Goal: Task Accomplishment & Management: Complete application form

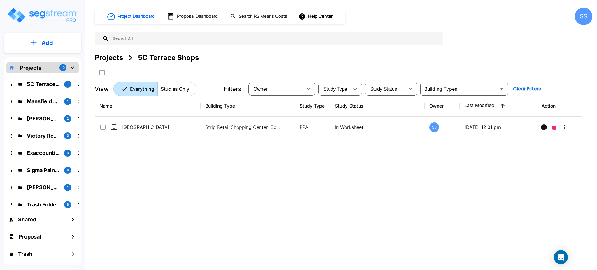
click at [268, 233] on div "Name Building Type Study Type Study Status Owner Last Modified Action 5115 Buff…" at bounding box center [339, 178] width 488 height 167
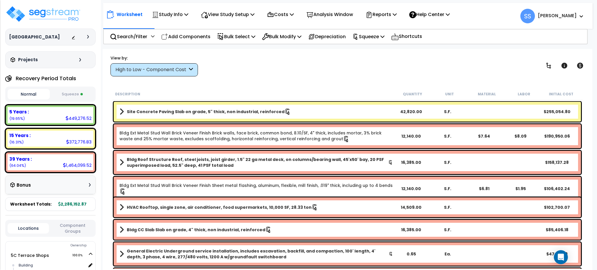
drag, startPoint x: 283, startPoint y: 60, endPoint x: 199, endPoint y: 47, distance: 85.0
click at [283, 60] on div "View by: High to Low - Component Cost High to Low - Component Cost" at bounding box center [348, 66] width 478 height 22
click at [38, 11] on img at bounding box center [43, 14] width 76 height 18
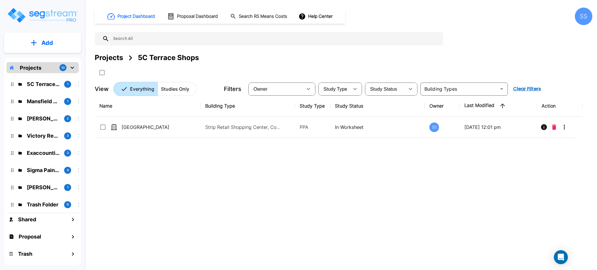
click at [36, 65] on p "Projects" at bounding box center [31, 68] width 22 height 8
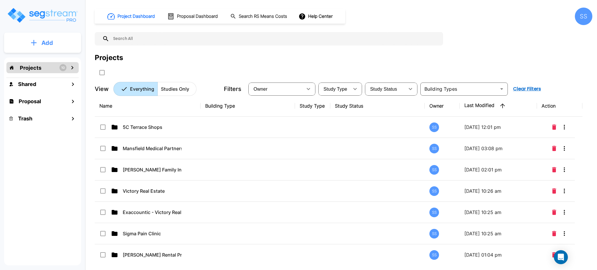
click at [45, 34] on button "Add" at bounding box center [42, 42] width 77 height 17
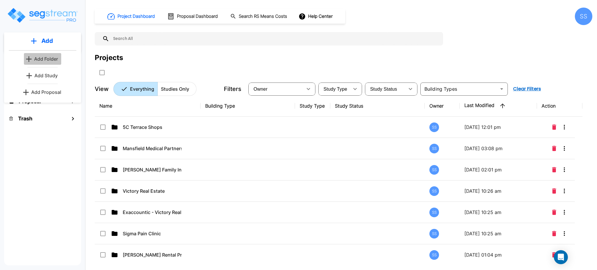
click at [47, 59] on p "Add Folder" at bounding box center [46, 58] width 24 height 7
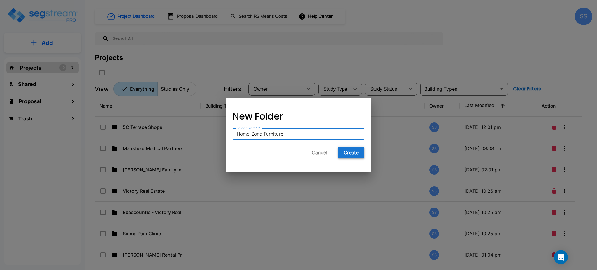
type input "Home Zone Furniture"
click at [346, 154] on button "Create" at bounding box center [351, 153] width 27 height 12
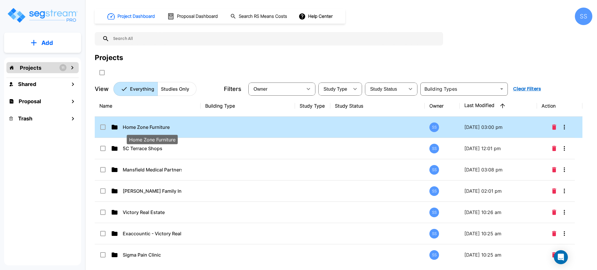
click at [148, 128] on p "Home Zone Furniture" at bounding box center [152, 127] width 59 height 7
checkbox input "false"
click at [148, 128] on p "Home Zone Furniture" at bounding box center [152, 127] width 59 height 7
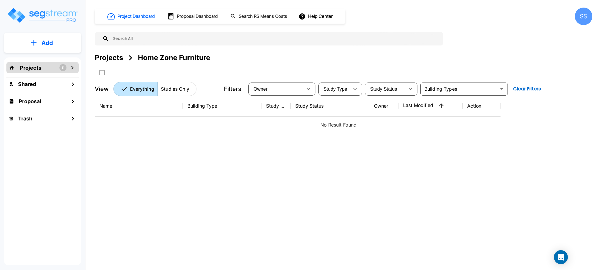
click at [52, 34] on div "Add" at bounding box center [42, 43] width 77 height 20
click at [50, 40] on p "Add" at bounding box center [47, 43] width 12 height 9
click at [36, 75] on p "Add Study" at bounding box center [45, 75] width 23 height 7
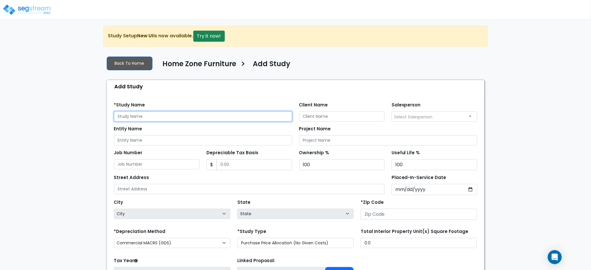
click at [148, 116] on input "text" at bounding box center [203, 116] width 178 height 10
click at [165, 110] on div "*Study Name" at bounding box center [203, 111] width 178 height 21
click at [160, 116] on input "text" at bounding box center [203, 116] width 178 height 10
type input "Home Zone Furniture - [GEOGRAPHIC_DATA]"
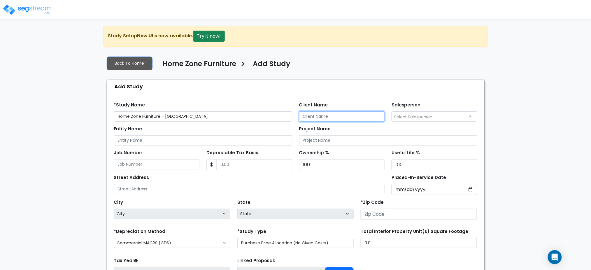
click at [323, 113] on input "Client Name" at bounding box center [342, 116] width 86 height 10
type input "Jeremy Sanchez"
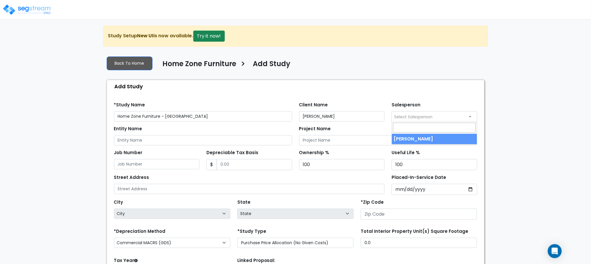
click at [428, 115] on span "Select Salesperson" at bounding box center [413, 117] width 39 height 6
select select "149"
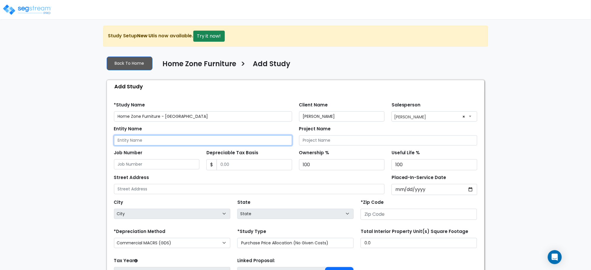
click at [200, 141] on input "Entity Name" at bounding box center [203, 140] width 178 height 10
type input "JBA Denton LLC"
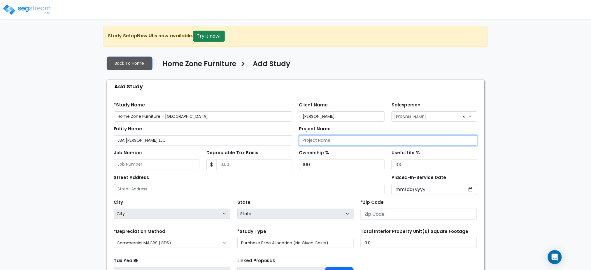
click at [327, 138] on input "Project Name" at bounding box center [388, 140] width 178 height 10
type input "Home Zone Furniture - West Denton"
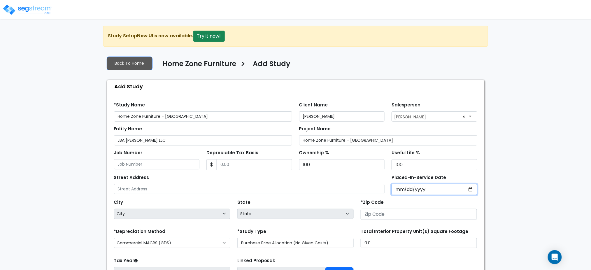
click at [398, 186] on input "Placed-In-Service Date" at bounding box center [435, 189] width 86 height 11
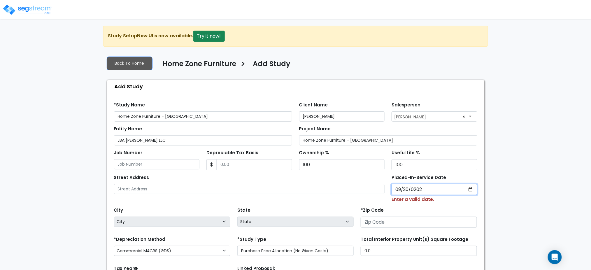
type input "2025-09-20"
select select "2025"
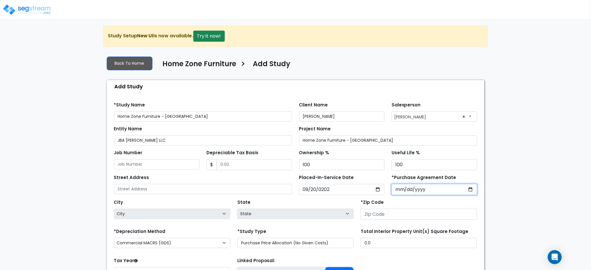
click at [413, 186] on input "*Purchase Agreement Date" at bounding box center [435, 189] width 86 height 11
click at [389, 187] on div "*Purchase Agreement Date" at bounding box center [434, 184] width 93 height 22
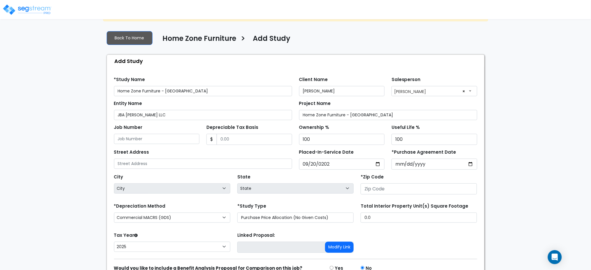
scroll to position [39, 0]
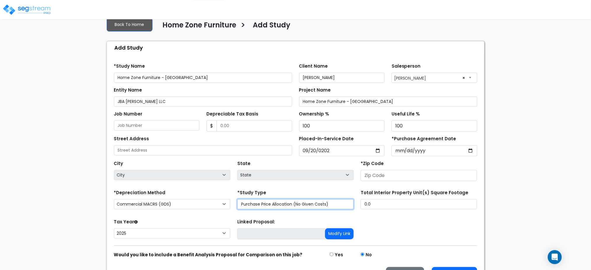
click at [288, 206] on select "Purchase Price Allocation (No Given Costs) New Construction / Reno / TI's (Give…" at bounding box center [295, 204] width 116 height 10
select select "NEW"
click at [237, 199] on select "Purchase Price Allocation (No Given Costs) New Construction / Reno / TI's (Give…" at bounding box center [295, 204] width 116 height 10
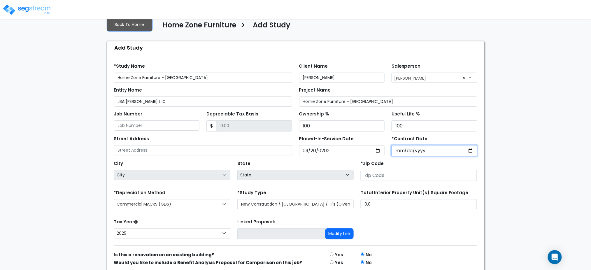
drag, startPoint x: 398, startPoint y: 152, endPoint x: 403, endPoint y: 146, distance: 7.8
click at [399, 152] on input "*Contract Date" at bounding box center [435, 150] width 86 height 11
click at [393, 134] on div "Street Address Placed-In-Service Date 2025-09-20 *Contract Date" at bounding box center [296, 144] width 370 height 25
click at [400, 153] on input "*Contract Date" at bounding box center [435, 150] width 86 height 11
type input "2025-09-20"
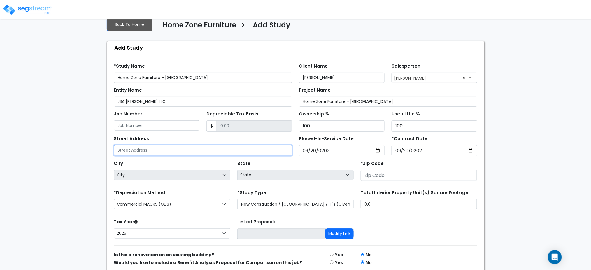
click at [205, 146] on input "text" at bounding box center [203, 150] width 178 height 10
click at [138, 151] on input "text" at bounding box center [203, 150] width 178 height 10
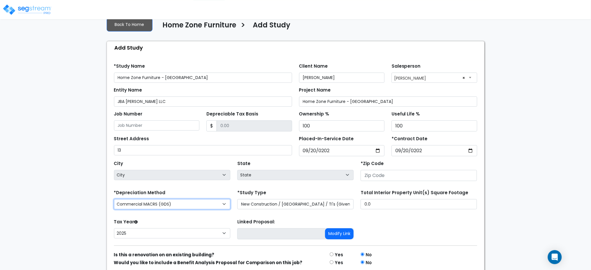
click at [158, 203] on select "Commercial MACRS (GDS) Residential Rental MACRS (GDS) Commercial MACRS (GDS) QIP" at bounding box center [172, 204] width 116 height 10
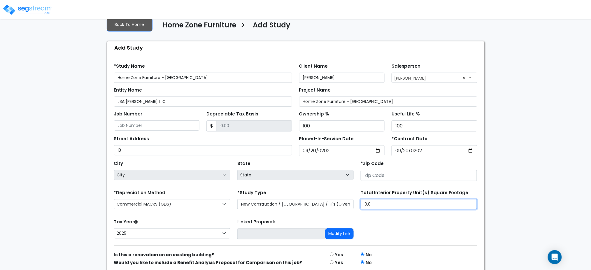
drag, startPoint x: 388, startPoint y: 203, endPoint x: 378, endPoint y: 204, distance: 9.9
click at [378, 204] on input "0.0" at bounding box center [419, 204] width 116 height 10
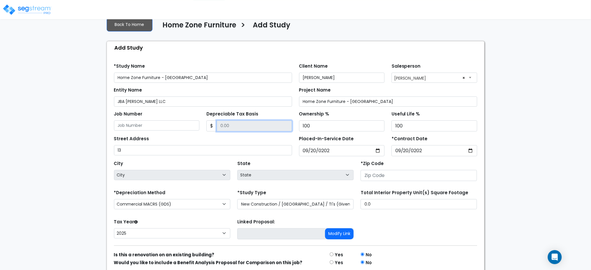
click at [239, 121] on input "Depreciable Tax Basis" at bounding box center [255, 125] width 76 height 11
click at [141, 125] on input "Job Number" at bounding box center [157, 125] width 86 height 10
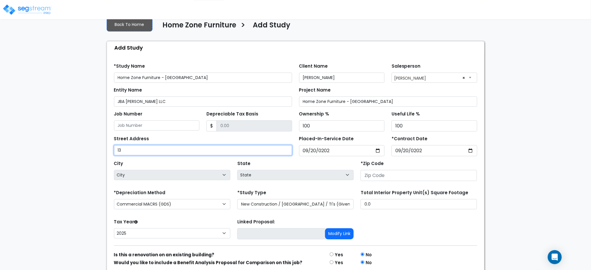
click at [136, 153] on input "13" at bounding box center [203, 150] width 178 height 10
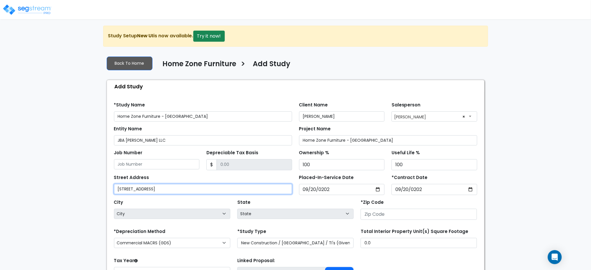
type input "1316 W. University Drive"
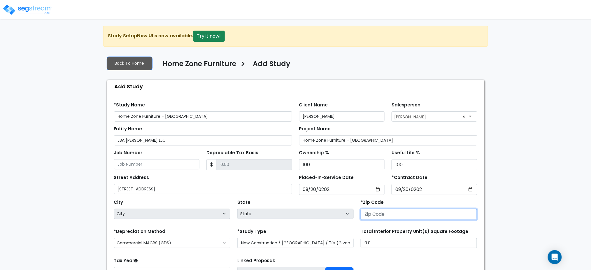
click at [385, 217] on input "number" at bounding box center [419, 214] width 116 height 11
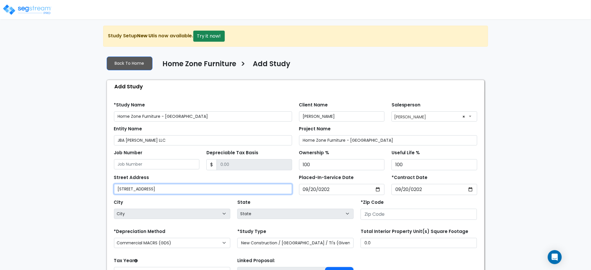
drag, startPoint x: 128, startPoint y: 193, endPoint x: 24, endPoint y: 193, distance: 103.8
click at [26, 194] on div "We are Building your Study. So please grab a coffee and let us do the heavy lif…" at bounding box center [295, 180] width 591 height 308
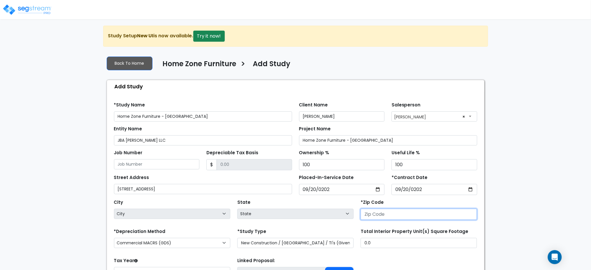
click at [379, 213] on input "number" at bounding box center [419, 214] width 116 height 11
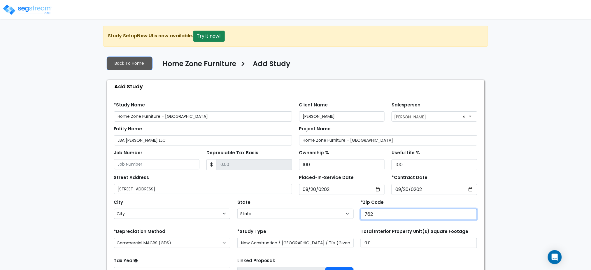
type input "7620"
select select "[GEOGRAPHIC_DATA]"
type input "76201"
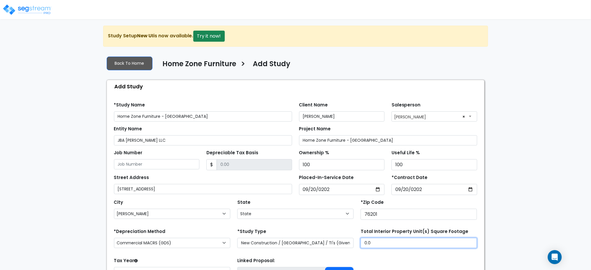
drag, startPoint x: 377, startPoint y: 243, endPoint x: 279, endPoint y: 234, distance: 98.1
click at [282, 234] on div "*Depreciation Method Commercial MACRS (GDS) Residential Rental MACRS (GDS) Comm…" at bounding box center [296, 238] width 370 height 23
type input "36,950"
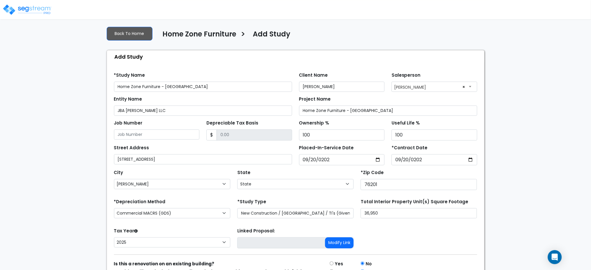
scroll to position [64, 0]
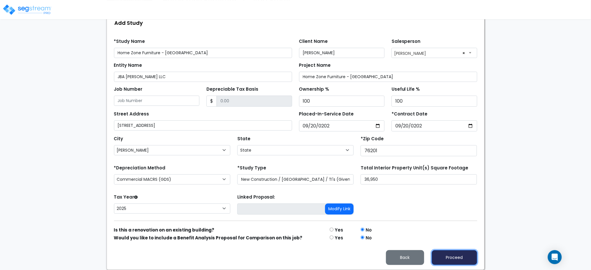
click at [443, 260] on button "Proceed" at bounding box center [455, 257] width 46 height 15
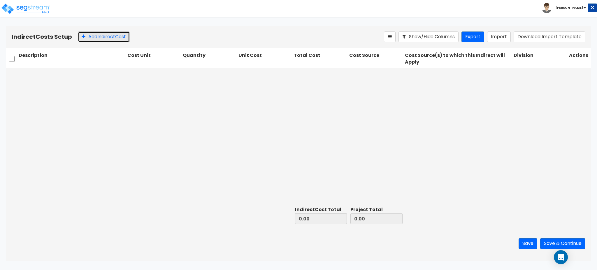
click at [123, 32] on button "Add Indirect Cost" at bounding box center [104, 37] width 52 height 11
click at [67, 79] on input "text" at bounding box center [72, 74] width 106 height 11
type input "Indirect Costs"
click at [152, 84] on div "Indirect Costs Select... 0.00 0.00 0.00 Select... Please Choose one or more Cos…" at bounding box center [299, 136] width 586 height 137
click at [149, 79] on div "Select..." at bounding box center [151, 74] width 46 height 10
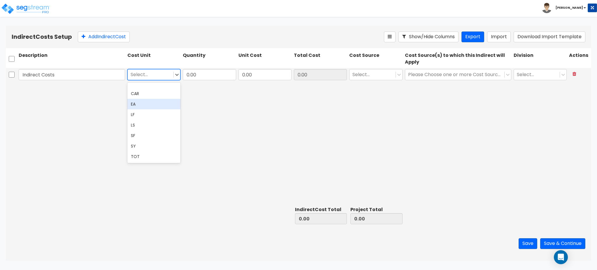
click at [148, 99] on div "EA" at bounding box center [153, 104] width 53 height 11
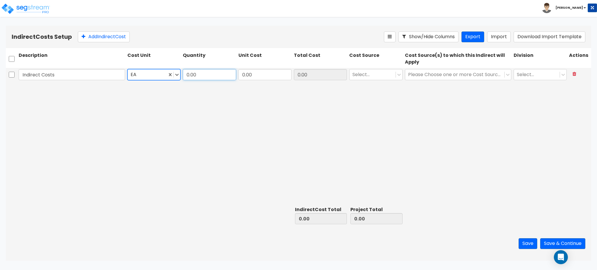
click at [200, 76] on input "0.00" at bounding box center [209, 74] width 53 height 11
type input "1.00"
click at [272, 72] on input "0.00" at bounding box center [265, 74] width 53 height 11
type input "1,000,000"
type input "1,000,000.00"
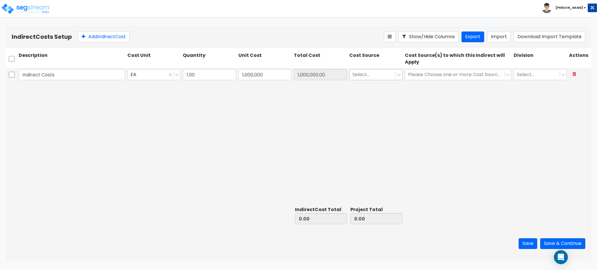
click at [360, 73] on div at bounding box center [373, 75] width 40 height 8
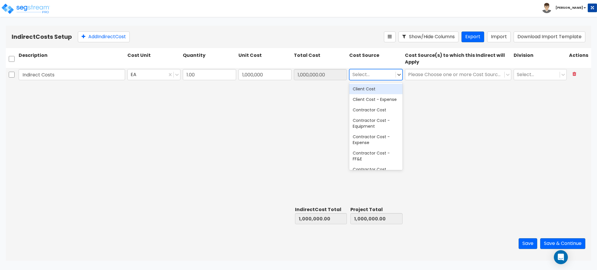
click at [361, 88] on div "Client Cost" at bounding box center [375, 89] width 53 height 11
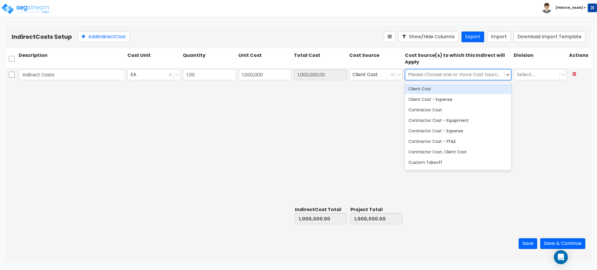
click at [441, 79] on div "Please Choose one or more Cost Sources" at bounding box center [454, 74] width 99 height 10
click at [441, 91] on div "Client Cost" at bounding box center [458, 89] width 106 height 11
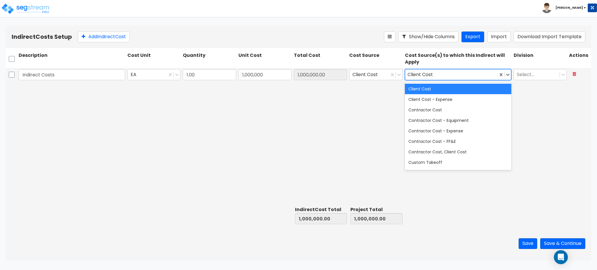
drag, startPoint x: 448, startPoint y: 88, endPoint x: 462, endPoint y: 87, distance: 14.4
click at [448, 88] on div "Client Cost" at bounding box center [458, 89] width 106 height 11
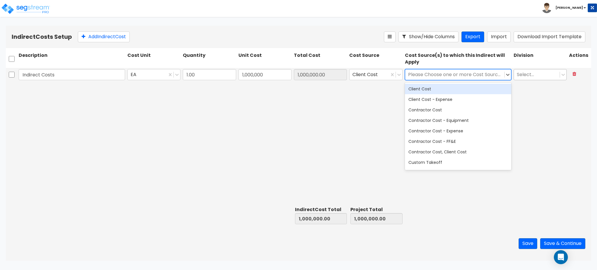
click at [557, 74] on div "Select..." at bounding box center [537, 74] width 46 height 10
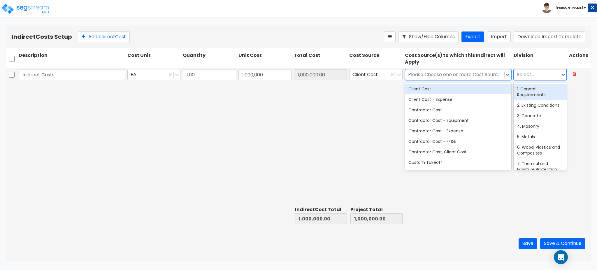
click at [518, 90] on div "1. General Requirements" at bounding box center [540, 92] width 53 height 16
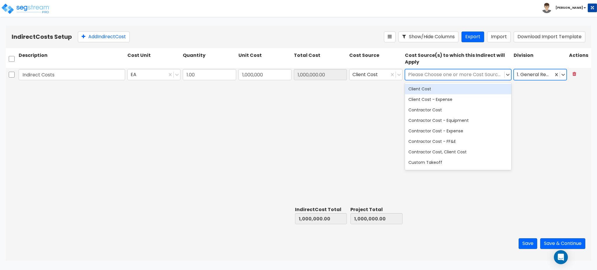
click at [421, 88] on div "Client Cost" at bounding box center [458, 89] width 106 height 11
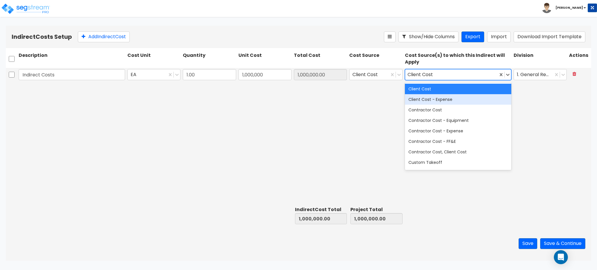
click at [367, 116] on div "Indirect Costs EA 1.00 1,000,000 1,000,000.00 Client Cost option Client Cost, s…" at bounding box center [299, 136] width 586 height 137
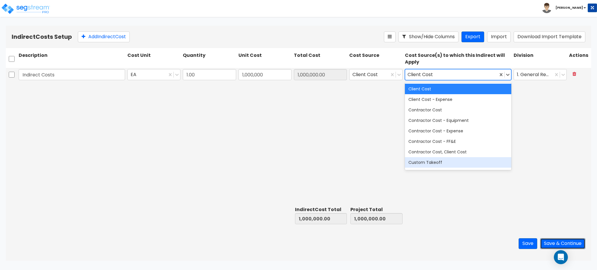
click at [545, 245] on button "Save & Continue" at bounding box center [563, 243] width 45 height 11
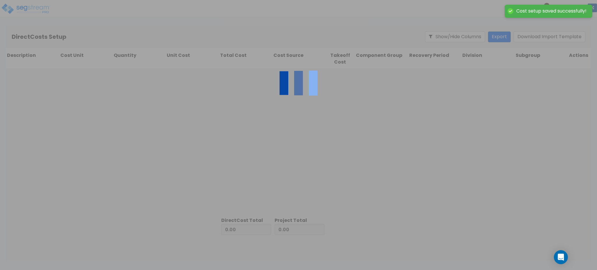
type input "1,000,000.00"
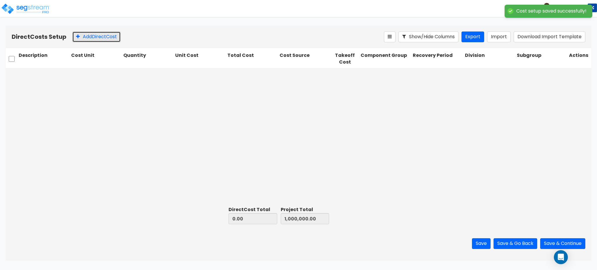
click at [89, 39] on button "Add Direct Cost" at bounding box center [96, 37] width 48 height 11
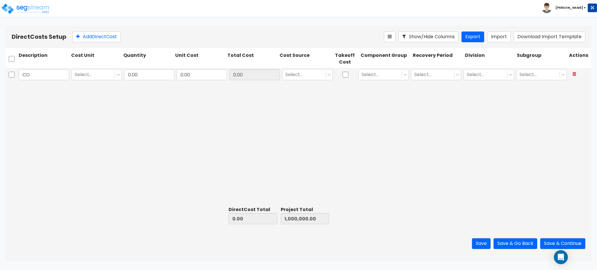
type input "C"
type input "Direct Cost"
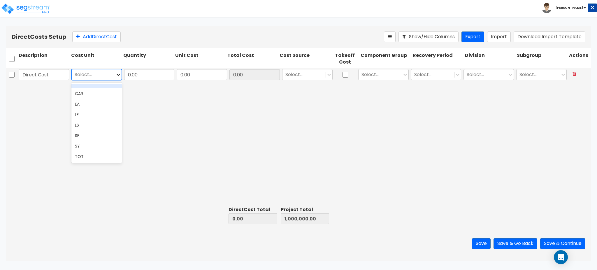
click at [118, 72] on icon at bounding box center [119, 75] width 6 height 6
click at [92, 101] on div "EA" at bounding box center [96, 104] width 50 height 11
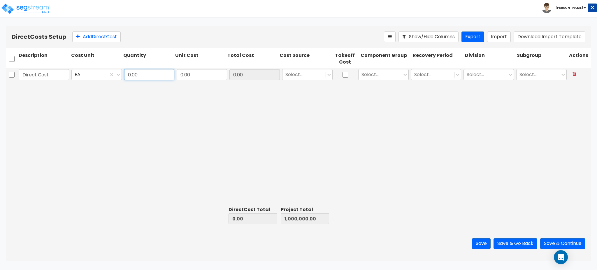
click at [139, 74] on input "0.00" at bounding box center [149, 74] width 50 height 11
type input "1.00"
click at [191, 68] on div "0.00" at bounding box center [202, 74] width 53 height 13
click at [191, 71] on input "0.00" at bounding box center [202, 74] width 50 height 11
type input "1,500,000"
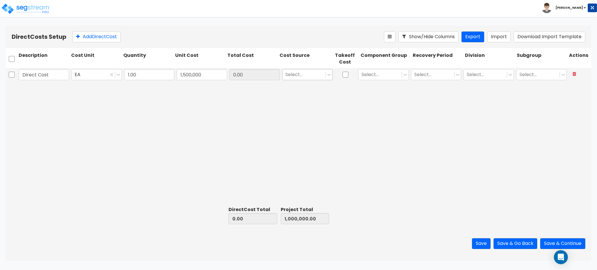
type input "1,500,000.00"
type input "2,500,000.00"
type input "1,500,000.00"
click at [295, 75] on div at bounding box center [304, 75] width 37 height 8
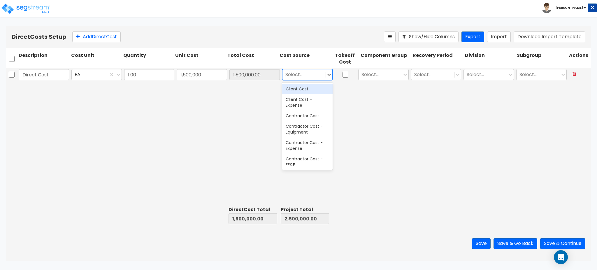
click at [296, 88] on div "Client Cost" at bounding box center [307, 89] width 50 height 11
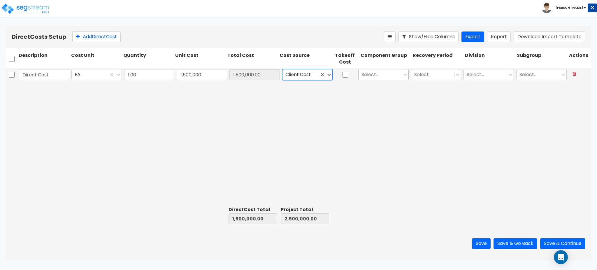
click at [381, 75] on div at bounding box center [380, 75] width 37 height 8
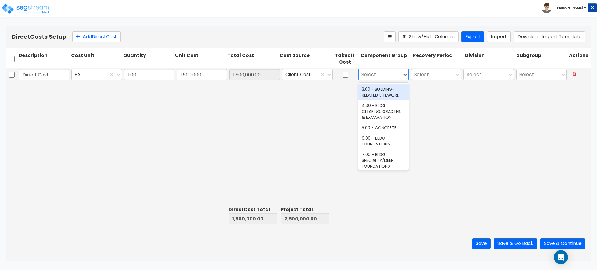
scroll to position [39, 0]
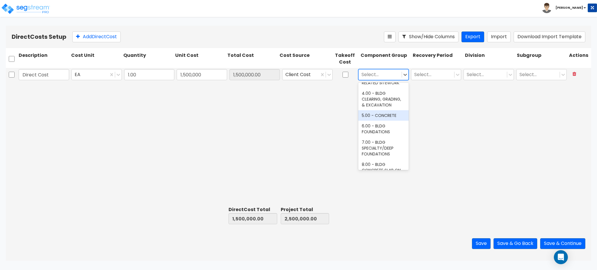
click at [377, 120] on div "5.00 - CONCRETE" at bounding box center [383, 115] width 50 height 11
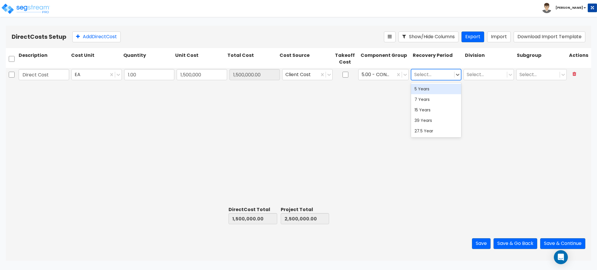
click at [431, 71] on div at bounding box center [432, 75] width 37 height 8
click at [424, 118] on div "39 Years" at bounding box center [436, 120] width 50 height 11
click at [472, 78] on div at bounding box center [485, 75] width 37 height 8
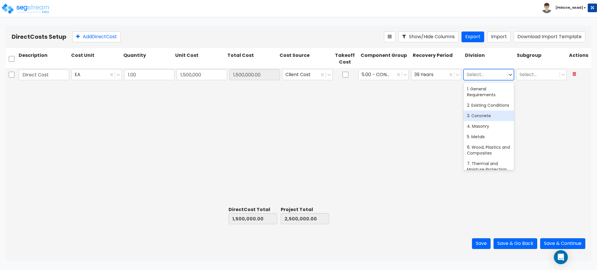
drag, startPoint x: 476, startPoint y: 123, endPoint x: 489, endPoint y: 117, distance: 14.4
click at [476, 121] on div "3. Concrete" at bounding box center [489, 116] width 50 height 11
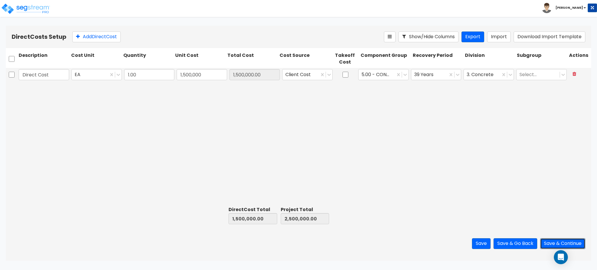
click at [564, 245] on button "Save & Continue" at bounding box center [563, 243] width 45 height 11
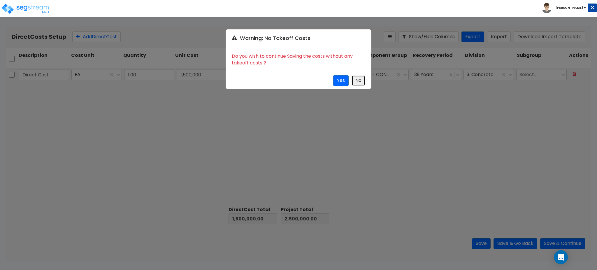
click at [358, 79] on button "No" at bounding box center [359, 80] width 14 height 11
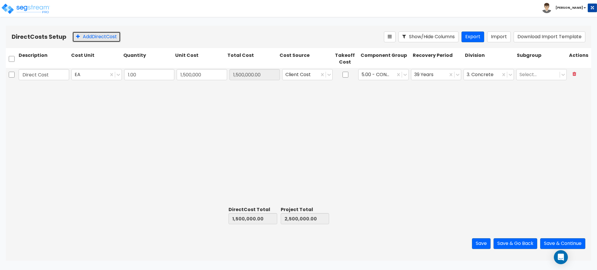
click at [93, 36] on button "Add Direct Cost" at bounding box center [96, 37] width 48 height 11
type input "Plumbing"
click at [207, 95] on div "Plumbing EA 1.00 0 0.00 Client Cost 5.00 - CONCRETE 39 Years 3. Concrete Select…" at bounding box center [299, 89] width 586 height 14
click at [192, 93] on input "0" at bounding box center [202, 88] width 50 height 11
type input "250,000"
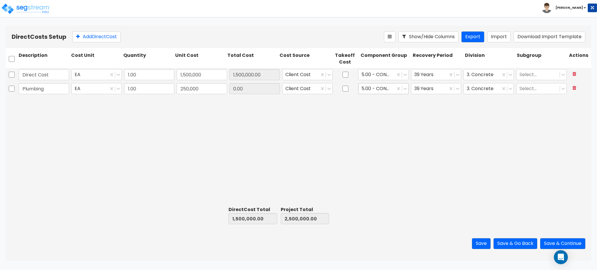
type input "1,750,000.00"
type input "2,750,000.00"
type input "250,000.00"
click at [381, 87] on div at bounding box center [377, 89] width 31 height 8
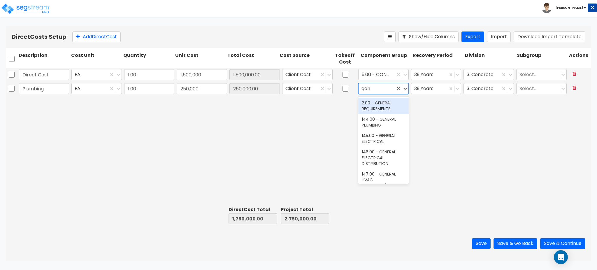
type input "gene"
click at [373, 125] on div "144.00 - GENERAL PLUMBING" at bounding box center [383, 122] width 50 height 16
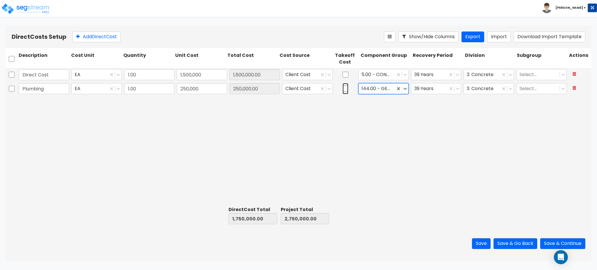
click at [344, 88] on input "checkbox" at bounding box center [346, 88] width 6 height 11
checkbox input "true"
click at [480, 87] on div at bounding box center [482, 89] width 31 height 8
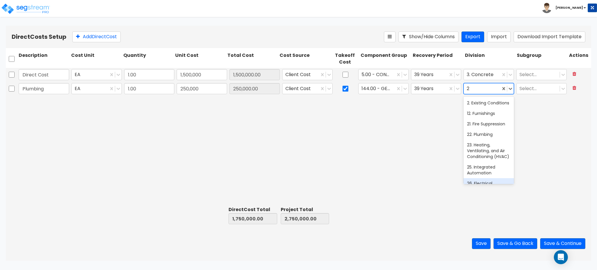
type input "22"
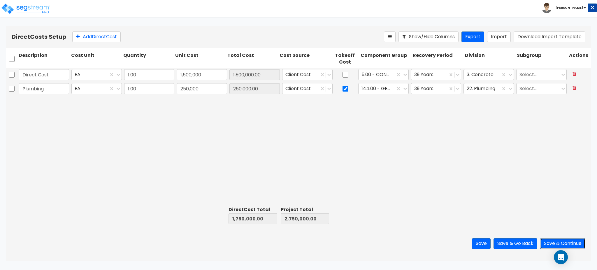
click at [548, 239] on button "Save & Continue" at bounding box center [563, 243] width 45 height 11
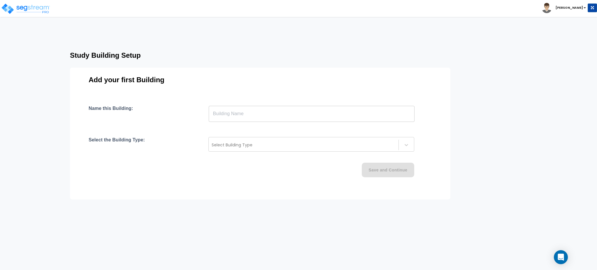
click at [217, 111] on input "text" at bounding box center [312, 114] width 206 height 16
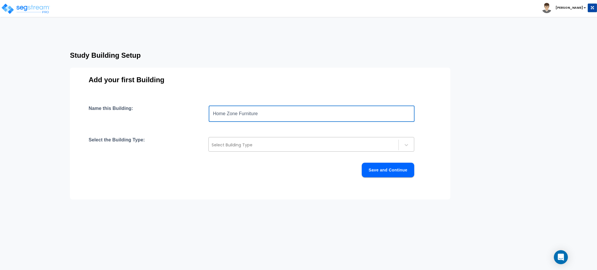
type input "Home Zone Furniture"
click at [260, 144] on div at bounding box center [304, 144] width 184 height 7
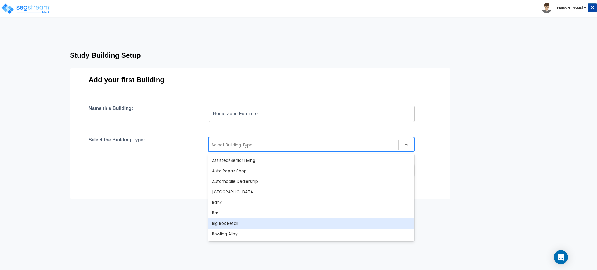
click at [237, 224] on div "Big Box Retail" at bounding box center [312, 223] width 206 height 11
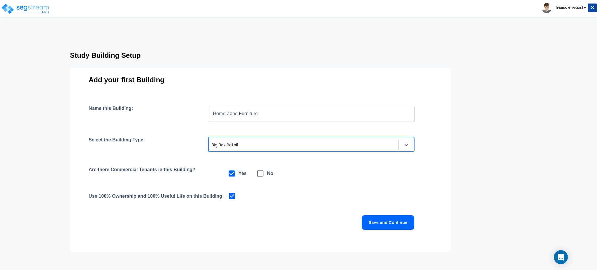
click at [376, 223] on button "Save and Continue" at bounding box center [388, 222] width 53 height 15
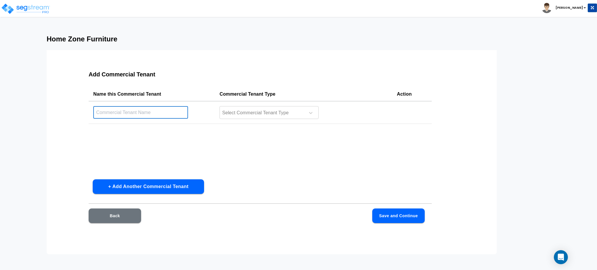
click at [149, 114] on input "text" at bounding box center [140, 112] width 95 height 13
type input "Home Zone Furniture"
click at [257, 113] on div at bounding box center [262, 113] width 80 height 8
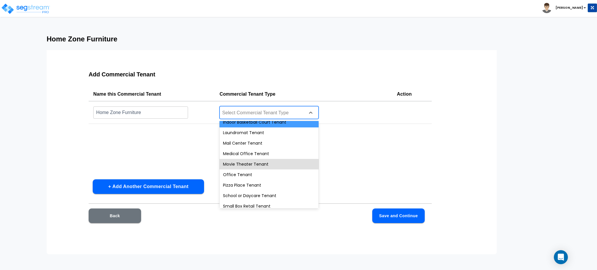
scroll to position [209, 0]
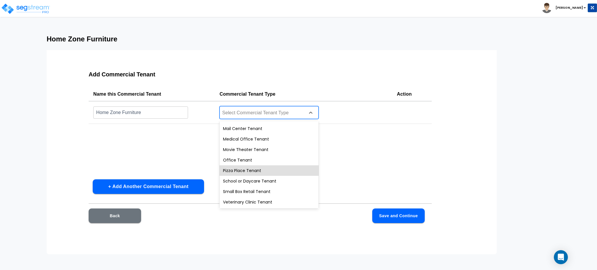
click at [123, 220] on button "Back" at bounding box center [115, 216] width 53 height 15
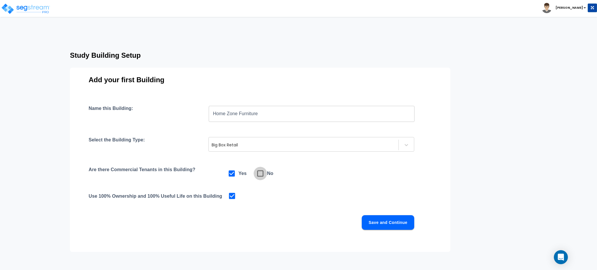
click at [258, 173] on input "checkbox" at bounding box center [257, 170] width 6 height 5
checkbox input "true"
checkbox input "false"
click at [394, 228] on button "Save and Continue" at bounding box center [388, 222] width 53 height 15
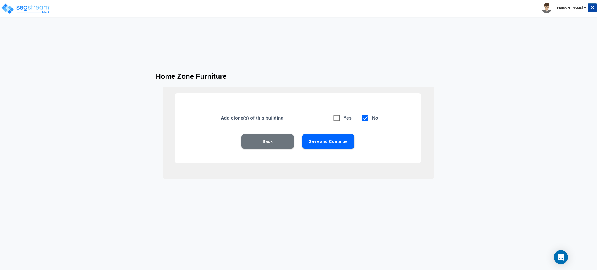
click at [325, 139] on button "Save and Continue" at bounding box center [328, 141] width 53 height 15
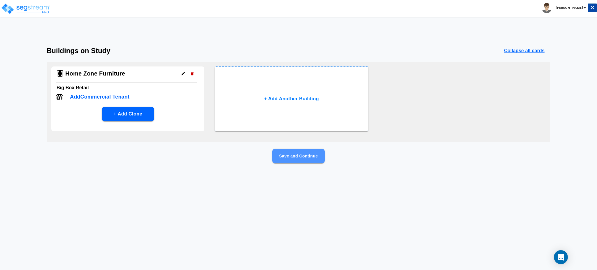
click at [291, 159] on button "Save and Continue" at bounding box center [298, 156] width 53 height 15
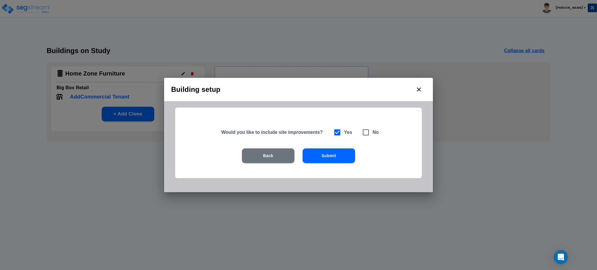
click at [342, 156] on button "Submit" at bounding box center [329, 155] width 53 height 15
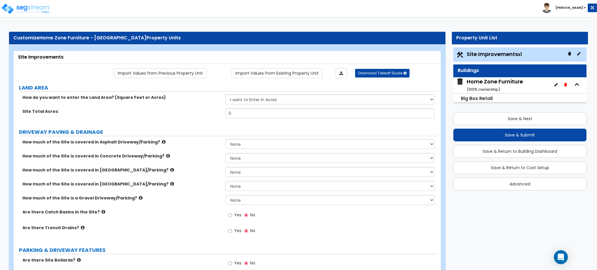
click at [483, 88] on small "( 100 % ownership)" at bounding box center [484, 90] width 34 height 6
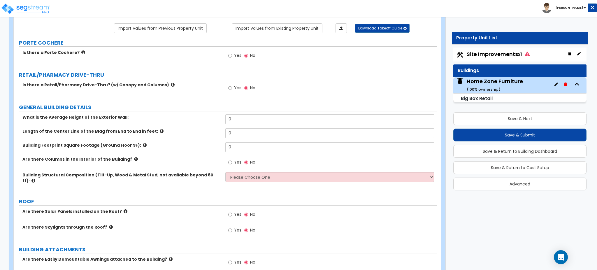
scroll to position [0, 0]
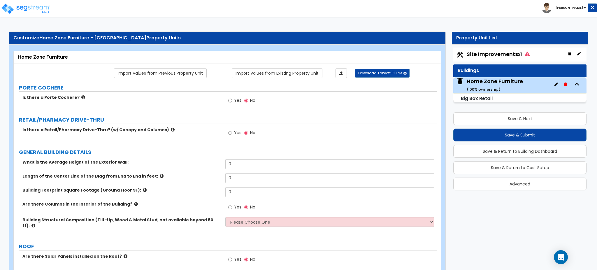
click at [147, 107] on div "Is there a Porte Cochere? Yes No" at bounding box center [226, 103] width 424 height 16
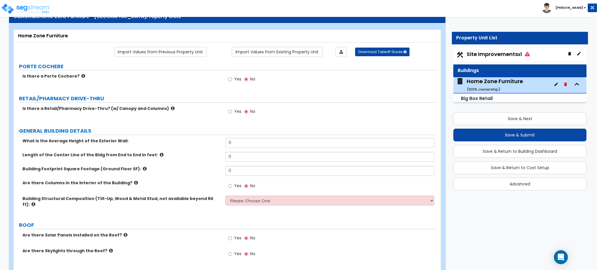
scroll to position [39, 0]
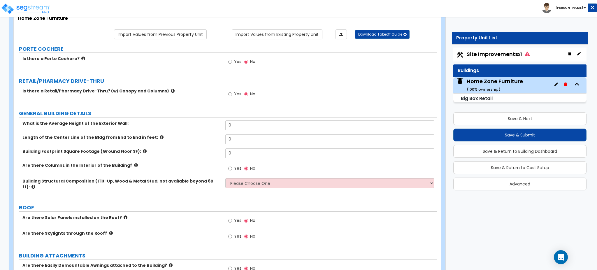
click at [498, 50] on div "Site Improvements x1" at bounding box center [520, 55] width 133 height 14
click at [486, 56] on span "Site Improvements x1" at bounding box center [498, 53] width 63 height 7
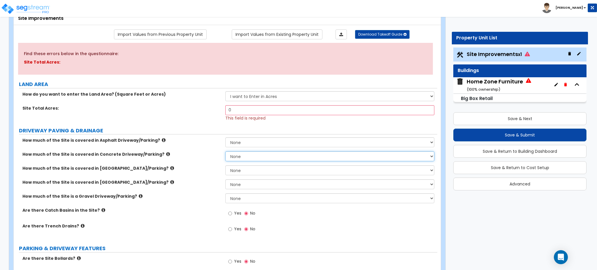
click at [241, 152] on select "None I want to Enter an Approximate Percentage I want to Enter the Square Foota…" at bounding box center [329, 156] width 209 height 10
select select "2"
click at [225, 151] on select "None I want to Enter an Approximate Percentage I want to Enter the Square Foota…" at bounding box center [329, 156] width 209 height 10
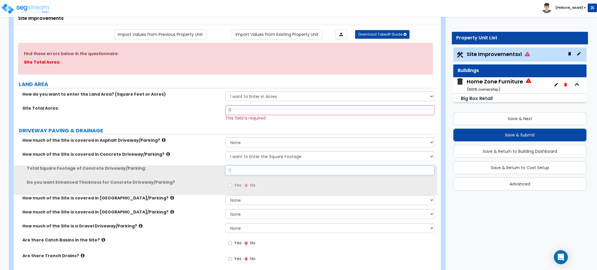
drag, startPoint x: 236, startPoint y: 173, endPoint x: 197, endPoint y: 171, distance: 38.9
click at [197, 171] on div "Total Square Footage of Concrete Driveway/Parking: 0" at bounding box center [226, 172] width 424 height 14
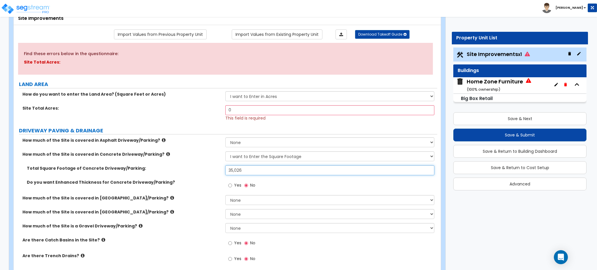
type input "35,026"
drag, startPoint x: 211, startPoint y: 112, endPoint x: 180, endPoint y: 106, distance: 31.2
click at [182, 107] on div "Site Total Acres: 0 This field is required" at bounding box center [226, 113] width 424 height 16
drag, startPoint x: 240, startPoint y: 110, endPoint x: 202, endPoint y: 110, distance: 37.9
click at [202, 110] on div "Site Total Acres: .84 This field is required" at bounding box center [226, 113] width 424 height 16
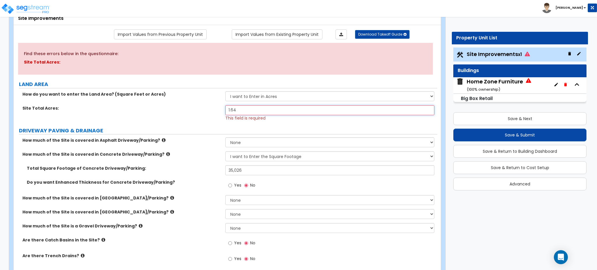
type input "1.64"
click at [98, 109] on label "Site Total Acres:" at bounding box center [121, 108] width 199 height 6
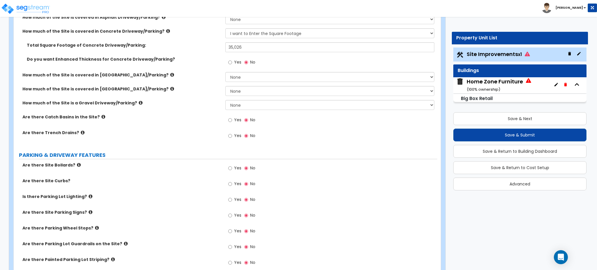
scroll to position [194, 0]
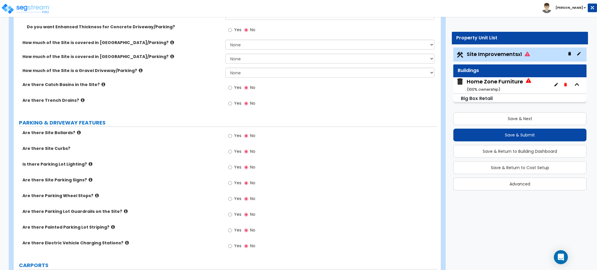
click at [234, 153] on label "Yes" at bounding box center [234, 152] width 13 height 10
click at [232, 153] on input "Yes" at bounding box center [230, 151] width 4 height 6
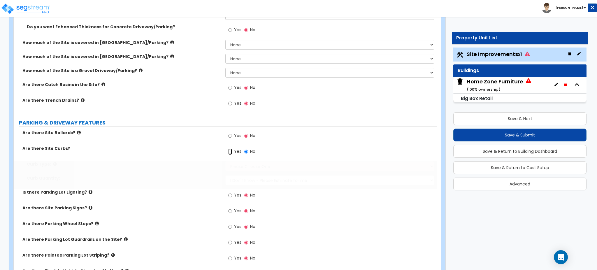
radio input "true"
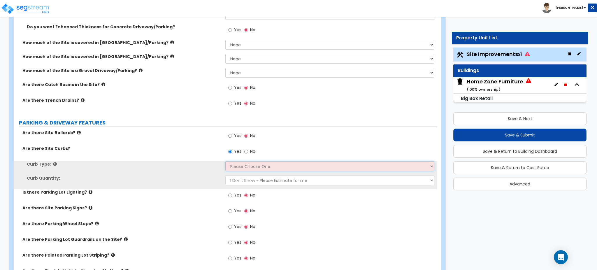
click at [232, 164] on select "Please Choose One Curb (Only) Curb & Gutter Asphalt Berm" at bounding box center [329, 166] width 209 height 10
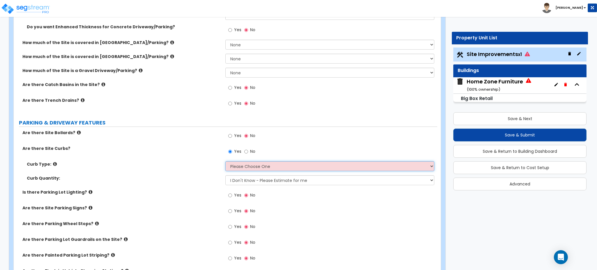
select select "1"
click at [225, 161] on select "Please Choose One Curb (Only) Curb & Gutter Asphalt Berm" at bounding box center [329, 166] width 209 height 10
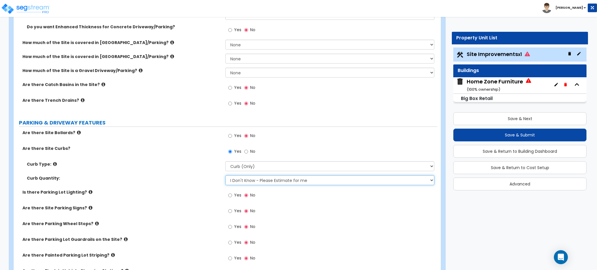
click at [248, 180] on select "I Don't Know - Please Estimate for me I want to Enter the Linear Footage" at bounding box center [329, 180] width 209 height 10
select select "1"
click at [225, 175] on select "I Don't Know - Please Estimate for me I want to Enter the Linear Footage" at bounding box center [329, 180] width 209 height 10
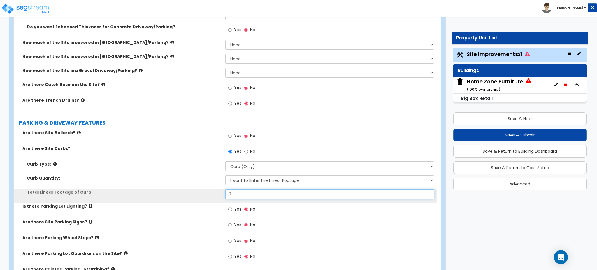
drag, startPoint x: 245, startPoint y: 191, endPoint x: 197, endPoint y: 189, distance: 47.3
click at [201, 190] on div "Total Linear Footage of Curb: 0" at bounding box center [226, 196] width 424 height 14
type input "2,114"
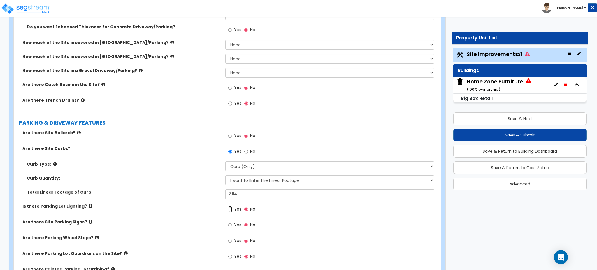
click at [231, 209] on input "Yes" at bounding box center [230, 209] width 4 height 6
radio input "true"
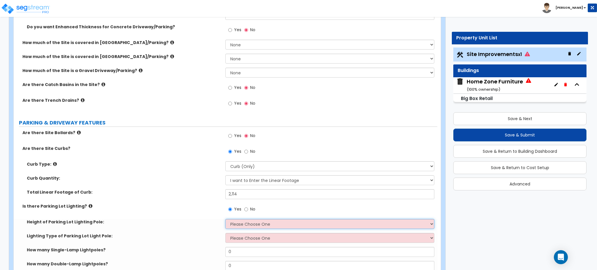
click at [259, 224] on select "Please Choose One 20' high 30' high 40' high" at bounding box center [329, 224] width 209 height 10
select select "1"
click at [225, 219] on select "Please Choose One 20' high 30' high 40' high" at bounding box center [329, 224] width 209 height 10
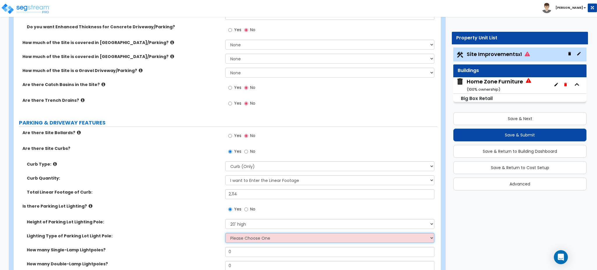
click at [250, 236] on select "Please Choose One LED Metal Halide High Pressure Sodium Please Choose for me" at bounding box center [329, 238] width 209 height 10
select select "1"
click at [225, 233] on select "Please Choose One LED Metal Halide High Pressure Sodium Please Choose for me" at bounding box center [329, 238] width 209 height 10
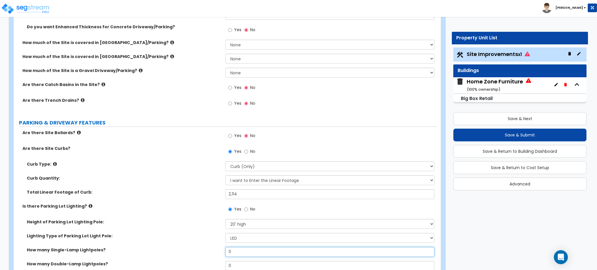
drag, startPoint x: 243, startPoint y: 252, endPoint x: 192, endPoint y: 256, distance: 51.8
click at [192, 256] on div "How many Single-Lamp Lightpoles? 0" at bounding box center [226, 254] width 424 height 14
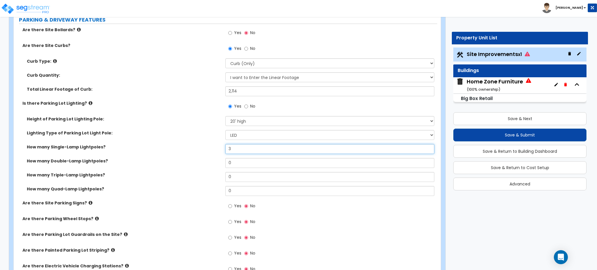
scroll to position [311, 0]
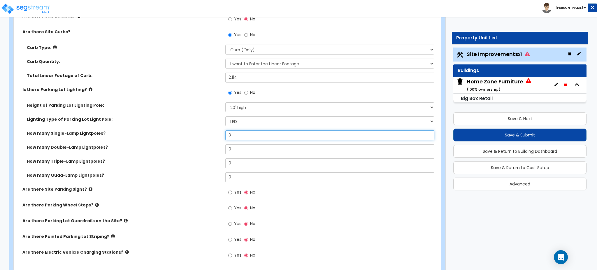
type input "3"
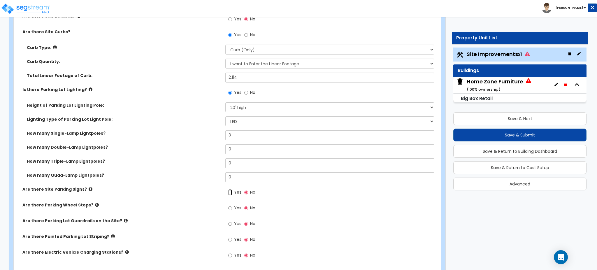
click at [230, 191] on input "Yes" at bounding box center [230, 192] width 4 height 6
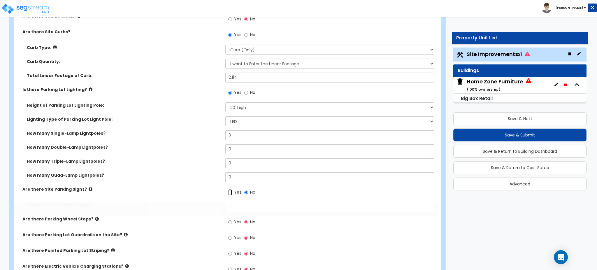
radio input "true"
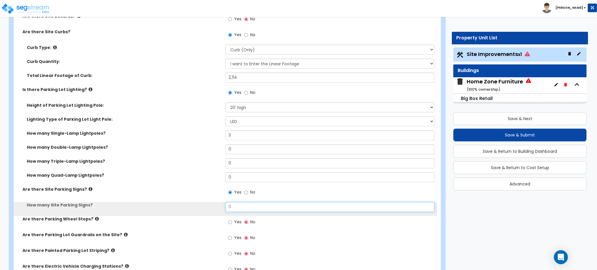
drag, startPoint x: 242, startPoint y: 205, endPoint x: 192, endPoint y: 208, distance: 50.3
click at [193, 209] on div "How many Site Parking Signs? 0" at bounding box center [226, 209] width 424 height 14
type input "4"
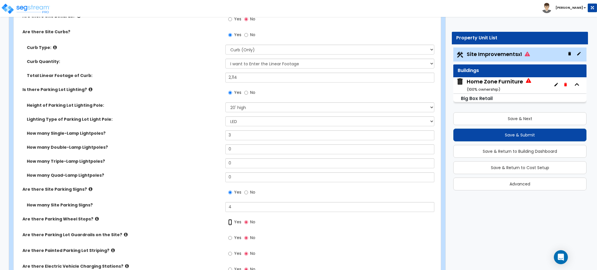
click at [229, 222] on input "Yes" at bounding box center [230, 222] width 4 height 6
radio input "true"
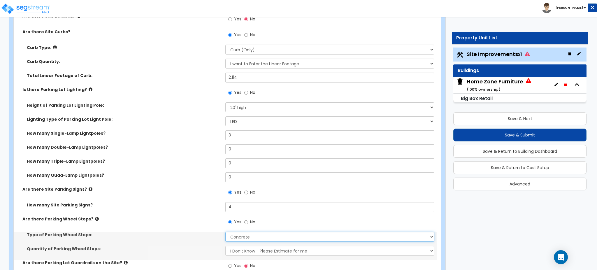
click at [249, 236] on select "Concrete Rubber/Plastic" at bounding box center [329, 237] width 209 height 10
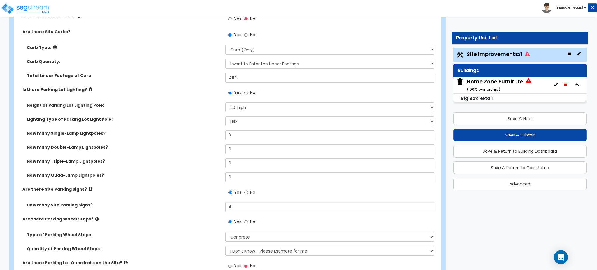
click at [204, 243] on div "Type of Parking Wheel Stops: Concrete Rubber/Plastic" at bounding box center [226, 239] width 424 height 14
click at [229, 250] on select "I Don’t Know - Please Estimate for me I Want to Enter the Number of Wheel Stops" at bounding box center [329, 251] width 209 height 10
select select "1"
click at [225, 246] on select "I Don’t Know - Please Estimate for me I Want to Enter the Number of Wheel Stops" at bounding box center [329, 251] width 209 height 10
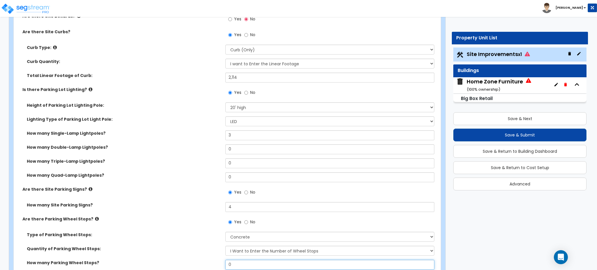
drag, startPoint x: 234, startPoint y: 262, endPoint x: 208, endPoint y: 269, distance: 27.1
click at [208, 269] on div "Are there Site Bollards? Yes No Are there Site Curbs? Yes No Curb Type: Please …" at bounding box center [225, 167] width 415 height 308
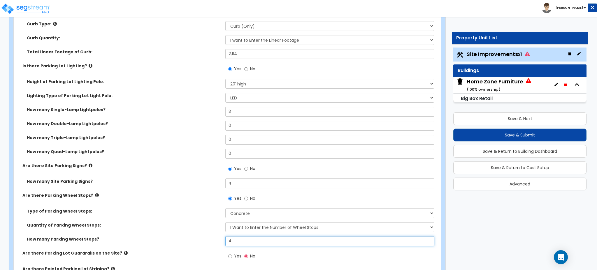
type input "4"
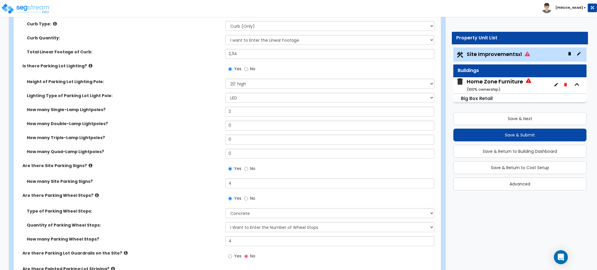
click at [176, 220] on div "Type of Parking Wheel Stops: Concrete Rubber/Plastic" at bounding box center [226, 215] width 424 height 14
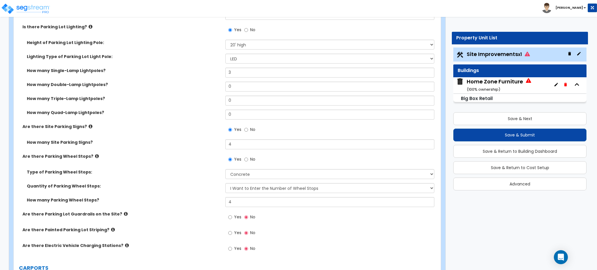
click at [228, 228] on div "Yes No" at bounding box center [241, 233] width 33 height 13
click at [230, 233] on input "Yes" at bounding box center [230, 233] width 4 height 6
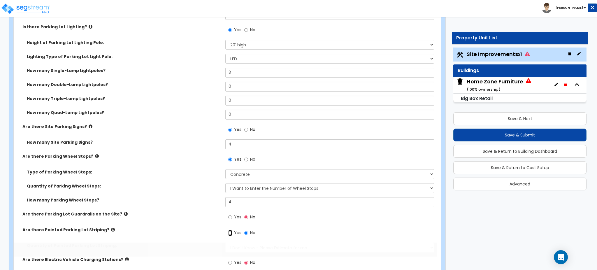
radio input "true"
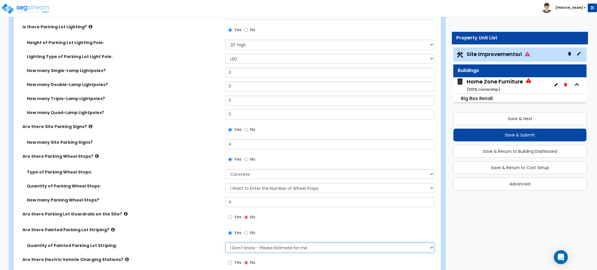
click at [254, 250] on select "I Don't Know - Please Estimate for me I Want to Enter the Number of Parking Spa…" at bounding box center [329, 248] width 209 height 10
select select "1"
click at [225, 243] on select "I Don't Know - Please Estimate for me I Want to Enter the Number of Parking Spa…" at bounding box center [329, 248] width 209 height 10
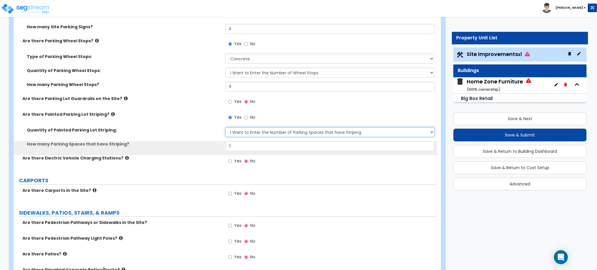
scroll to position [490, 0]
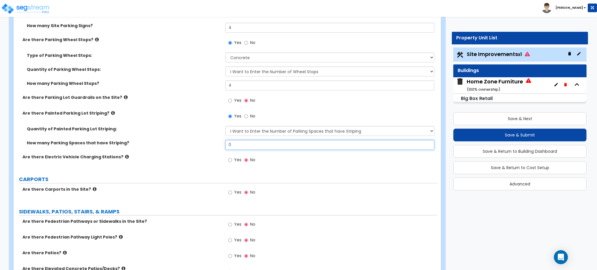
drag, startPoint x: 251, startPoint y: 145, endPoint x: 218, endPoint y: 145, distance: 32.7
click at [218, 145] on div "How many Parking Spaces that have Striping? 0" at bounding box center [226, 147] width 424 height 14
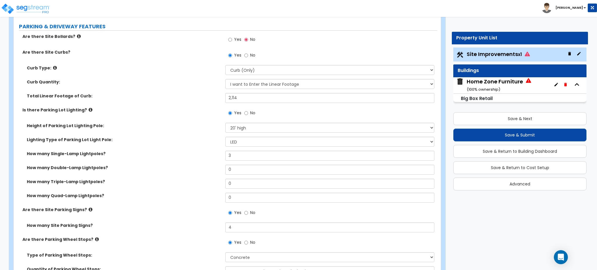
scroll to position [179, 0]
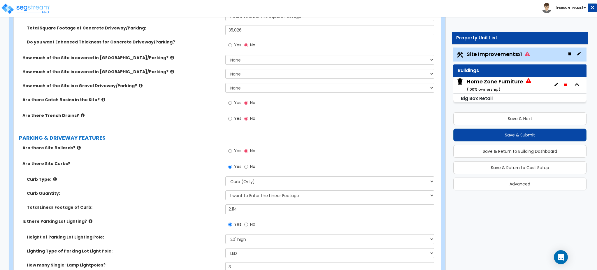
type input "68"
click at [102, 98] on icon at bounding box center [104, 99] width 4 height 4
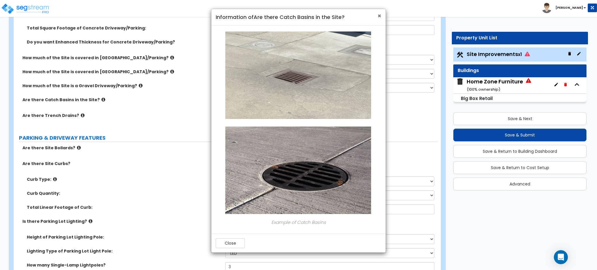
drag, startPoint x: 378, startPoint y: 13, endPoint x: 376, endPoint y: 18, distance: 4.8
click at [379, 15] on span "×" at bounding box center [380, 16] width 4 height 8
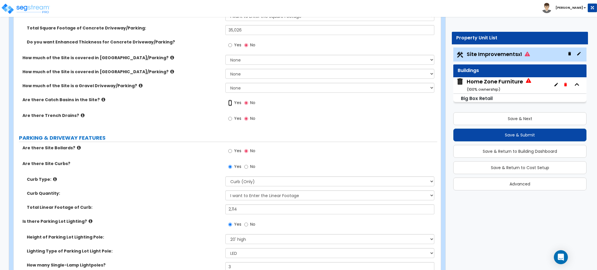
click at [229, 103] on input "Yes" at bounding box center [230, 103] width 4 height 6
radio input "true"
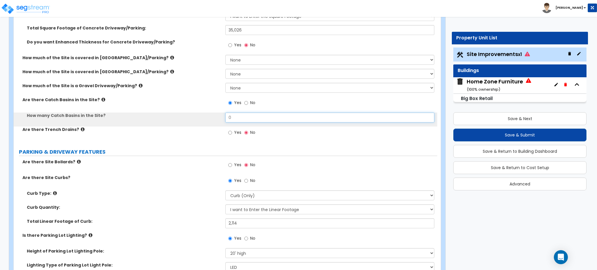
click at [209, 118] on div "How many Catch Basins in the Site? 0" at bounding box center [226, 120] width 424 height 14
drag, startPoint x: 236, startPoint y: 115, endPoint x: 209, endPoint y: 122, distance: 27.5
click at [212, 122] on div "How many Catch Basins in the Site? 3" at bounding box center [226, 120] width 424 height 14
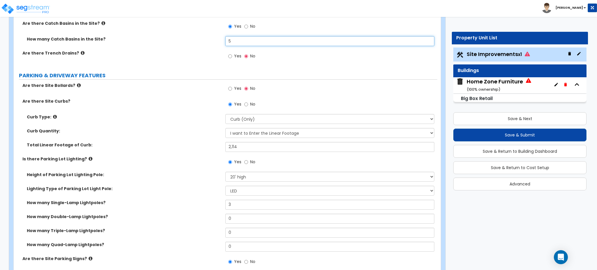
scroll to position [257, 0]
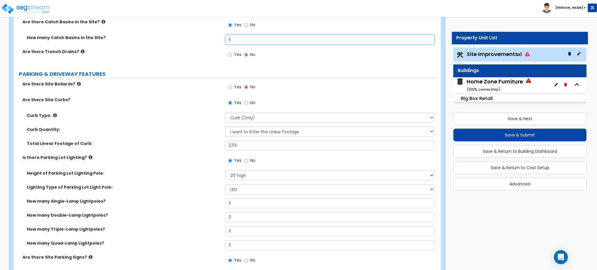
type input "5"
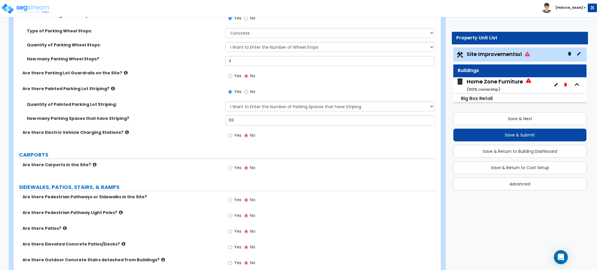
scroll to position [529, 0]
click at [233, 200] on label "Yes" at bounding box center [234, 200] width 13 height 10
click at [232, 200] on input "Yes" at bounding box center [230, 200] width 4 height 6
radio input "true"
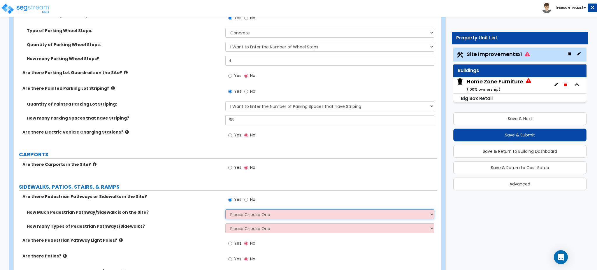
click at [248, 213] on select "Please Choose One I Don't Know, Please Estimate For Me Enter Linear Footage" at bounding box center [329, 214] width 209 height 10
select select "2"
click at [225, 209] on select "Please Choose One I Don't Know, Please Estimate For Me Enter Linear Footage" at bounding box center [329, 214] width 209 height 10
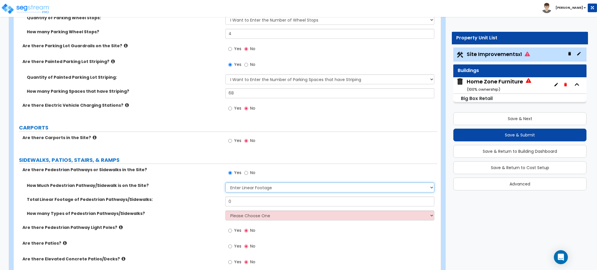
scroll to position [568, 0]
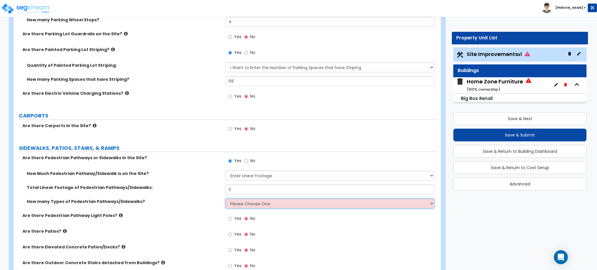
click at [244, 201] on select "Please Choose One 1 2 3" at bounding box center [329, 204] width 209 height 10
select select "1"
click at [225, 199] on select "Please Choose One 1 2 3" at bounding box center [329, 204] width 209 height 10
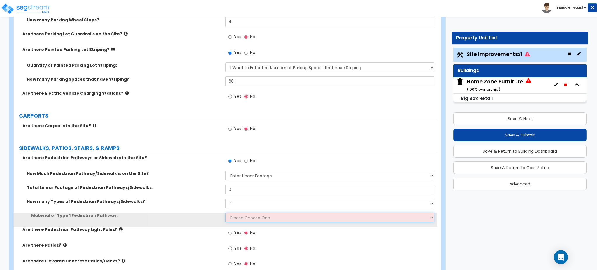
click at [238, 216] on select "Please Choose One Bare Concrete Stamped Concrete Brick Pavers Stone Pavers Wood…" at bounding box center [329, 218] width 209 height 10
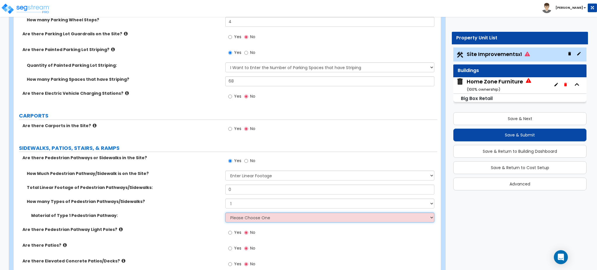
select select "1"
click at [225, 213] on select "Please Choose One Bare Concrete Stamped Concrete Brick Pavers Stone Pavers Wood…" at bounding box center [329, 218] width 209 height 10
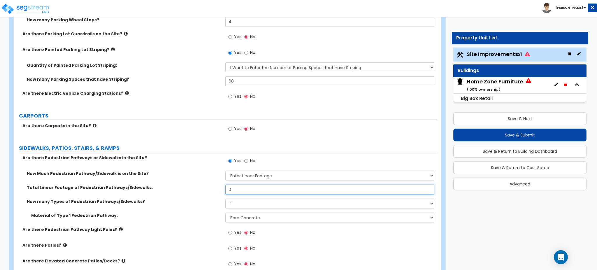
drag, startPoint x: 247, startPoint y: 190, endPoint x: 176, endPoint y: 192, distance: 71.2
click at [176, 192] on div "Total Linear Footage of Pedestrian Pathways/Sidewalks: 0" at bounding box center [226, 192] width 424 height 14
type input "307"
click at [164, 190] on div "Total Linear Footage of Pedestrian Pathways/Sidewalks: 307" at bounding box center [226, 192] width 424 height 14
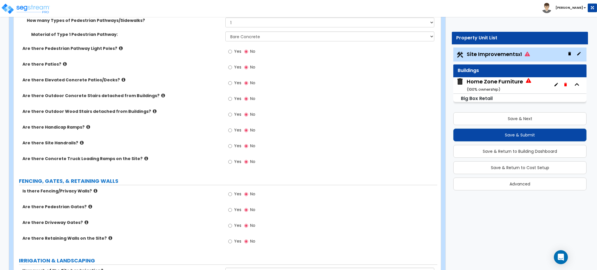
scroll to position [762, 0]
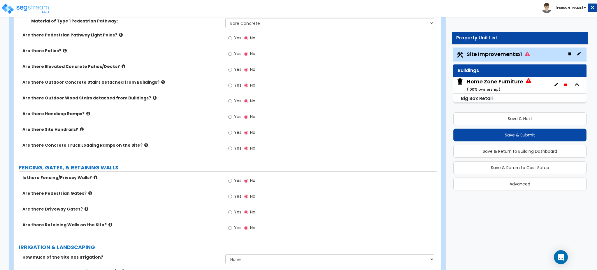
click at [234, 226] on label "Yes" at bounding box center [234, 229] width 13 height 10
click at [232, 226] on input "Yes" at bounding box center [230, 228] width 4 height 6
radio input "true"
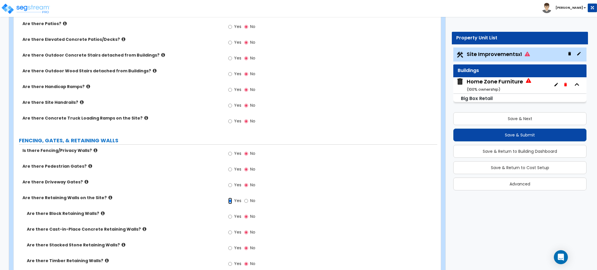
scroll to position [801, 0]
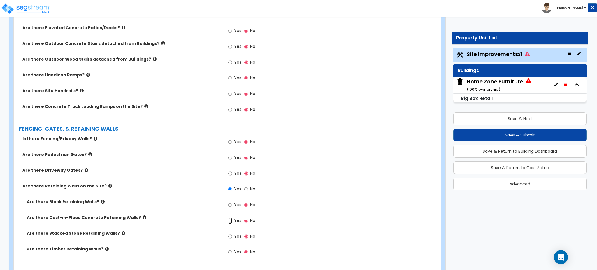
drag, startPoint x: 229, startPoint y: 218, endPoint x: 212, endPoint y: 219, distance: 17.2
click at [229, 218] on input "Yes" at bounding box center [230, 221] width 4 height 6
radio input "true"
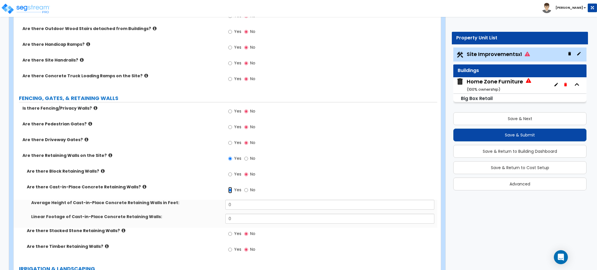
scroll to position [840, 0]
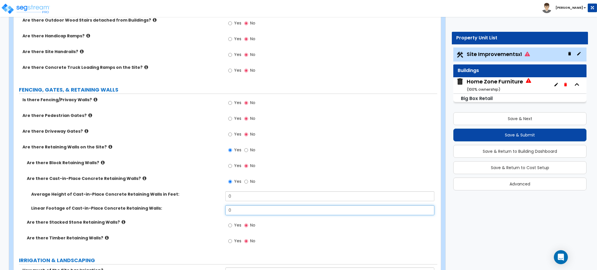
drag, startPoint x: 237, startPoint y: 211, endPoint x: 209, endPoint y: 214, distance: 27.2
click at [209, 214] on div "Linear Footage of Cast-in-Place Concrete Retaining Walls: 0" at bounding box center [226, 212] width 424 height 14
type input "136"
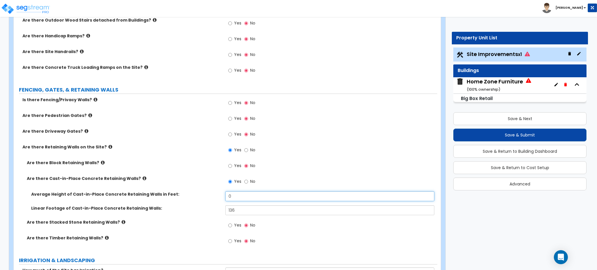
drag, startPoint x: 244, startPoint y: 195, endPoint x: 209, endPoint y: 193, distance: 35.0
click at [209, 193] on div "Average Height of Cast-in-Place Concrete Retaining Walls in Feet: 0" at bounding box center [226, 198] width 424 height 14
type input "1"
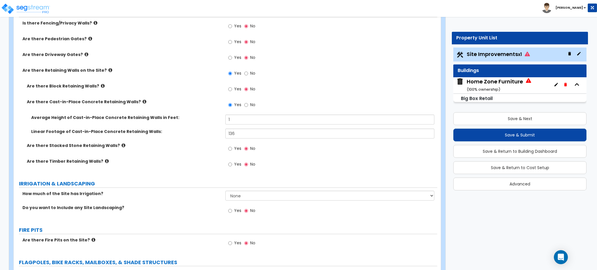
scroll to position [918, 0]
click at [229, 196] on select "None I want to Enter an Approximate Percentage I want to Enter the Square Foota…" at bounding box center [329, 195] width 209 height 10
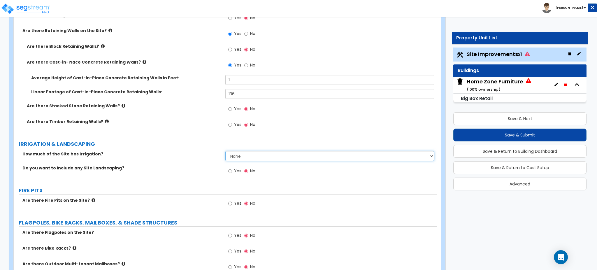
scroll to position [996, 0]
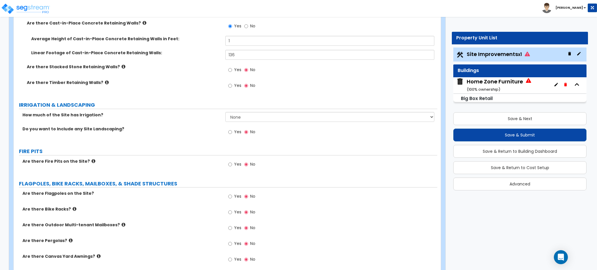
click at [232, 211] on label "Yes" at bounding box center [234, 213] width 13 height 10
click at [232, 211] on input "Yes" at bounding box center [230, 212] width 4 height 6
radio input "true"
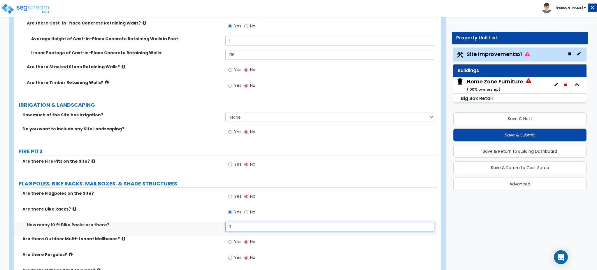
drag, startPoint x: 216, startPoint y: 229, endPoint x: 205, endPoint y: 229, distance: 11.4
click at [205, 229] on div "How many 10 ft Bike Racks are there? 0" at bounding box center [226, 229] width 424 height 14
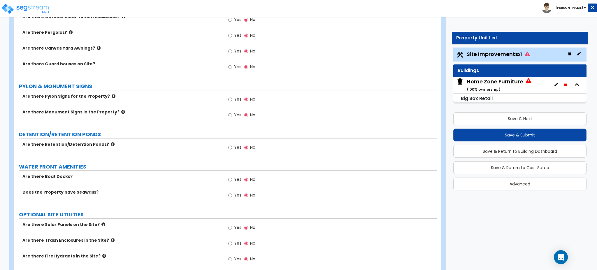
scroll to position [1260, 0]
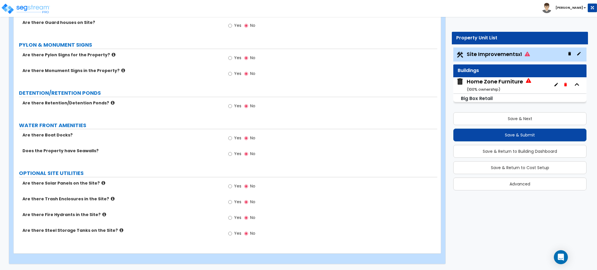
type input "1"
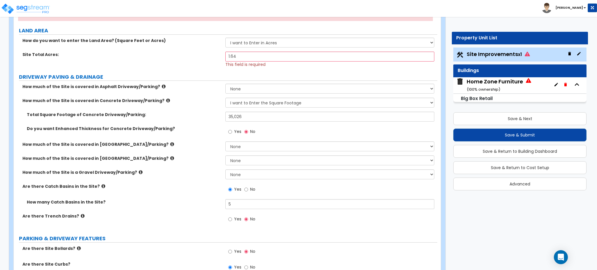
scroll to position [155, 0]
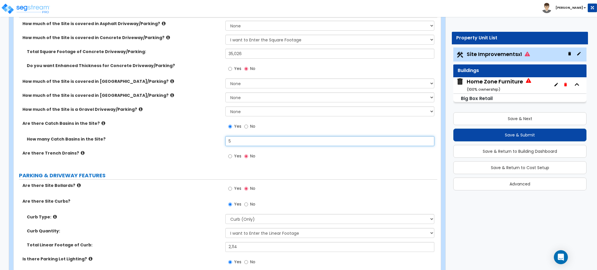
drag, startPoint x: 240, startPoint y: 143, endPoint x: 174, endPoint y: 141, distance: 65.4
click at [182, 143] on div "How many Catch Basins in the Site? 5" at bounding box center [226, 143] width 424 height 14
type input "7"
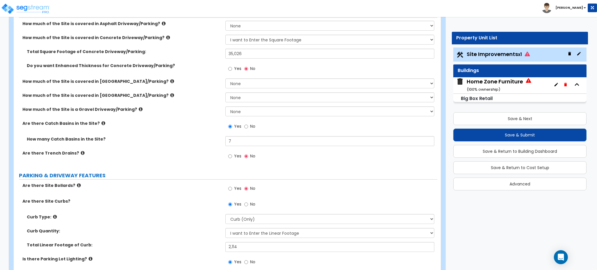
click at [161, 116] on div "How much of the Site is a Gravel Driveway/Parking? None I want to Enter an Appr…" at bounding box center [226, 113] width 424 height 14
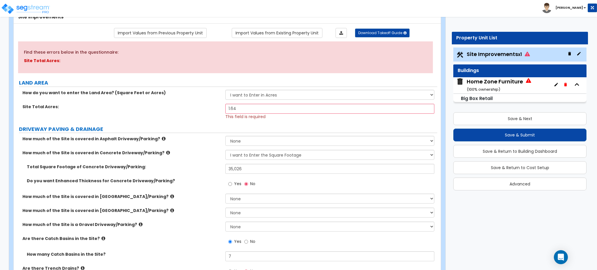
scroll to position [0, 0]
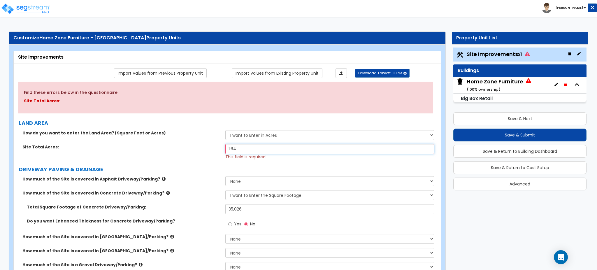
click at [260, 145] on input "1.64" at bounding box center [329, 149] width 209 height 10
click at [164, 144] on label "Site Total Acres:" at bounding box center [121, 147] width 199 height 6
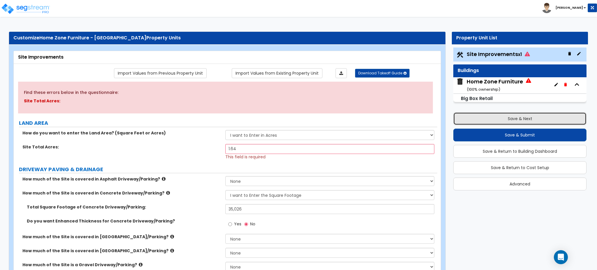
click at [522, 120] on button "Save & Next" at bounding box center [520, 118] width 133 height 13
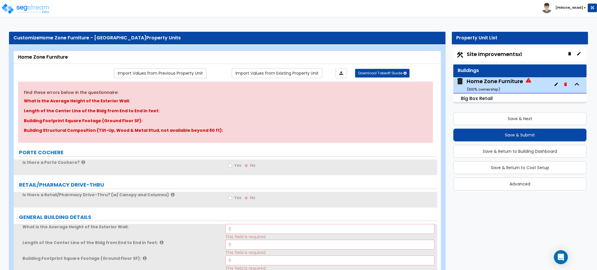
click at [477, 58] on span "Site Improvements x1" at bounding box center [494, 53] width 55 height 7
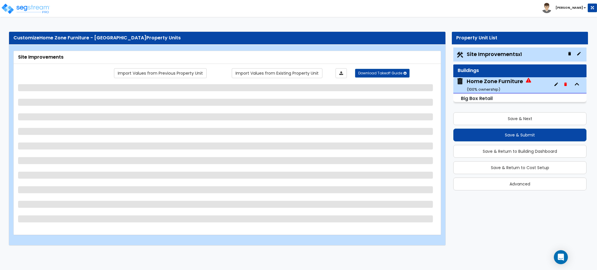
select select "2"
select select "1"
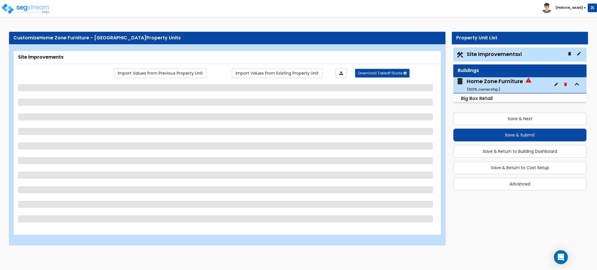
select select "1"
select select "2"
select select "1"
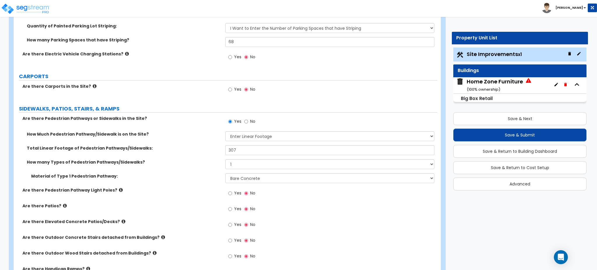
scroll to position [583, 0]
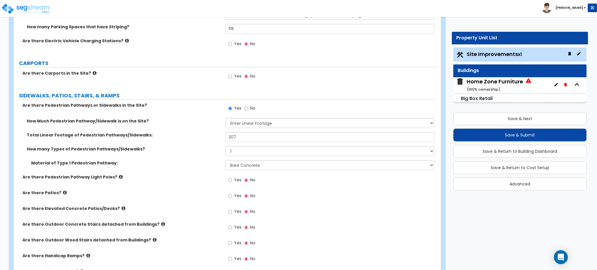
click at [63, 193] on icon at bounding box center [65, 192] width 4 height 4
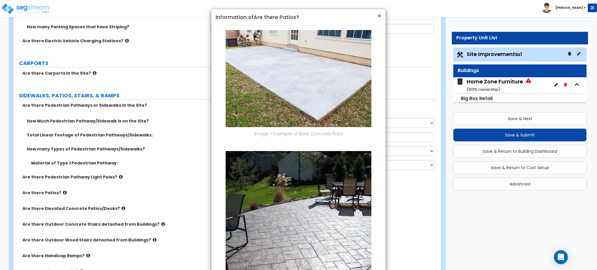
click at [379, 17] on span "×" at bounding box center [380, 16] width 4 height 8
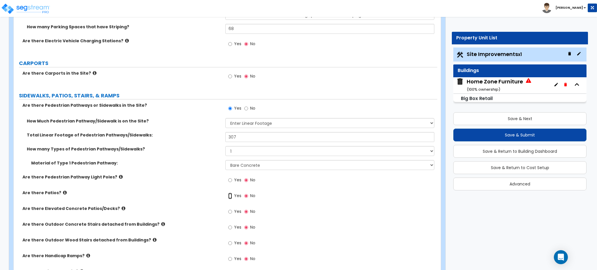
click at [230, 196] on input "Yes" at bounding box center [230, 196] width 4 height 6
radio input "true"
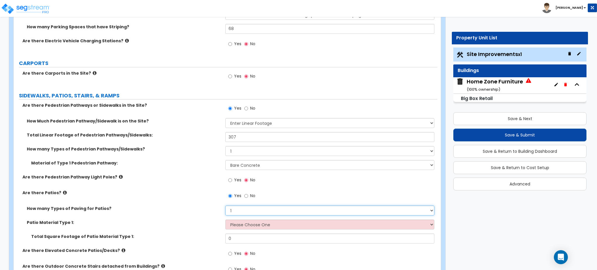
click at [234, 209] on select "1 2 3 4" at bounding box center [329, 211] width 209 height 10
click at [225, 206] on select "1 2 3 4" at bounding box center [329, 211] width 209 height 10
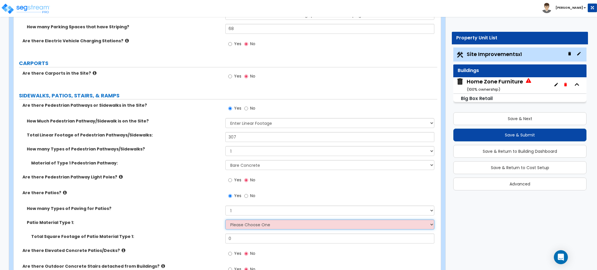
click at [238, 222] on select "Please Choose One Bare Concrete Stamped Concrete Brick Pavers Stone Pavers Tile…" at bounding box center [329, 225] width 209 height 10
select select "1"
click at [225, 220] on select "Please Choose One Bare Concrete Stamped Concrete Brick Pavers Stone Pavers Tile…" at bounding box center [329, 225] width 209 height 10
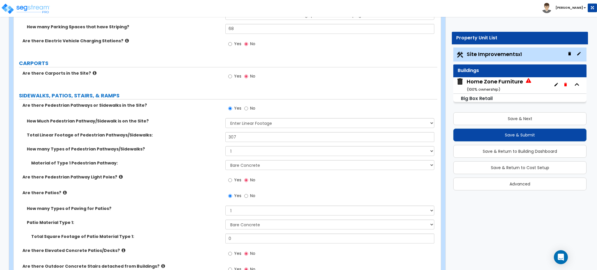
click at [170, 229] on div "Patio Material Type 1: Please Choose One Bare Concrete Stamped Concrete Brick P…" at bounding box center [226, 227] width 424 height 14
drag, startPoint x: 204, startPoint y: 241, endPoint x: 201, endPoint y: 241, distance: 3.2
click at [201, 241] on div "Total Square Footage of Patio Material Type 1: 0" at bounding box center [226, 241] width 424 height 14
type input "5,749"
drag, startPoint x: 235, startPoint y: 135, endPoint x: 198, endPoint y: 142, distance: 37.1
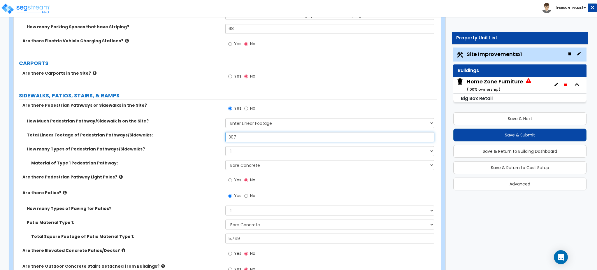
click at [200, 141] on div "Total Linear Footage of Pedestrian Pathways/Sidewalks: 307" at bounding box center [226, 139] width 424 height 14
type input "7"
type input "363"
click at [146, 165] on label "Material of Type 1 Pedestrian Pathway:" at bounding box center [126, 163] width 190 height 6
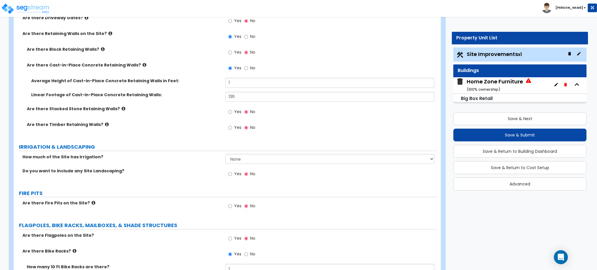
scroll to position [972, 0]
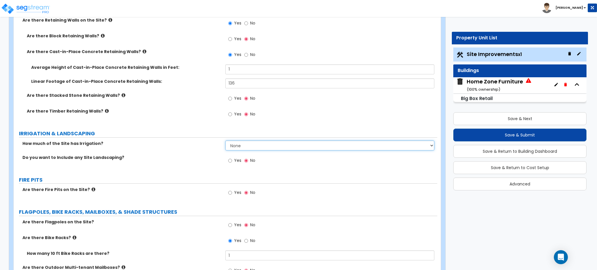
click at [244, 145] on select "None I want to Enter an Approximate Percentage I want to Enter the Square Foota…" at bounding box center [329, 146] width 209 height 10
select select "1"
click at [225, 141] on select "None I want to Enter an Approximate Percentage I want to Enter the Square Foota…" at bounding box center [329, 146] width 209 height 10
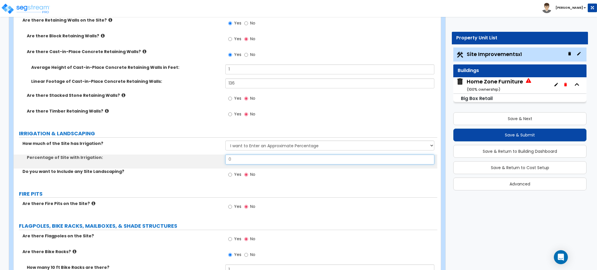
drag, startPoint x: 246, startPoint y: 158, endPoint x: 204, endPoint y: 160, distance: 41.8
click at [205, 160] on div "Percentage of Site with Irrigation: 0" at bounding box center [226, 162] width 424 height 14
click at [242, 158] on input "0" at bounding box center [329, 160] width 209 height 10
type input "20"
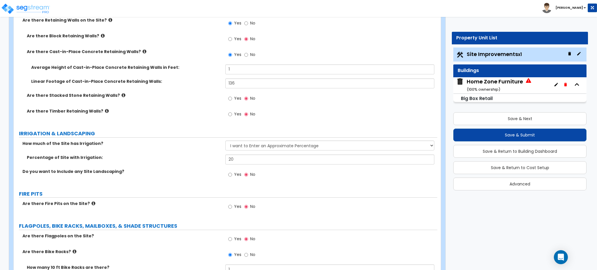
click at [139, 175] on div "Do you want to Include any Site Landscaping? Yes No" at bounding box center [226, 177] width 424 height 16
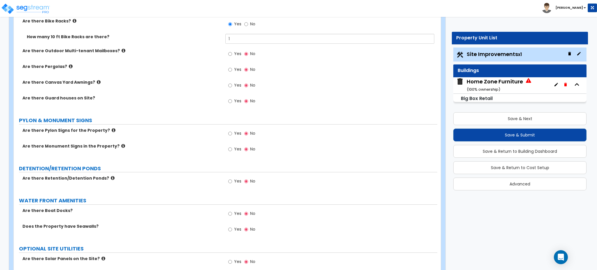
scroll to position [1244, 0]
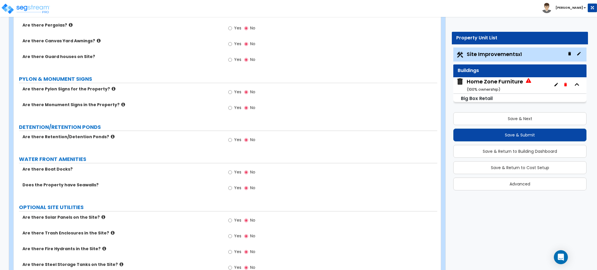
click at [112, 87] on icon at bounding box center [114, 89] width 4 height 4
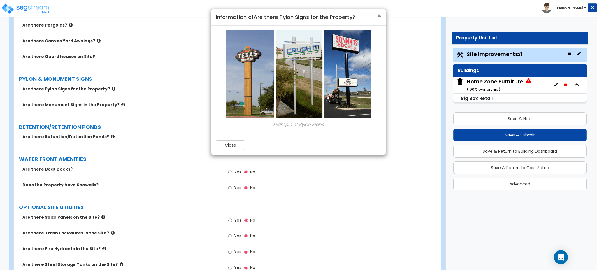
click at [378, 16] on span "×" at bounding box center [380, 16] width 4 height 8
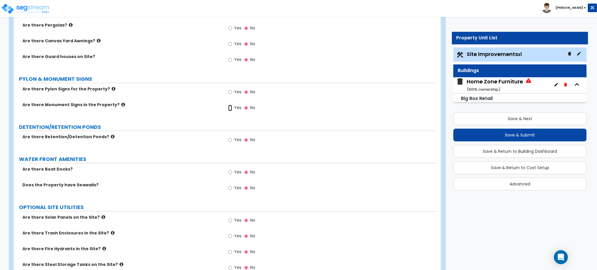
click at [229, 107] on input "Yes" at bounding box center [230, 108] width 4 height 6
radio input "true"
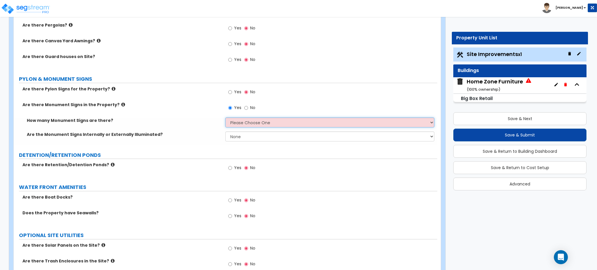
click at [252, 123] on select "Please Choose One 1 2 3" at bounding box center [329, 123] width 209 height 10
select select "1"
click at [225, 118] on select "Please Choose One 1 2 3" at bounding box center [329, 123] width 209 height 10
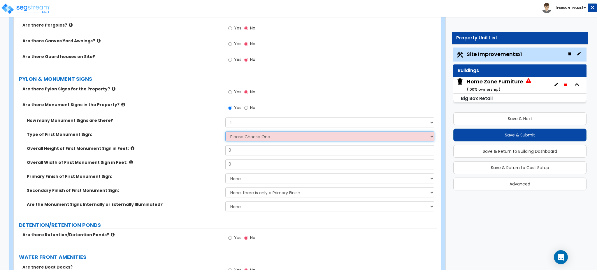
click at [256, 134] on select "Please Choose One Flat Signboard on top of a Base Flat Signboard attached to a …" at bounding box center [329, 137] width 209 height 10
select select "1"
click at [225, 132] on select "Please Choose One Flat Signboard on top of a Base Flat Signboard attached to a …" at bounding box center [329, 137] width 209 height 10
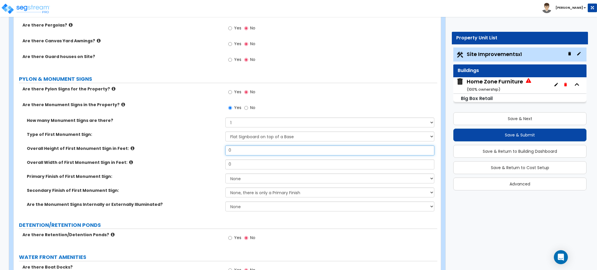
drag, startPoint x: 244, startPoint y: 150, endPoint x: 120, endPoint y: 129, distance: 124.8
click at [123, 130] on div "How many Monument Signs are there? Please Choose One 1 2 3 Type of First Monume…" at bounding box center [225, 167] width 415 height 98
type input "10"
drag, startPoint x: 246, startPoint y: 168, endPoint x: 197, endPoint y: 164, distance: 49.2
click at [197, 164] on div "Overall Width of First Monument Sign in Feet: 0" at bounding box center [226, 167] width 424 height 14
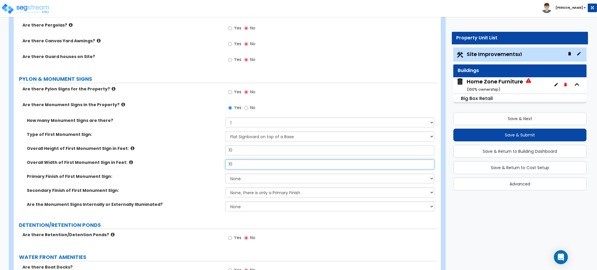
type input "10"
click at [266, 174] on select "None Paint/Stucco Finish Brick Finish Stone Finish Metal Composite Finish Vinyl…" at bounding box center [329, 179] width 209 height 10
select select "2"
click at [225, 174] on select "None Paint/Stucco Finish Brick Finish Stone Finish Metal Composite Finish Vinyl…" at bounding box center [329, 179] width 209 height 10
click at [193, 193] on div "Secondary Finish of First Monument Sign: None, there is only a Primary Finish P…" at bounding box center [226, 195] width 424 height 14
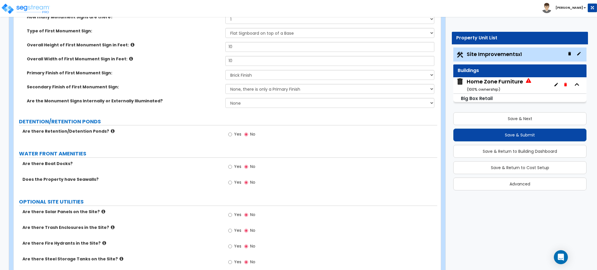
scroll to position [1361, 0]
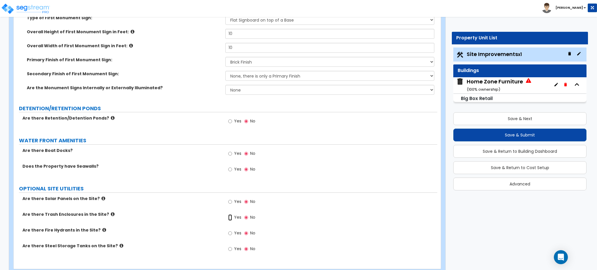
click at [232, 216] on label "Yes" at bounding box center [234, 218] width 13 height 10
click at [232, 216] on input "Yes" at bounding box center [230, 217] width 4 height 6
radio input "true"
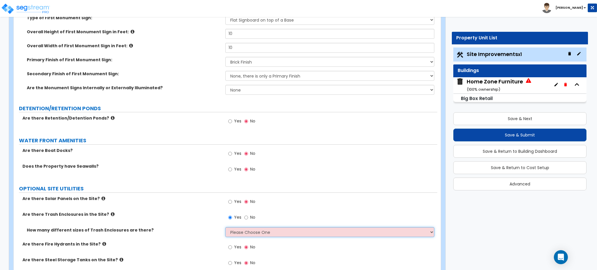
click at [255, 232] on select "Please Choose One 1 2 3" at bounding box center [329, 232] width 209 height 10
select select "1"
click at [225, 227] on select "Please Choose One 1 2 3" at bounding box center [329, 232] width 209 height 10
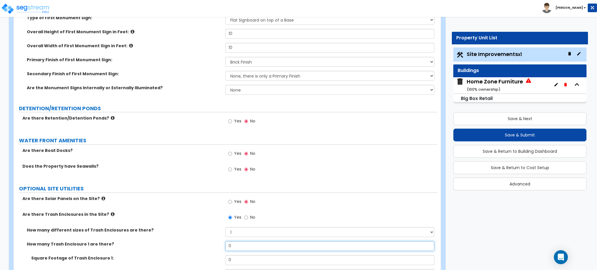
drag, startPoint x: 235, startPoint y: 244, endPoint x: 192, endPoint y: 238, distance: 43.1
type input "1"
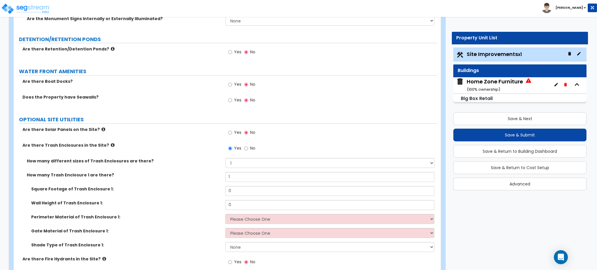
scroll to position [1439, 0]
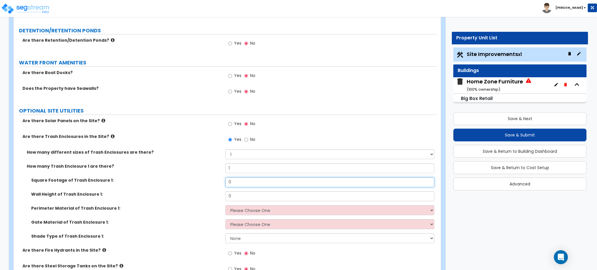
click at [175, 183] on div "Square Footage of Trash Enclosure 1: 0" at bounding box center [226, 184] width 424 height 14
type input "315"
drag, startPoint x: 242, startPoint y: 196, endPoint x: 207, endPoint y: 196, distance: 35.6
click at [207, 196] on div "Wall Height of Trash Enclosure 1: 0" at bounding box center [226, 198] width 424 height 14
type input "8"
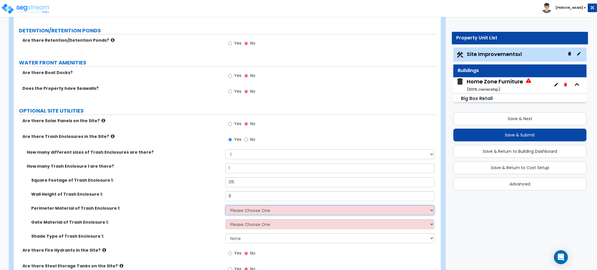
click at [251, 210] on select "Please Choose One Chain Link Wood Metal CMU" at bounding box center [329, 210] width 209 height 10
select select "4"
click at [225, 205] on select "Please Choose One Chain Link Wood Metal CMU" at bounding box center [329, 210] width 209 height 10
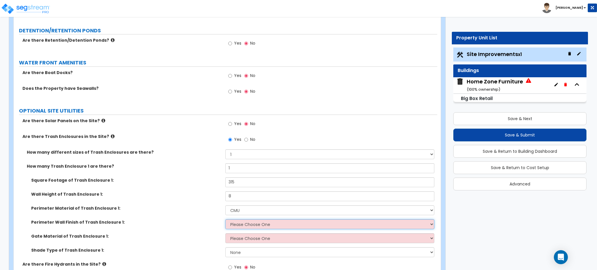
click at [238, 228] on select "Please Choose One Stone Veneer Brick Veneer Stucco Paint" at bounding box center [329, 224] width 209 height 10
select select "4"
click at [225, 219] on select "Please Choose One Stone Veneer Brick Veneer Stucco Paint" at bounding box center [329, 224] width 209 height 10
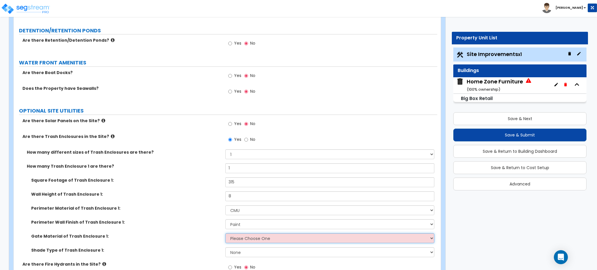
click at [246, 239] on select "Please Choose One Wood Metal" at bounding box center [329, 238] width 209 height 10
select select "2"
click at [225, 233] on select "Please Choose One Wood Metal" at bounding box center [329, 238] width 209 height 10
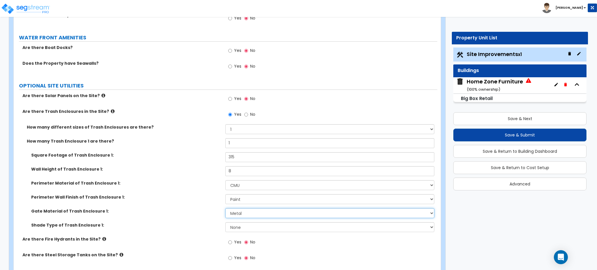
scroll to position [1488, 0]
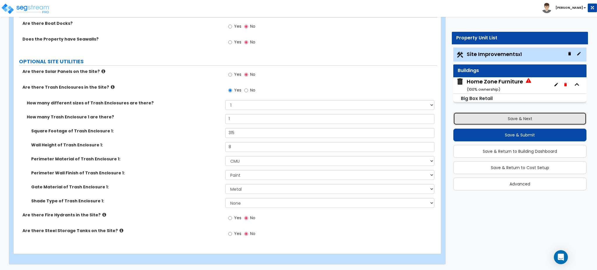
click at [485, 120] on button "Save & Next" at bounding box center [520, 118] width 133 height 13
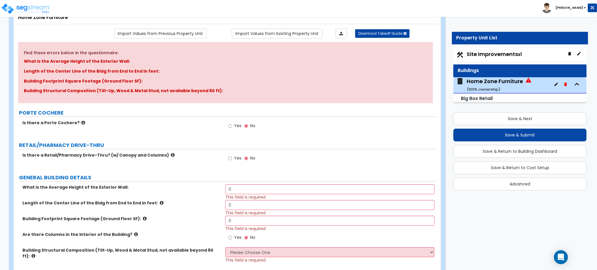
scroll to position [78, 0]
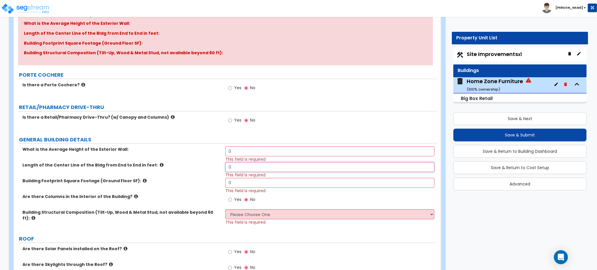
drag, startPoint x: 251, startPoint y: 168, endPoint x: 208, endPoint y: 173, distance: 43.2
click at [208, 173] on div "Length of the Center Line of the Bldg from End to End in feet: 0 This field is …" at bounding box center [226, 170] width 424 height 16
type input "222.5"
drag, startPoint x: 247, startPoint y: 181, endPoint x: 212, endPoint y: 181, distance: 35.6
click at [212, 181] on div "Building Footprint Square Footage (Ground Floor SF): 0 This field is required" at bounding box center [226, 186] width 424 height 16
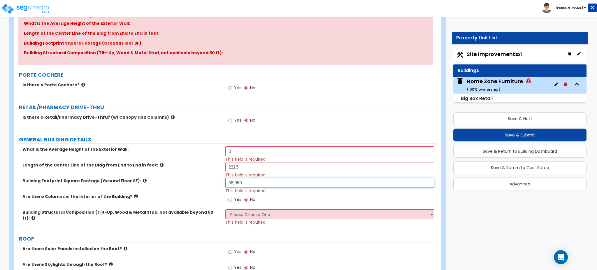
type input "36,950"
click at [197, 154] on div "What is the Average Height of the Exterior Wall: 0 This field is required" at bounding box center [226, 154] width 424 height 16
type input "31"
click at [187, 139] on label "GENERAL BUILDING DETAILS" at bounding box center [228, 140] width 419 height 8
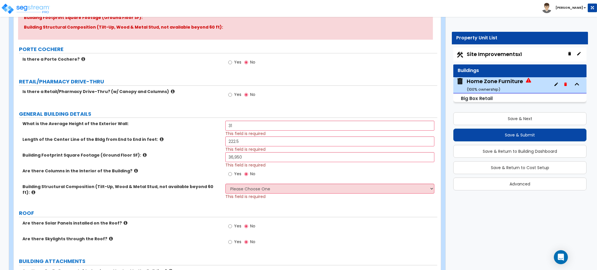
scroll to position [117, 0]
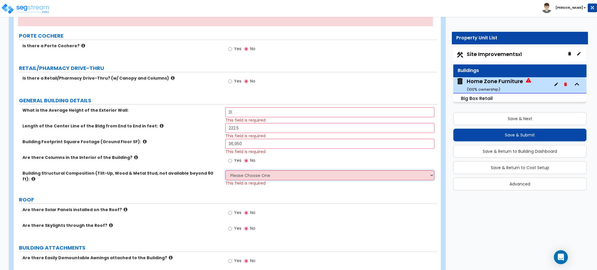
click at [252, 175] on select "Please Choose One Pre-Engineered Metal Building Tilt-up Wall Construction Reinf…" at bounding box center [329, 175] width 209 height 10
select select "8"
click at [225, 171] on select "Please Choose One Pre-Engineered Metal Building Tilt-up Wall Construction Reinf…" at bounding box center [329, 175] width 209 height 10
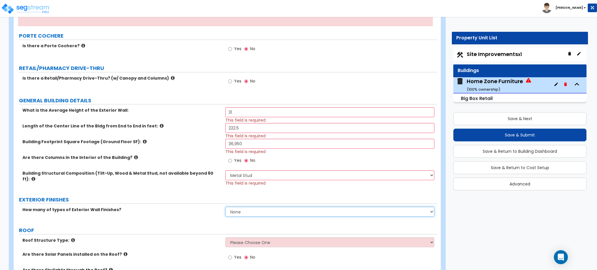
click at [265, 209] on select "None 1 2 3" at bounding box center [329, 212] width 209 height 10
select select "2"
click at [225, 207] on select "None 1 2 3" at bounding box center [329, 212] width 209 height 10
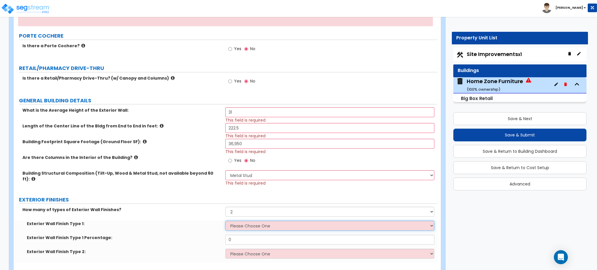
click at [240, 221] on select "Please Choose One No Finish/Shared Wall No Wall Brick Veneer Stone Veneer Wood …" at bounding box center [329, 226] width 209 height 10
select select "2"
click at [225, 221] on select "Please Choose One No Finish/Shared Wall No Wall Brick Veneer Stone Veneer Wood …" at bounding box center [329, 226] width 209 height 10
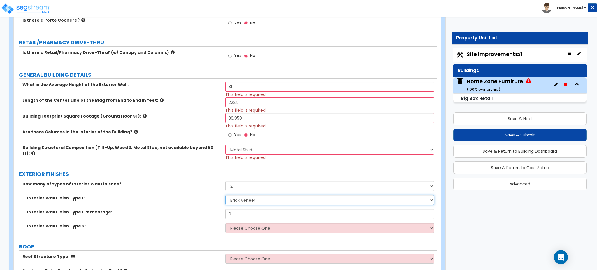
scroll to position [155, 0]
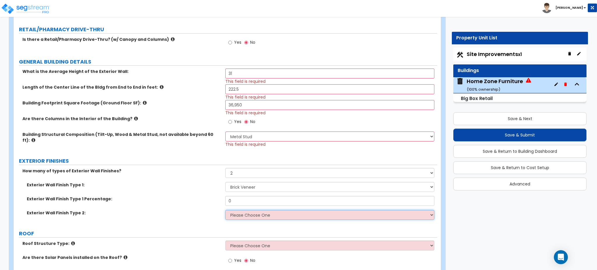
click at [254, 211] on select "Please Choose One No Finish/Shared Wall No Wall Brick Veneer Stone Veneer Wood …" at bounding box center [329, 215] width 209 height 10
click at [225, 210] on select "Please Choose One No Finish/Shared Wall No Wall Brick Veneer Stone Veneer Wood …" at bounding box center [329, 215] width 209 height 10
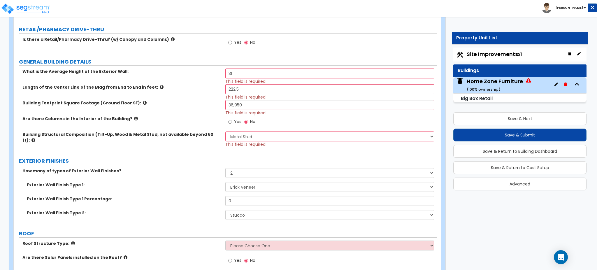
scroll to position [194, 0]
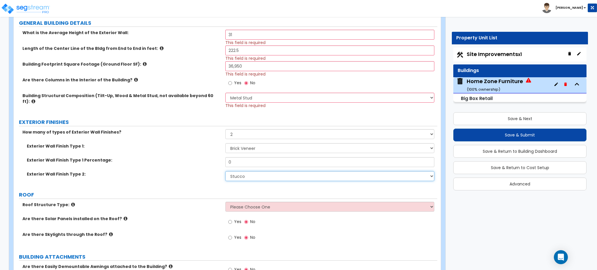
click at [248, 171] on select "Please Choose One No Finish/Shared Wall No Wall Brick Veneer Stone Veneer Wood …" at bounding box center [329, 176] width 209 height 10
select select "2"
click at [225, 171] on select "Please Choose One No Finish/Shared Wall No Wall Brick Veneer Stone Veneer Wood …" at bounding box center [329, 176] width 209 height 10
click at [252, 143] on select "Please Choose One No Finish/Shared Wall No Wall Brick Veneer Stone Veneer Wood …" at bounding box center [329, 148] width 209 height 10
select select "7"
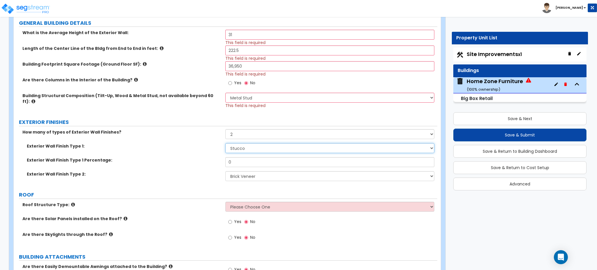
click at [225, 143] on select "Please Choose One No Finish/Shared Wall No Wall Brick Veneer Stone Veneer Wood …" at bounding box center [329, 148] width 209 height 10
drag, startPoint x: 232, startPoint y: 156, endPoint x: 179, endPoint y: 152, distance: 53.2
click at [197, 157] on div "Exterior Wall Finish Type 1 Percentage: 0" at bounding box center [226, 164] width 424 height 14
type input "90"
click at [182, 176] on div "Exterior Wall Finish Type 2: Please Choose One No Finish/Shared Wall No Wall Br…" at bounding box center [226, 178] width 424 height 14
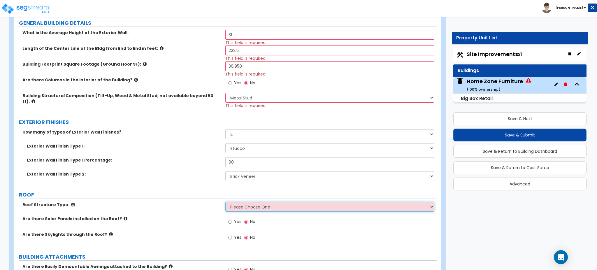
click at [305, 205] on select "Please Choose One Gable Roof Flat Roof Hybrid Gable & Flat Roof" at bounding box center [329, 207] width 209 height 10
select select "2"
click at [225, 202] on select "Please Choose One Gable Roof Flat Roof Hybrid Gable & Flat Roof" at bounding box center [329, 207] width 209 height 10
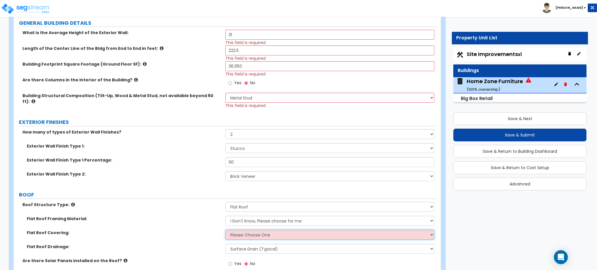
click at [259, 235] on select "Please Choose One Rolled Asphalt PVC Membrane Plastic (EPDM) Membrane Asphalt F…" at bounding box center [329, 235] width 209 height 10
click at [225, 230] on select "Please Choose One Rolled Asphalt PVC Membrane Plastic (EPDM) Membrane Asphalt F…" at bounding box center [329, 235] width 209 height 10
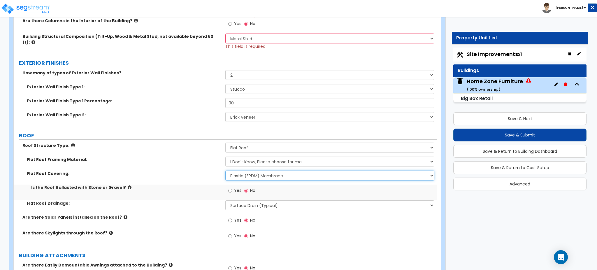
scroll to position [272, 0]
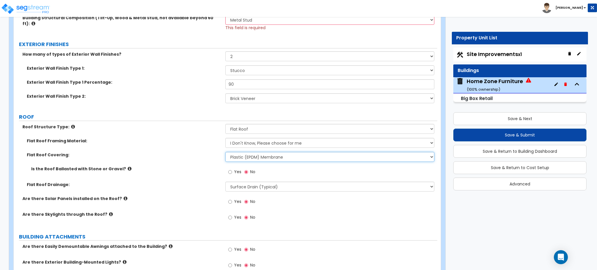
click at [237, 156] on select "Please Choose One Rolled Asphalt PVC Membrane Plastic (EPDM) Membrane Asphalt F…" at bounding box center [329, 157] width 209 height 10
select select "2"
click at [225, 152] on select "Please Choose One Rolled Asphalt PVC Membrane Plastic (EPDM) Membrane Asphalt F…" at bounding box center [329, 157] width 209 height 10
click at [244, 182] on select "Surface Drain (Typical) Gutters Downspout Only" at bounding box center [329, 187] width 209 height 10
click at [164, 182] on label "Flat Roof Drainage:" at bounding box center [124, 185] width 194 height 6
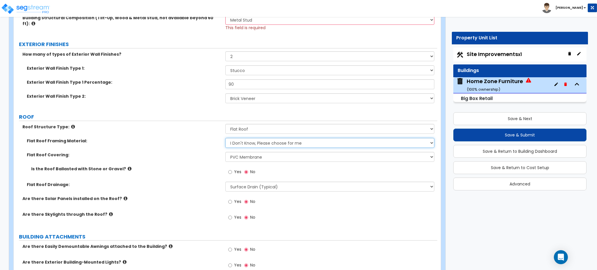
click at [259, 139] on select "I Don't Know, Please choose for me Metal Wood" at bounding box center [329, 143] width 209 height 10
select select "1"
click at [225, 138] on select "I Don't Know, Please choose for me Metal Wood" at bounding box center [329, 143] width 209 height 10
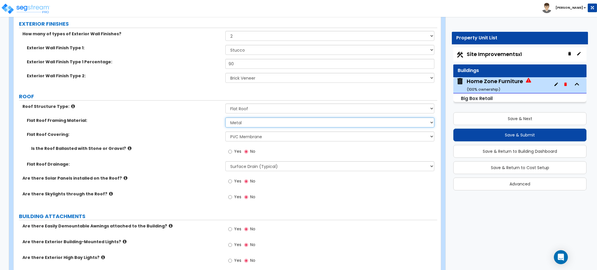
scroll to position [350, 0]
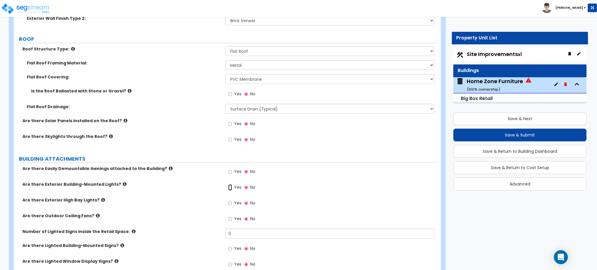
click at [232, 185] on input "Yes" at bounding box center [230, 187] width 4 height 6
radio input "true"
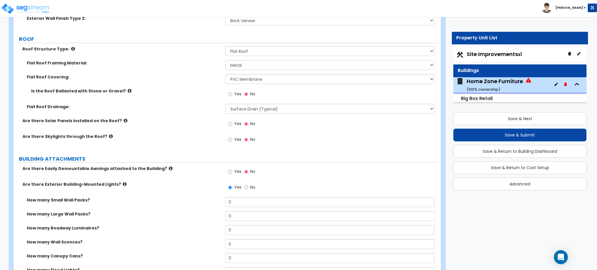
click at [169, 166] on icon at bounding box center [171, 168] width 4 height 4
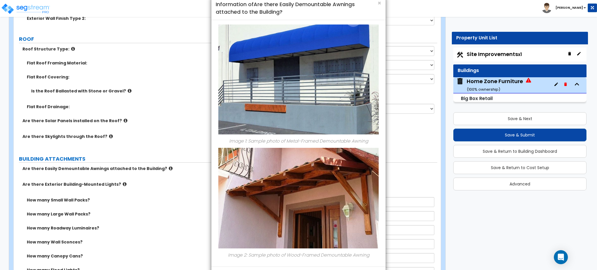
scroll to position [0, 0]
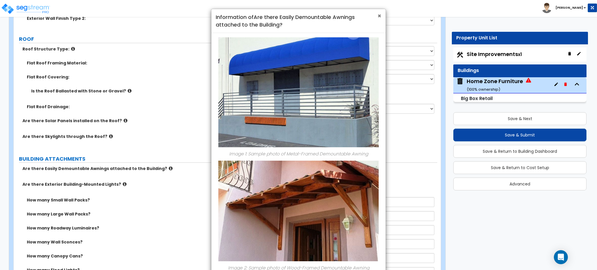
click at [379, 14] on span "×" at bounding box center [380, 16] width 4 height 8
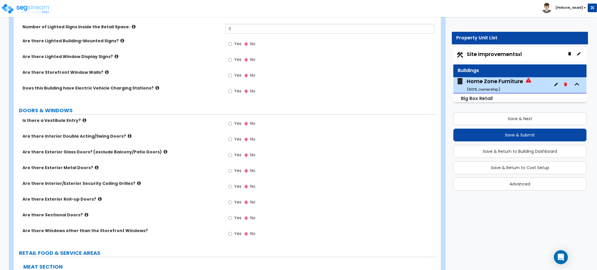
scroll to position [700, 0]
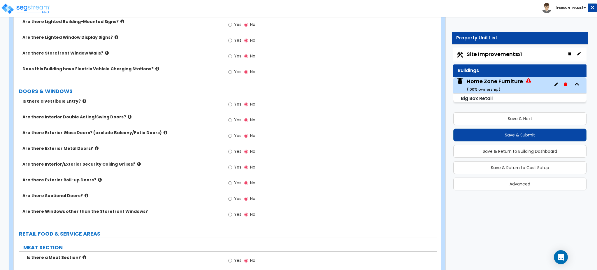
drag, startPoint x: 237, startPoint y: 98, endPoint x: 232, endPoint y: 98, distance: 5.0
click at [237, 101] on span "Yes" at bounding box center [237, 104] width 7 height 6
click at [232, 101] on input "Yes" at bounding box center [230, 104] width 4 height 6
radio input "true"
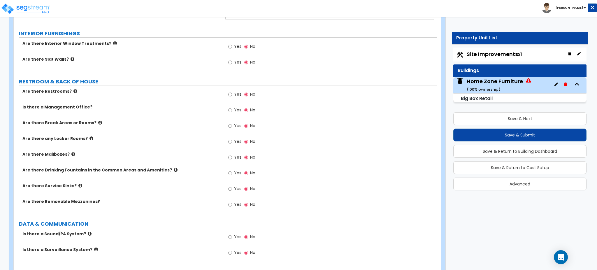
scroll to position [1556, 0]
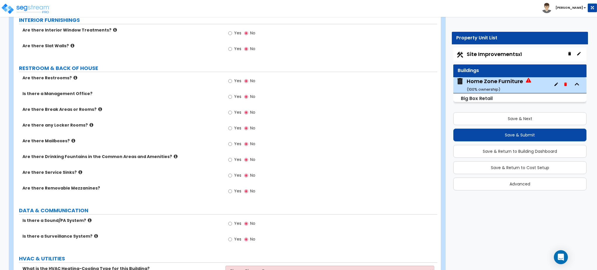
click at [71, 43] on icon at bounding box center [73, 45] width 4 height 4
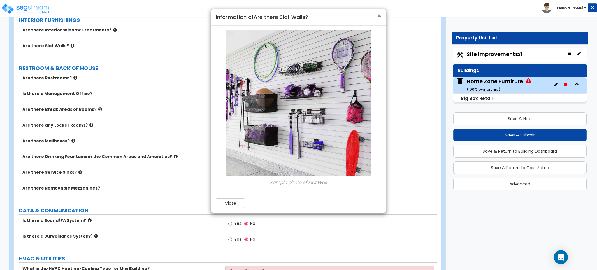
click at [378, 14] on span "×" at bounding box center [380, 16] width 4 height 8
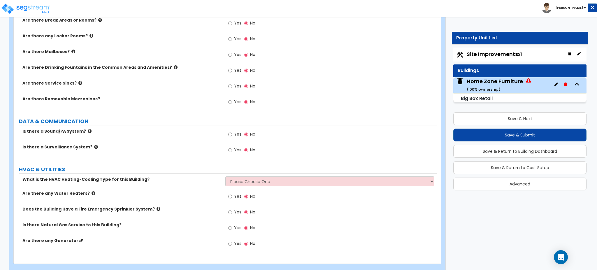
scroll to position [1651, 0]
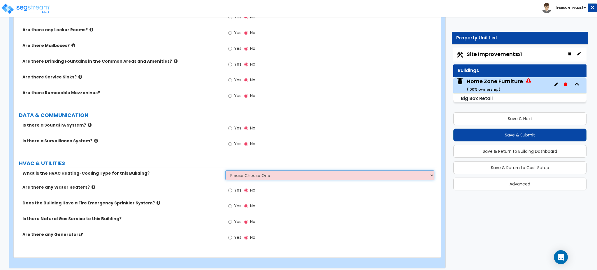
click at [245, 172] on select "Please Choose One Rooftop Unit Furnace-Condenser Forced Air Split Heating/Cooli…" at bounding box center [329, 175] width 209 height 10
select select "1"
click at [225, 170] on select "Please Choose One Rooftop Unit Furnace-Condenser Forced Air Split Heating/Cooli…" at bounding box center [329, 175] width 209 height 10
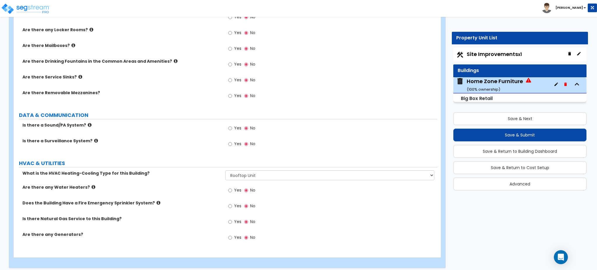
click at [233, 188] on label "Yes" at bounding box center [234, 191] width 13 height 10
click at [232, 188] on input "Yes" at bounding box center [230, 190] width 4 height 6
radio input "true"
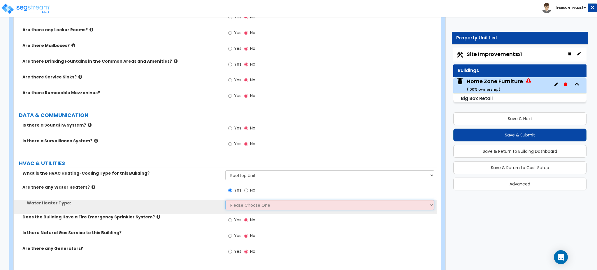
click at [247, 200] on select "Please Choose One Gas Electric" at bounding box center [329, 205] width 209 height 10
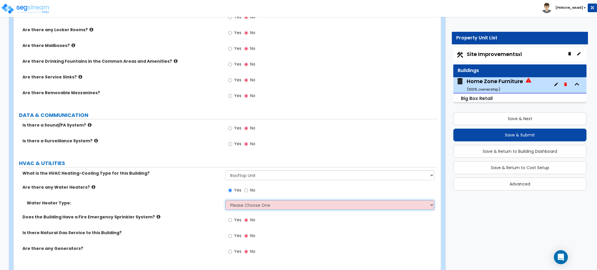
select select "2"
click at [225, 200] on select "Please Choose One Gas Electric" at bounding box center [329, 205] width 209 height 10
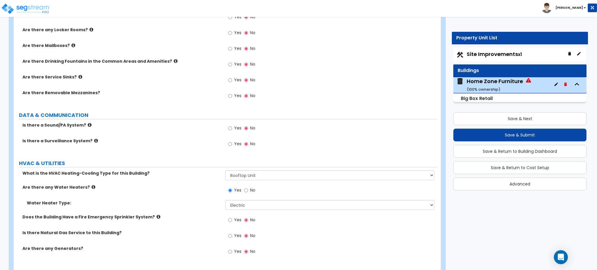
click at [237, 217] on span "Yes" at bounding box center [237, 220] width 7 height 6
click at [232, 217] on input "Yes" at bounding box center [230, 220] width 4 height 6
radio input "true"
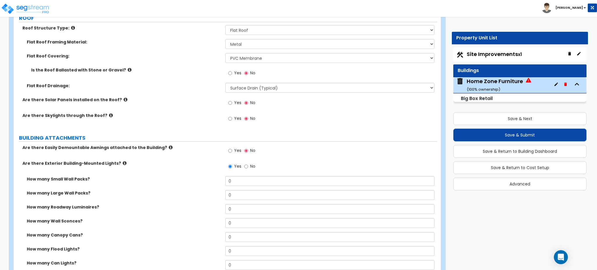
scroll to position [382, 0]
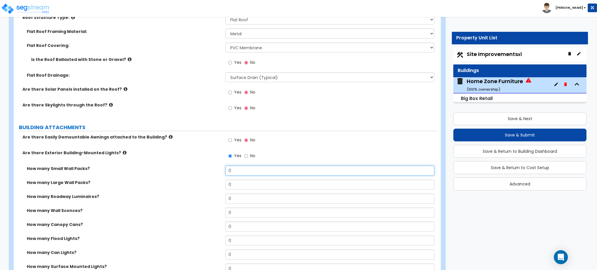
drag, startPoint x: 247, startPoint y: 165, endPoint x: 199, endPoint y: 166, distance: 48.1
click at [202, 166] on div "How many Small Wall Packs? 0" at bounding box center [226, 173] width 424 height 14
type input "17"
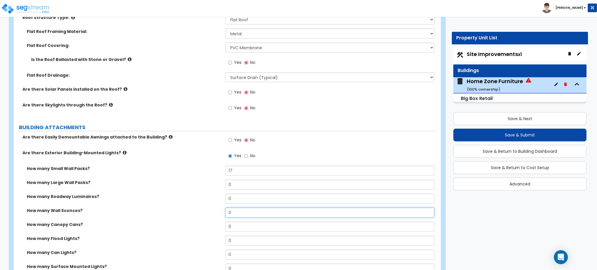
drag, startPoint x: 238, startPoint y: 206, endPoint x: 166, endPoint y: 200, distance: 72.3
click at [187, 208] on div "How many Wall Sconces? 0" at bounding box center [226, 215] width 424 height 14
type input "7"
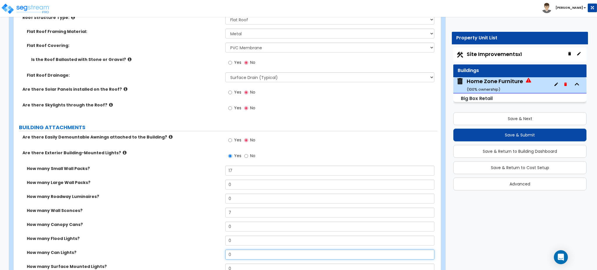
click at [189, 253] on div "How many Can Lights? 0" at bounding box center [226, 257] width 424 height 14
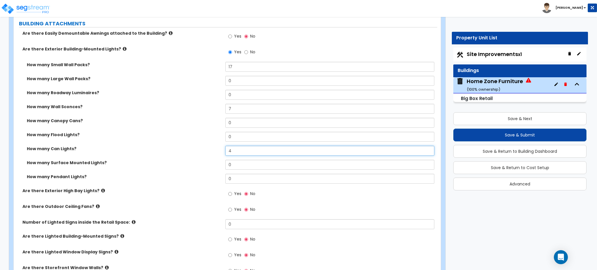
scroll to position [498, 0]
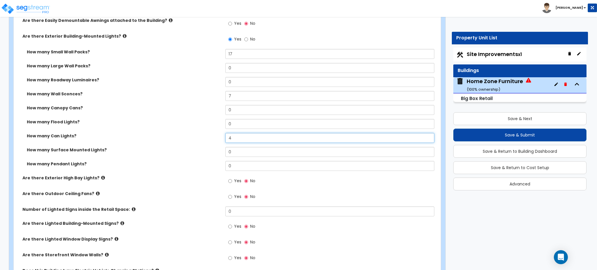
type input "4"
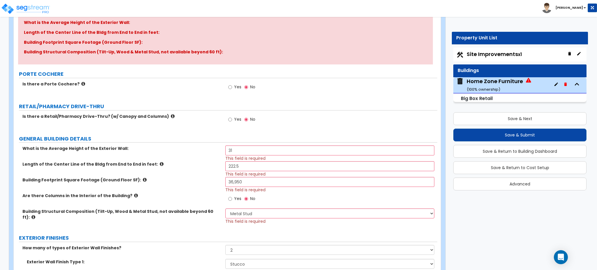
scroll to position [109, 0]
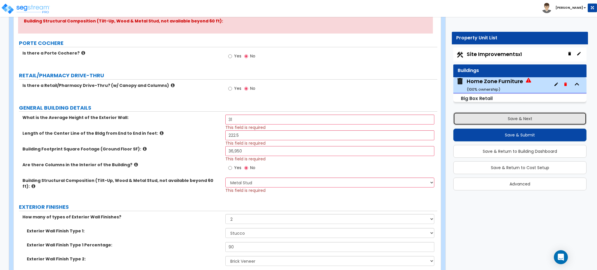
drag, startPoint x: 510, startPoint y: 119, endPoint x: 449, endPoint y: 107, distance: 62.1
click at [510, 119] on button "Save & Next" at bounding box center [520, 118] width 133 height 13
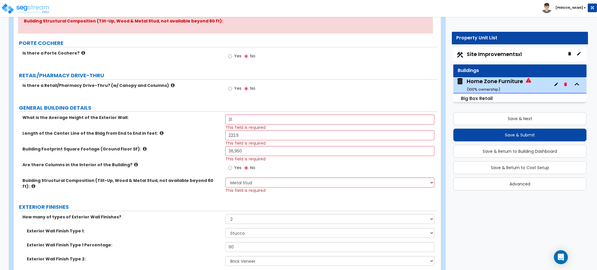
select select "2"
select select "1"
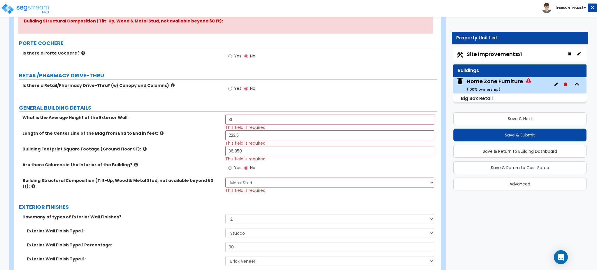
select select "1"
select select "2"
select select "1"
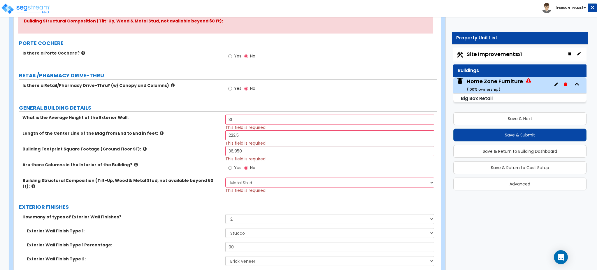
select select "1"
select select "2"
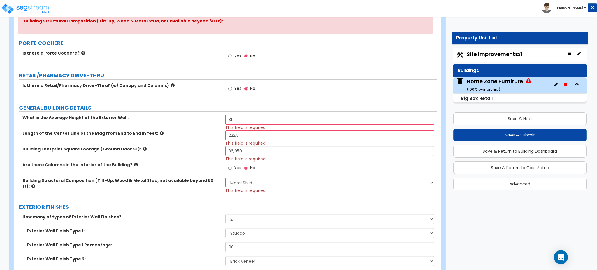
select select "1"
select select "4"
select select "2"
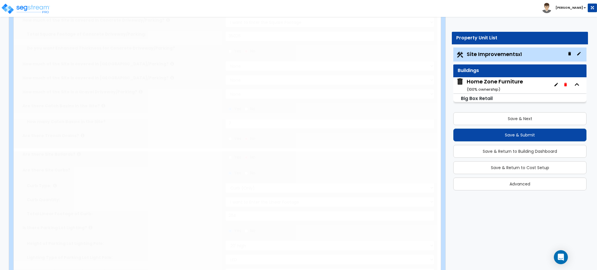
scroll to position [0, 0]
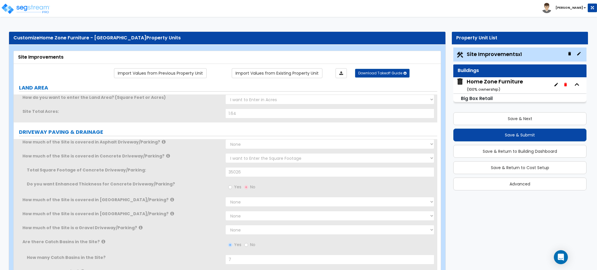
click at [482, 83] on div "Home Zone Furniture ( 100 % ownership)" at bounding box center [495, 85] width 56 height 15
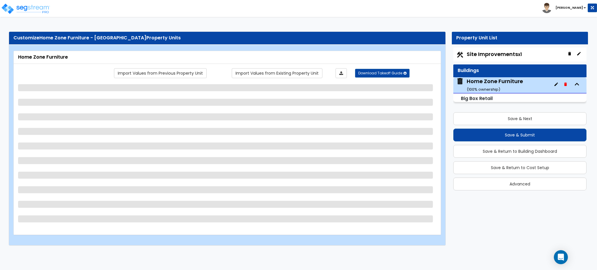
select select "2"
select select "1"
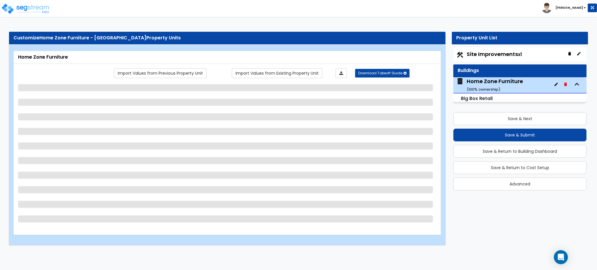
select select "1"
select select "2"
select select "1"
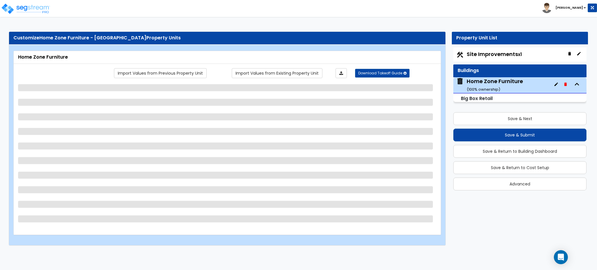
select select "1"
select select "2"
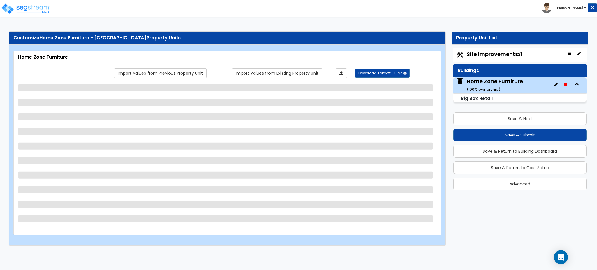
select select "1"
select select "4"
select select "2"
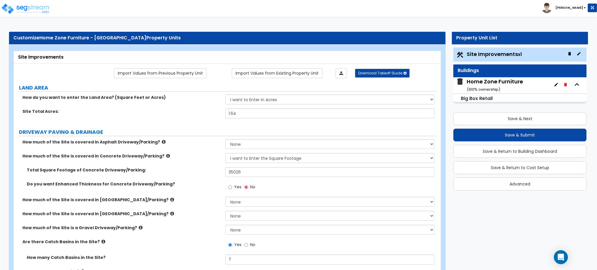
select select "8"
select select "2"
select select "7"
select select "2"
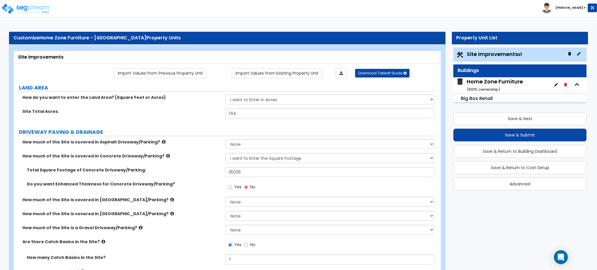
select select "1"
select select "2"
select select "1"
select select "2"
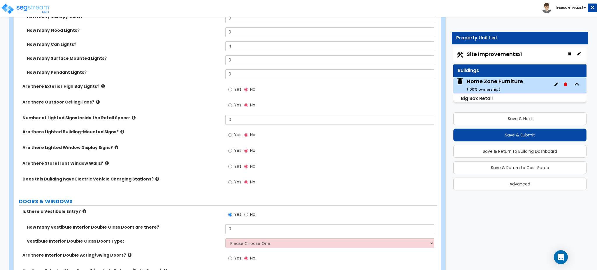
scroll to position [544, 0]
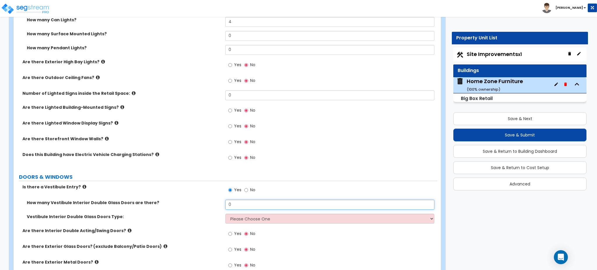
drag, startPoint x: 235, startPoint y: 202, endPoint x: 208, endPoint y: 190, distance: 30.0
click at [208, 190] on div "Is there a Vestibule Entry? Yes No How many Vestibule Interior Double Glass Doo…" at bounding box center [225, 261] width 415 height 154
type input "1"
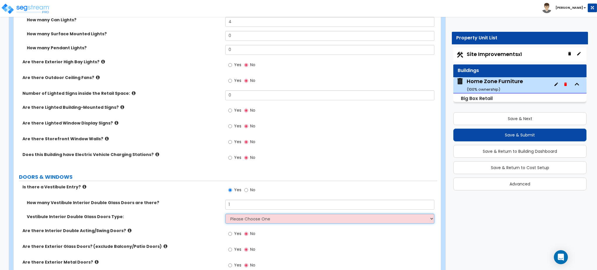
click at [297, 214] on select "Please Choose One Hinged Sliding" at bounding box center [329, 219] width 209 height 10
select select "1"
click at [225, 214] on select "Please Choose One Hinged Sliding" at bounding box center [329, 219] width 209 height 10
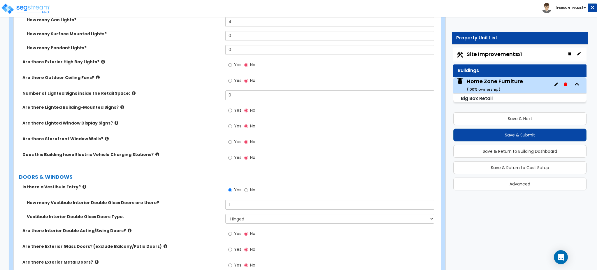
drag, startPoint x: 309, startPoint y: 234, endPoint x: 197, endPoint y: 218, distance: 113.4
click at [197, 218] on div "Vestibule Interior Double Glass Doors Type: Please Choose One Hinged Sliding" at bounding box center [226, 221] width 424 height 14
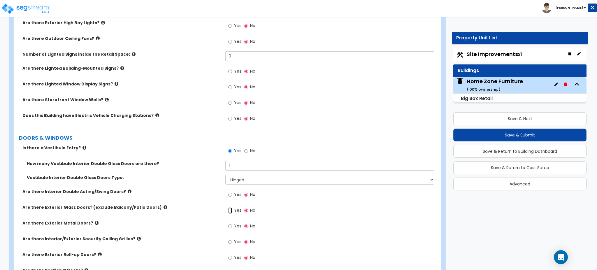
click at [229, 207] on input "Yes" at bounding box center [230, 210] width 4 height 6
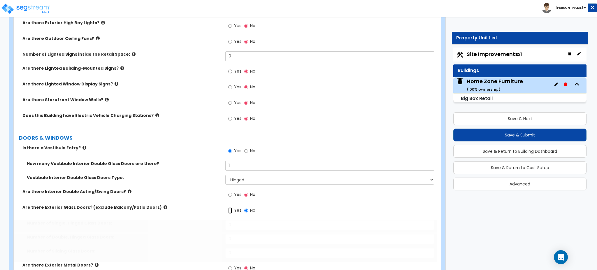
radio input "true"
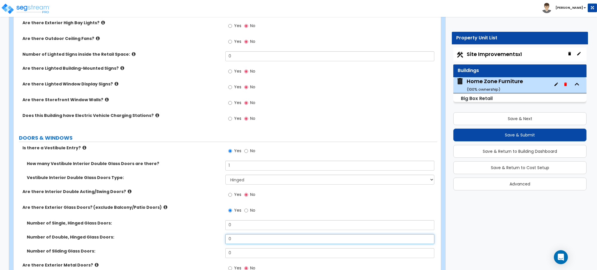
drag, startPoint x: 237, startPoint y: 232, endPoint x: 206, endPoint y: 232, distance: 30.6
click at [206, 234] on div "Number of Double, Hinged Glass Doors: 0" at bounding box center [226, 241] width 424 height 14
type input "1"
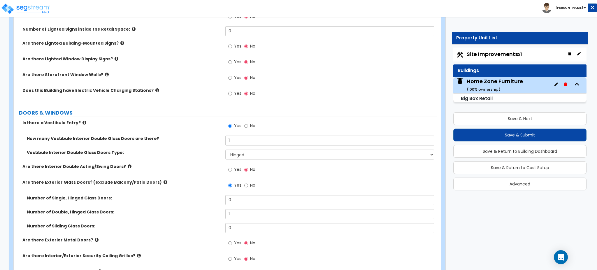
scroll to position [622, 0]
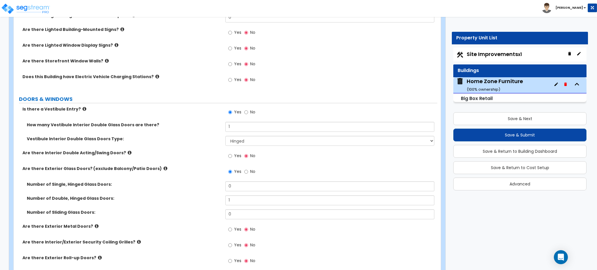
click at [234, 225] on label "Yes" at bounding box center [234, 230] width 13 height 10
click at [232, 226] on input "Yes" at bounding box center [230, 229] width 4 height 6
radio input "true"
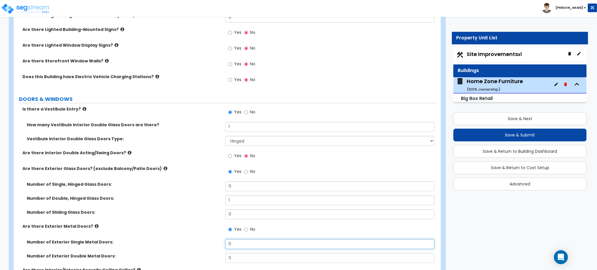
click at [177, 239] on div "Number of Exterior Single Metal Doors: 0" at bounding box center [226, 246] width 424 height 14
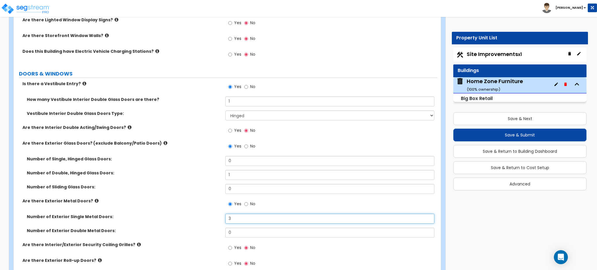
scroll to position [661, 0]
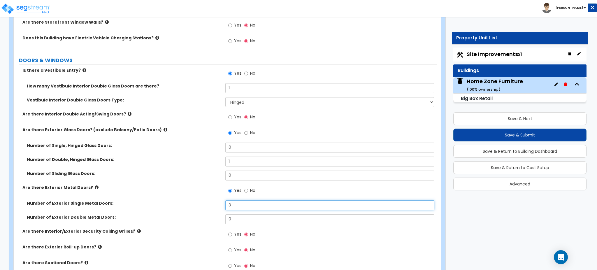
type input "3"
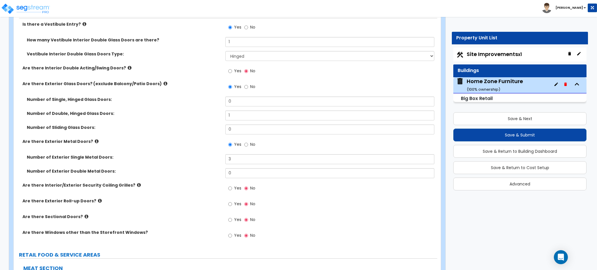
scroll to position [739, 0]
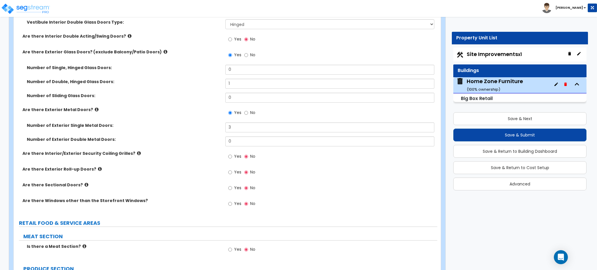
click at [98, 167] on icon at bounding box center [100, 169] width 4 height 4
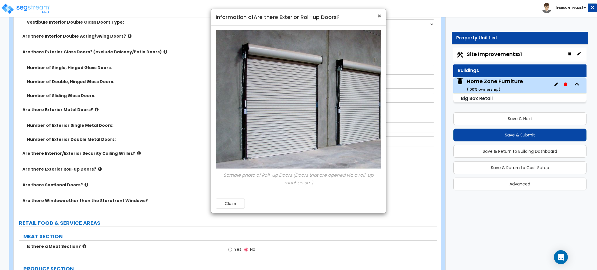
click at [380, 14] on span "×" at bounding box center [380, 16] width 4 height 8
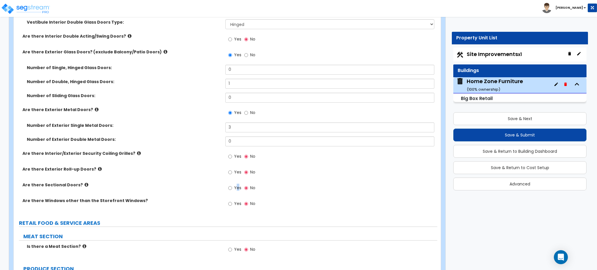
click at [239, 185] on span "Yes" at bounding box center [237, 188] width 7 height 6
click at [230, 185] on input "Yes" at bounding box center [230, 188] width 4 height 6
radio input "true"
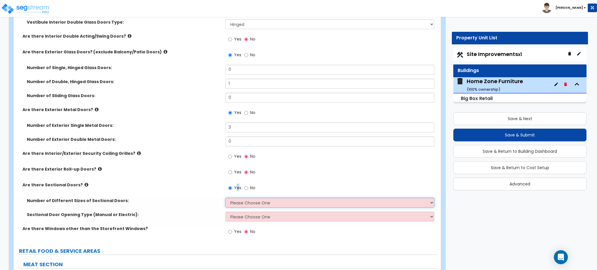
click at [240, 198] on select "Please Choose One 1 2 3" at bounding box center [329, 203] width 209 height 10
select select "1"
click at [225, 198] on select "Please Choose One 1 2 3" at bounding box center [329, 203] width 209 height 10
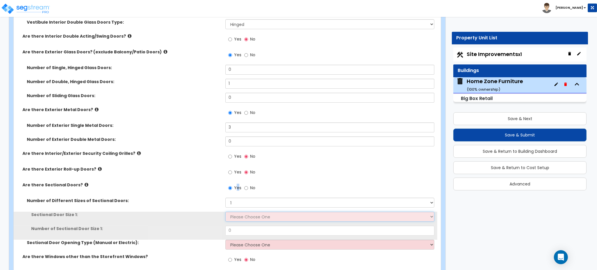
click at [241, 212] on select "Please Choose One 8' x 8' 10' x 10' 12' x 12' 20' x 14'" at bounding box center [329, 217] width 209 height 10
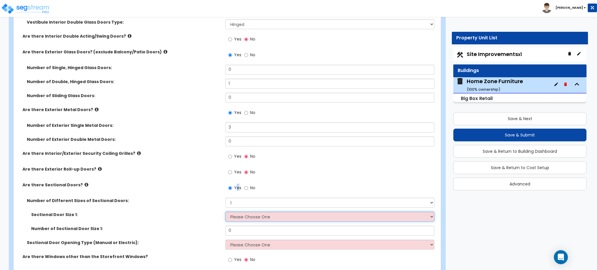
select select "1"
click at [225, 212] on select "Please Choose One 8' x 8' 10' x 10' 12' x 12' 20' x 14'" at bounding box center [329, 217] width 209 height 10
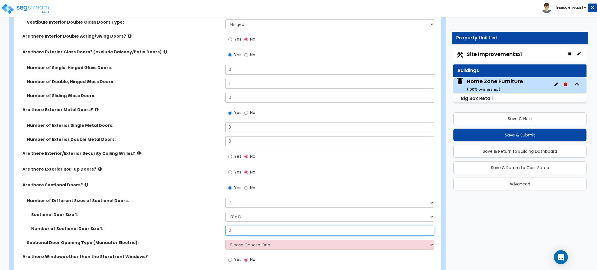
drag, startPoint x: 243, startPoint y: 222, endPoint x: 218, endPoint y: 221, distance: 24.2
click at [218, 226] on div "Number of Sectional Door Size 1: 0" at bounding box center [226, 233] width 424 height 14
type input "1"
click at [278, 240] on select "Please Choose One All Manual All Motorized Some are Motorized" at bounding box center [329, 245] width 209 height 10
select select "1"
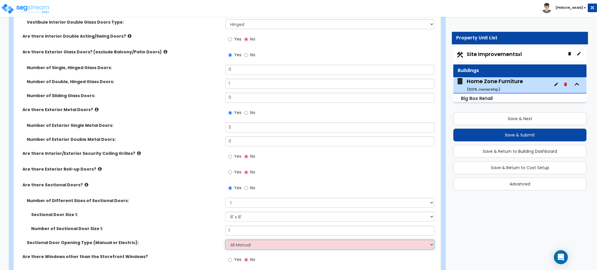
click at [225, 240] on select "Please Choose One All Manual All Motorized Some are Motorized" at bounding box center [329, 245] width 209 height 10
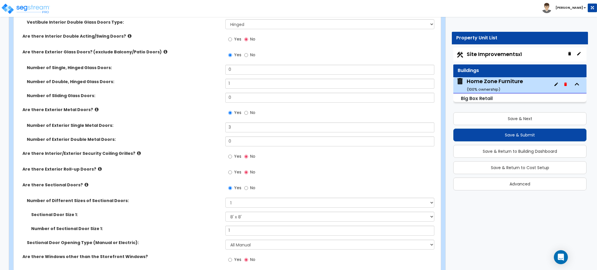
click at [160, 226] on label "Number of Sectional Door Size 1:" at bounding box center [126, 229] width 190 height 6
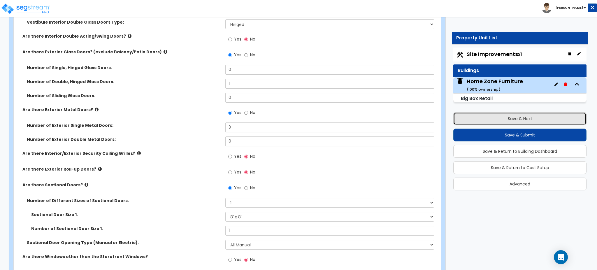
click at [513, 116] on button "Save & Next" at bounding box center [520, 118] width 133 height 13
select select "2"
select select "1"
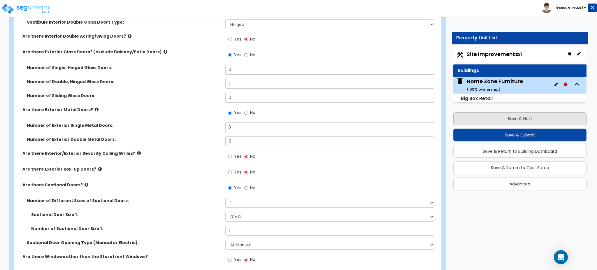
select select "1"
select select "2"
select select "1"
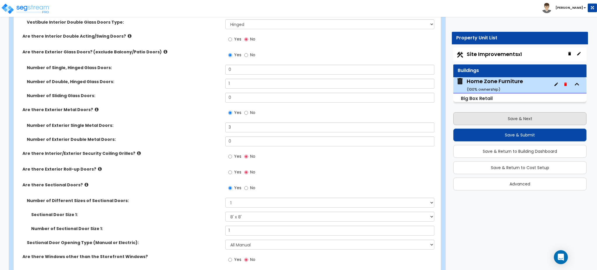
select select "1"
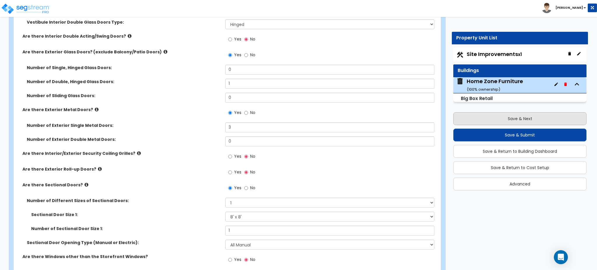
select select "2"
select select "1"
select select "4"
select select "2"
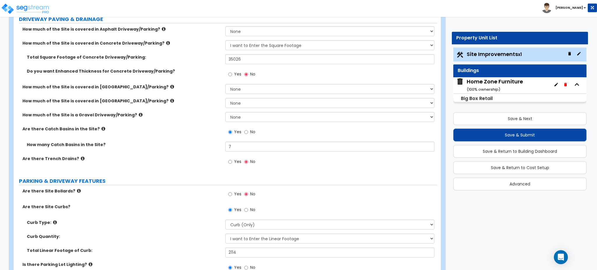
scroll to position [117, 0]
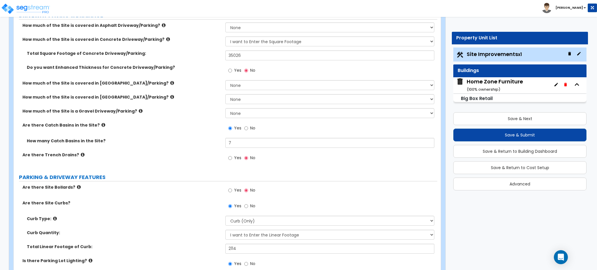
click at [515, 85] on div "Home Zone Furniture ( 100 % ownership)" at bounding box center [495, 85] width 56 height 15
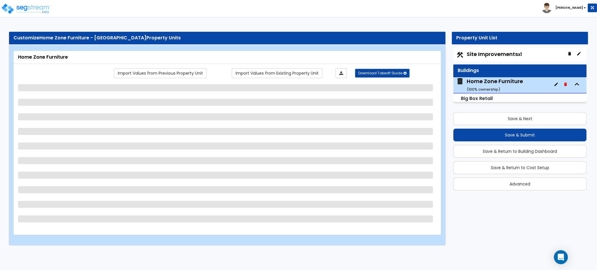
select select "8"
select select "2"
select select "7"
select select "2"
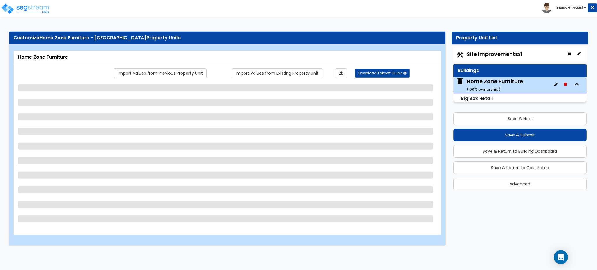
select select "1"
select select "2"
select select "1"
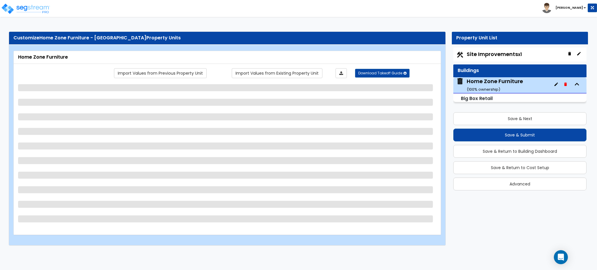
select select "1"
select select "2"
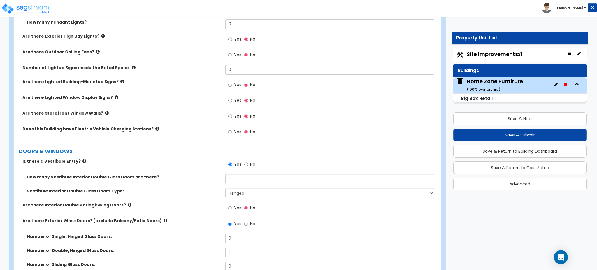
scroll to position [583, 0]
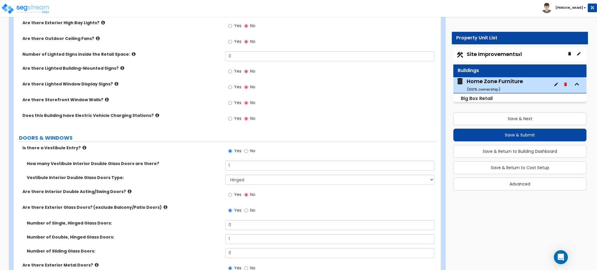
click at [234, 99] on label "Yes" at bounding box center [234, 104] width 13 height 10
click at [232, 100] on input "Yes" at bounding box center [230, 103] width 4 height 6
radio input "true"
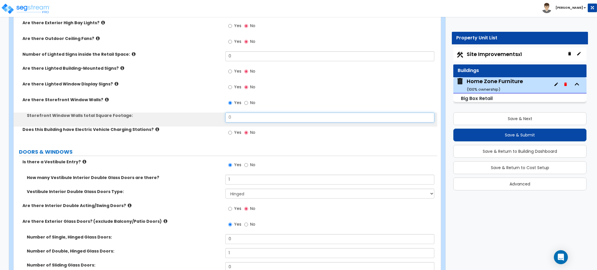
drag, startPoint x: 242, startPoint y: 115, endPoint x: 198, endPoint y: 113, distance: 44.1
click at [199, 114] on div "Storefront Window Walls total Square Footage: 0" at bounding box center [226, 120] width 424 height 14
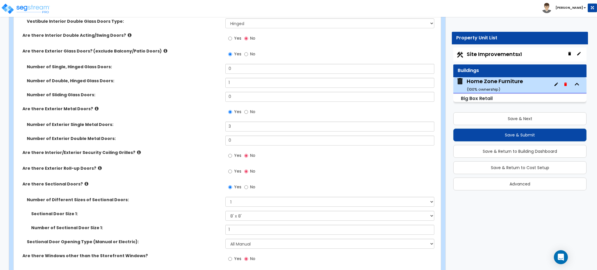
scroll to position [778, 0]
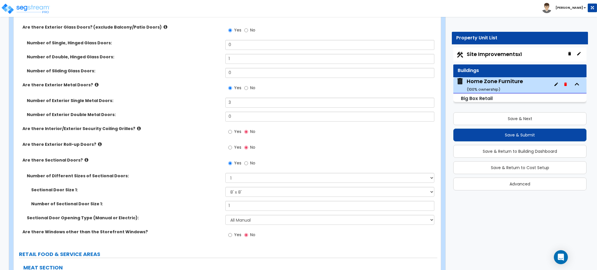
type input "1,090"
click at [230, 232] on input "Yes" at bounding box center [230, 235] width 4 height 6
radio input "true"
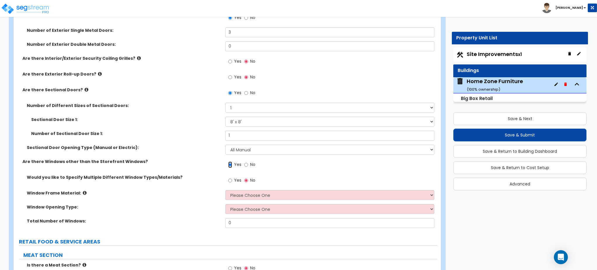
scroll to position [856, 0]
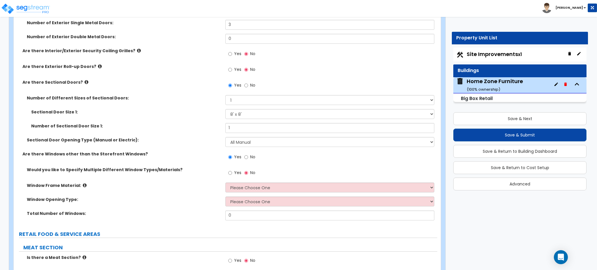
click at [259, 175] on div "Yes No" at bounding box center [331, 175] width 212 height 16
click at [256, 183] on select "Please Choose One Vinyl Aluminum Wood" at bounding box center [329, 188] width 209 height 10
select select "2"
click at [225, 183] on select "Please Choose One Vinyl Aluminum Wood" at bounding box center [329, 188] width 209 height 10
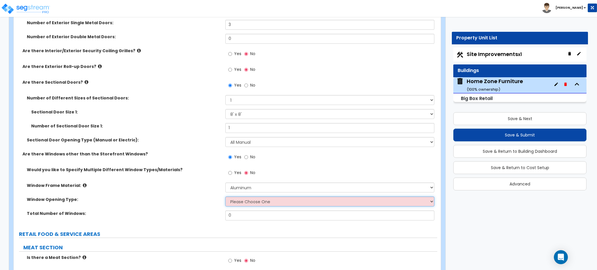
click at [246, 197] on select "Please Choose One Sliding Window Fixed/Picture Window Awning Window Swing/Casem…" at bounding box center [329, 202] width 209 height 10
select select "2"
click at [225, 197] on select "Please Choose One Sliding Window Fixed/Picture Window Awning Window Swing/Casem…" at bounding box center [329, 202] width 209 height 10
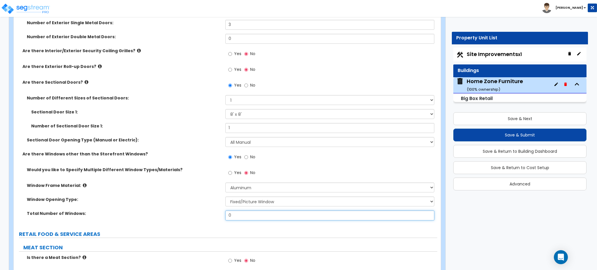
drag, startPoint x: 231, startPoint y: 208, endPoint x: 206, endPoint y: 216, distance: 26.3
click at [209, 216] on div "Total Number of Windows: 0" at bounding box center [226, 218] width 424 height 14
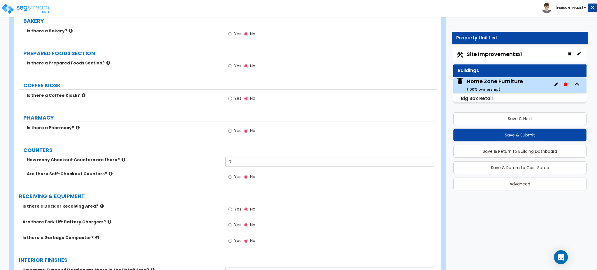
scroll to position [1244, 0]
type input "27"
click at [94, 203] on label "Is there a Dock or Receiving Area?" at bounding box center [121, 206] width 199 height 6
click at [100, 203] on icon at bounding box center [102, 205] width 4 height 4
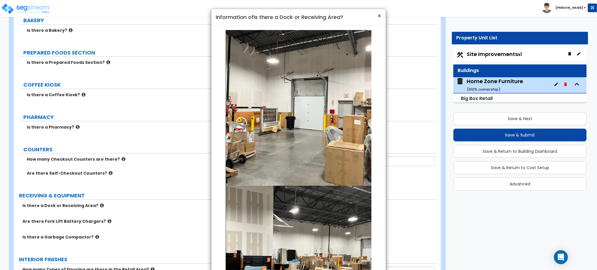
click at [379, 14] on span "×" at bounding box center [380, 16] width 4 height 8
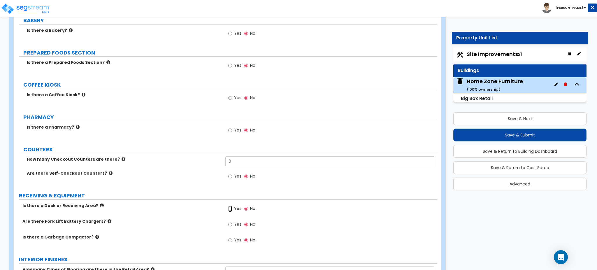
click at [228, 206] on input "Yes" at bounding box center [230, 209] width 4 height 6
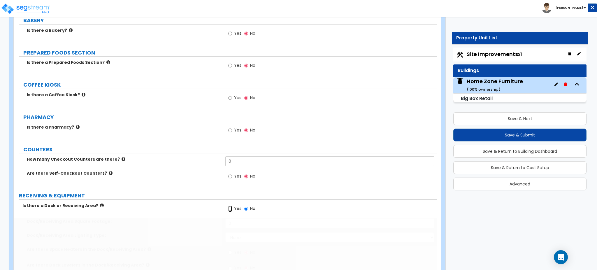
radio input "true"
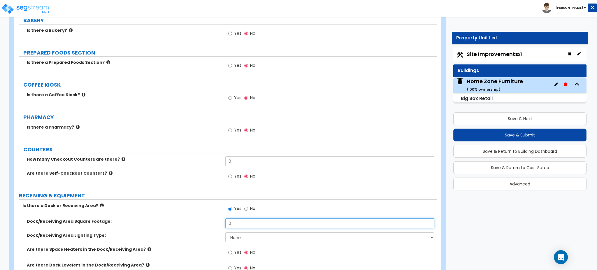
drag, startPoint x: 238, startPoint y: 220, endPoint x: 183, endPoint y: 217, distance: 55.5
click at [183, 218] on div "Dock/Receiving Area Square Footage: 0" at bounding box center [226, 225] width 424 height 14
type input "1,535"
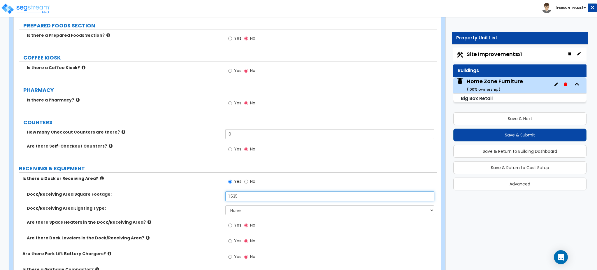
scroll to position [1322, 0]
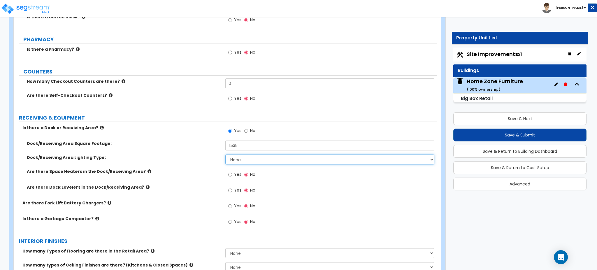
click at [255, 156] on select "None High Bay LED Lighting High Bay Fluorescent Lighting" at bounding box center [329, 160] width 209 height 10
select select "1"
click at [225, 155] on select "None High Bay LED Lighting High Bay Fluorescent Lighting" at bounding box center [329, 160] width 209 height 10
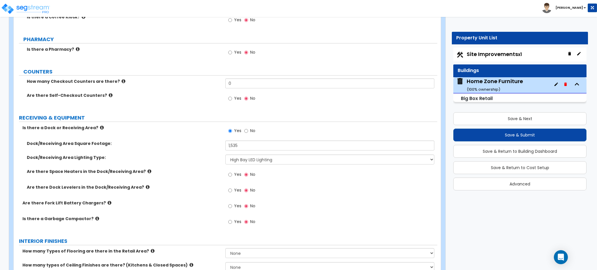
click at [237, 172] on span "Yes" at bounding box center [237, 175] width 7 height 6
click at [232, 172] on input "Yes" at bounding box center [230, 175] width 4 height 6
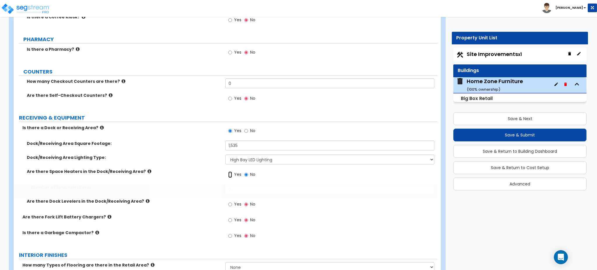
radio input "true"
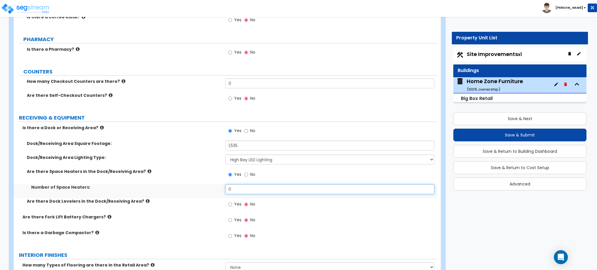
drag, startPoint x: 256, startPoint y: 181, endPoint x: 193, endPoint y: 176, distance: 63.3
click at [196, 177] on div "Dock/Receiving Area Square Footage: 1,535 Dock/Receiving Area Lighting Type: No…" at bounding box center [225, 178] width 415 height 74
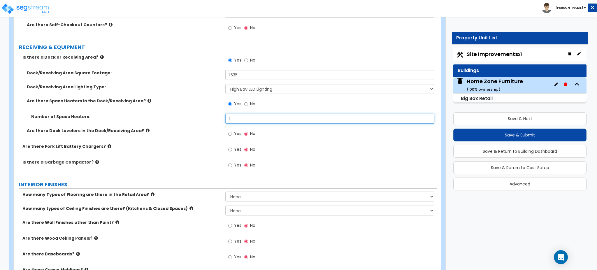
scroll to position [1439, 0]
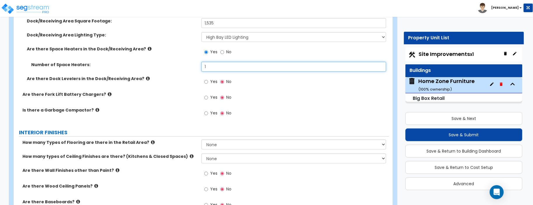
type input "1"
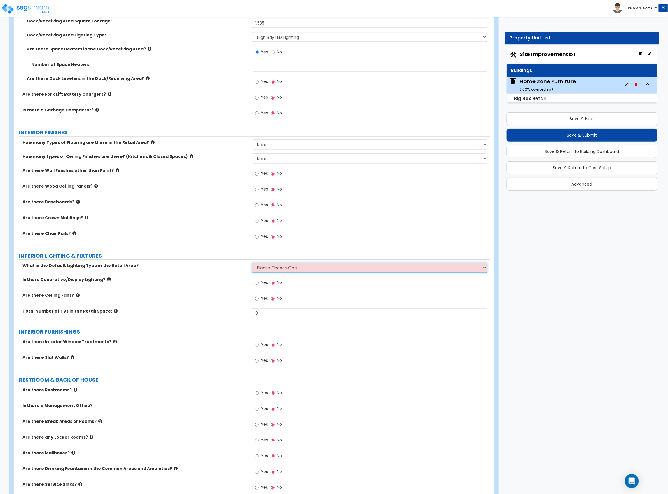
click at [261, 270] on select "Please Choose One High Bay LED Lighting High Bay Fluorescent Lighting" at bounding box center [369, 268] width 235 height 10
select select "1"
click at [252, 265] on select "Please Choose One High Bay LED Lighting High Bay Fluorescent Lighting" at bounding box center [369, 268] width 235 height 10
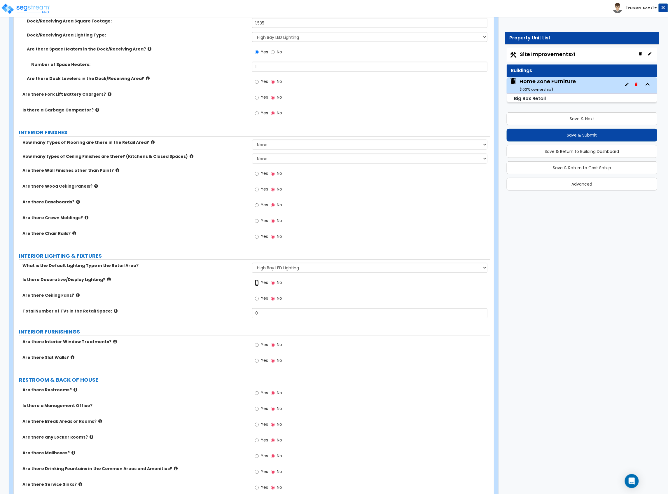
click at [258, 270] on input "Yes" at bounding box center [257, 283] width 4 height 6
radio input "true"
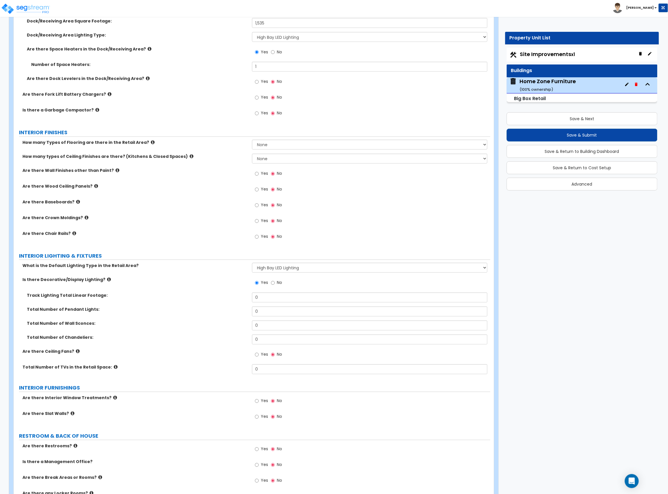
drag, startPoint x: 281, startPoint y: 378, endPoint x: 194, endPoint y: 363, distance: 88.0
click at [194, 270] on div "What is the Default Lighting Type in the Retail Area? Please Choose One High Ba…" at bounding box center [252, 321] width 468 height 116
click at [297, 270] on input "0" at bounding box center [369, 369] width 235 height 10
type input "6"
click at [264, 270] on input "0" at bounding box center [369, 340] width 235 height 10
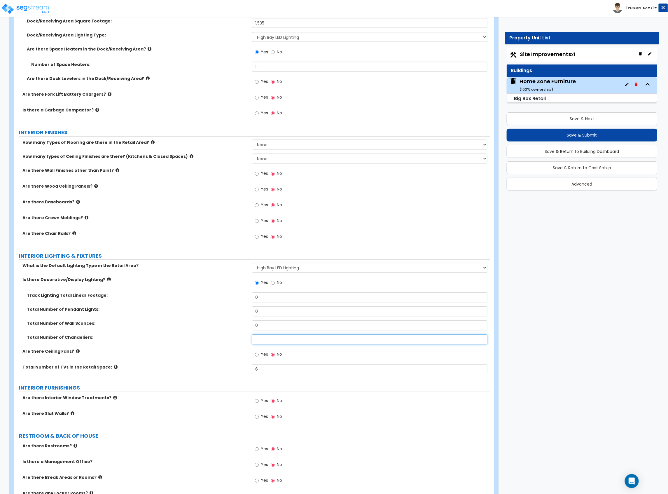
click at [258, 270] on input "text" at bounding box center [369, 340] width 235 height 10
type input "30"
click at [264, 270] on input "0" at bounding box center [369, 312] width 235 height 10
click at [266, 270] on div "Yes No" at bounding box center [268, 283] width 33 height 13
click at [262, 270] on input "0" at bounding box center [369, 298] width 235 height 10
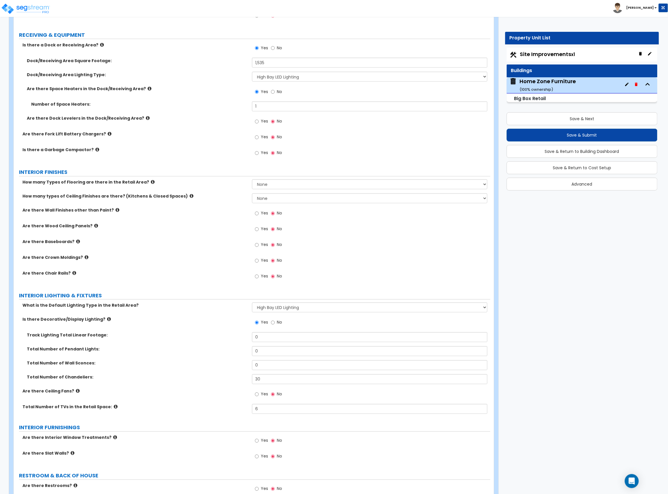
scroll to position [1400, 0]
drag, startPoint x: 220, startPoint y: 340, endPoint x: 203, endPoint y: 338, distance: 16.7
click at [204, 270] on div "Track Lighting Total Linear Footage: 0" at bounding box center [252, 338] width 477 height 14
type input "1,980"
click at [202, 270] on label "Track Lighting Total Linear Footage:" at bounding box center [137, 334] width 221 height 6
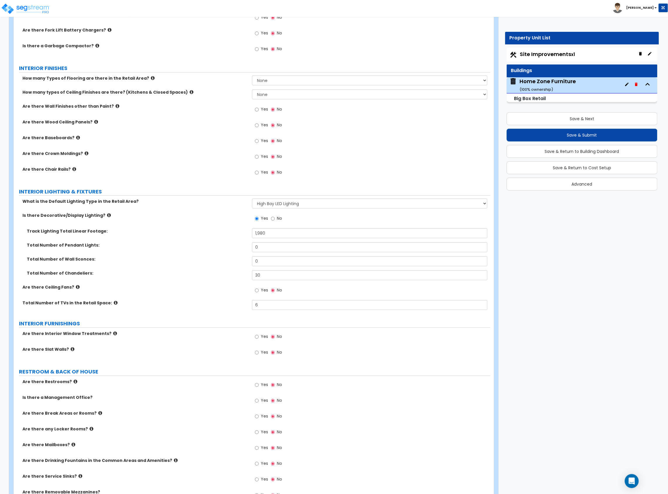
scroll to position [1517, 0]
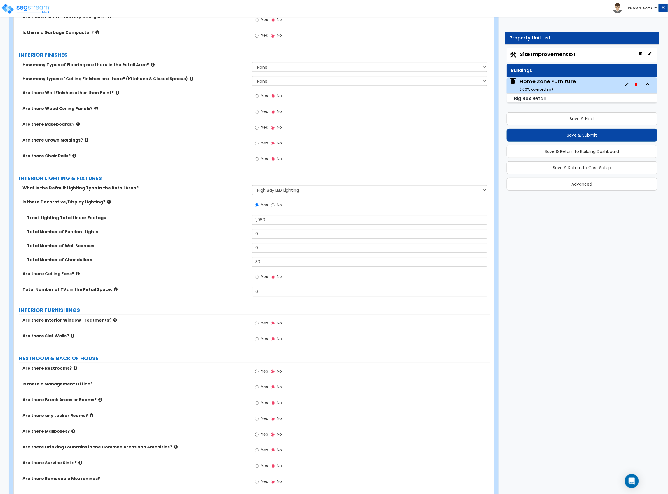
drag, startPoint x: 250, startPoint y: 374, endPoint x: 253, endPoint y: 374, distance: 3.2
click at [251, 270] on div "Are there Restrooms?" at bounding box center [133, 368] width 238 height 6
click at [257, 270] on input "Yes" at bounding box center [257, 371] width 4 height 6
radio input "true"
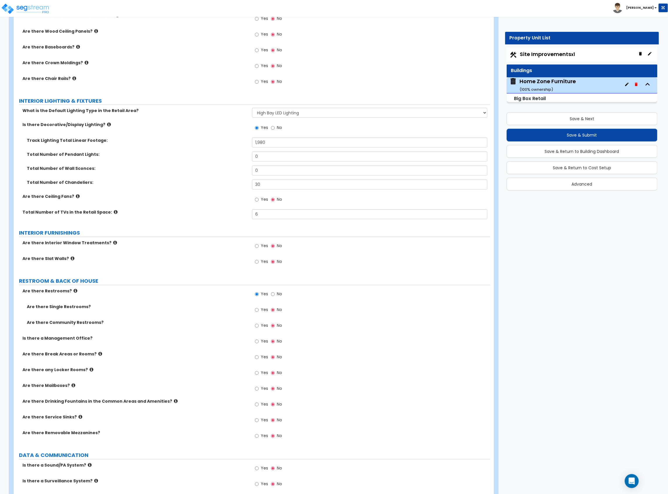
scroll to position [1594, 0]
click at [256, 270] on label "Yes" at bounding box center [261, 326] width 13 height 10
click at [256, 270] on input "Yes" at bounding box center [257, 325] width 4 height 6
radio input "true"
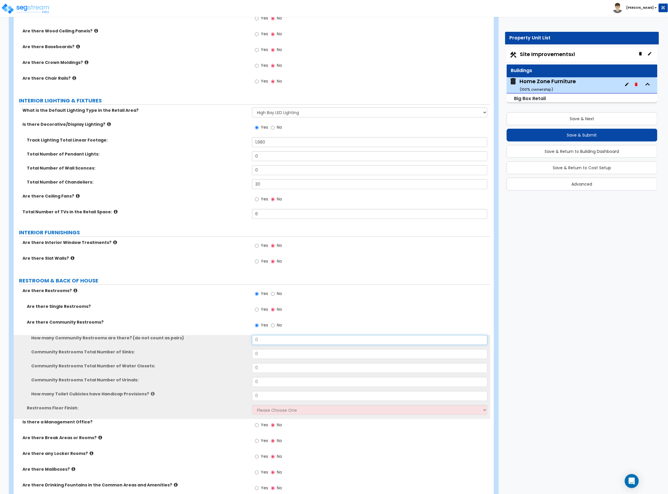
drag, startPoint x: 264, startPoint y: 341, endPoint x: 226, endPoint y: 345, distance: 37.6
click at [227, 270] on div "How many Community Restrooms are there? (do not count as pairs) 0" at bounding box center [252, 342] width 477 height 14
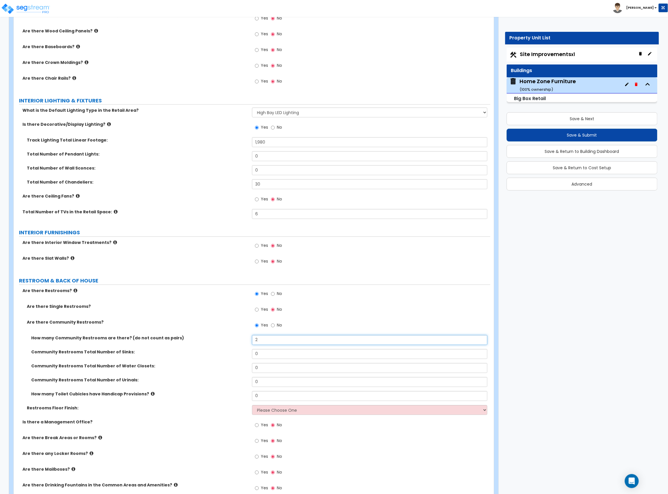
type input "2"
drag, startPoint x: 259, startPoint y: 355, endPoint x: 240, endPoint y: 361, distance: 20.0
click at [240, 270] on div "Community Restrooms Total Number of Sinks: 0" at bounding box center [252, 356] width 477 height 14
type input "2"
drag, startPoint x: 265, startPoint y: 371, endPoint x: 225, endPoint y: 375, distance: 39.9
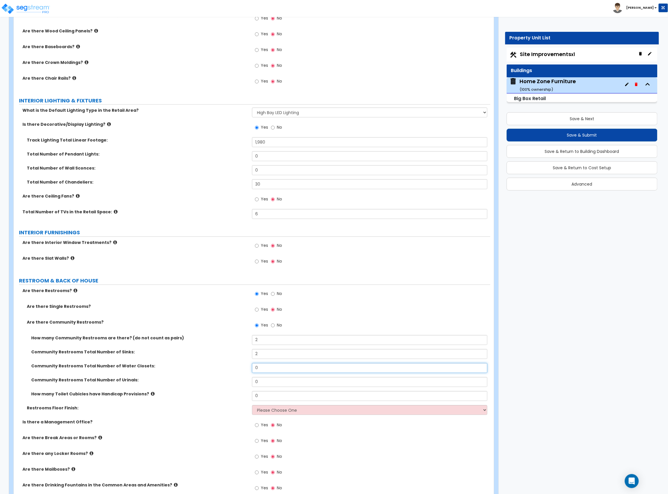
click at [225, 270] on div "Community Restrooms Total Number of Water Closets: 0" at bounding box center [252, 370] width 477 height 14
type input "3"
drag, startPoint x: 263, startPoint y: 384, endPoint x: 239, endPoint y: 387, distance: 24.1
click at [241, 270] on div "Community Restrooms Total Number of Urinals: 0" at bounding box center [252, 384] width 477 height 14
drag, startPoint x: 269, startPoint y: 402, endPoint x: 227, endPoint y: 404, distance: 42.1
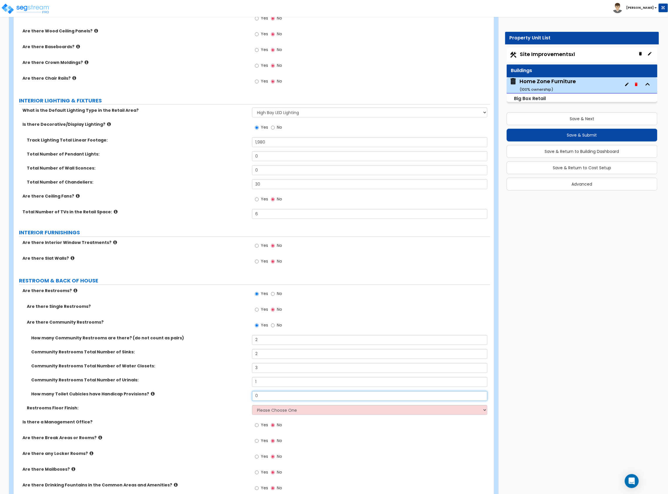
click at [229, 270] on div "How many Toilet Cubicles have Handicap Provisions? 0" at bounding box center [252, 398] width 477 height 14
click at [208, 270] on div "How many Toilet Cubicles have Handicap Provisions? 2" at bounding box center [252, 398] width 477 height 14
click at [313, 270] on select "Please Choose One Tile Flooring Resilient Laminate Flooring VCT Flooring Sheet …" at bounding box center [369, 410] width 235 height 10
click at [252, 270] on select "Please Choose One Tile Flooring Resilient Laminate Flooring VCT Flooring Sheet …" at bounding box center [369, 410] width 235 height 10
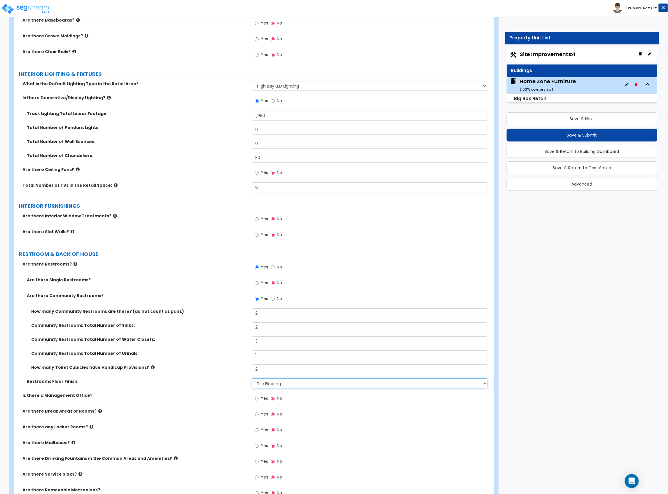
scroll to position [1633, 0]
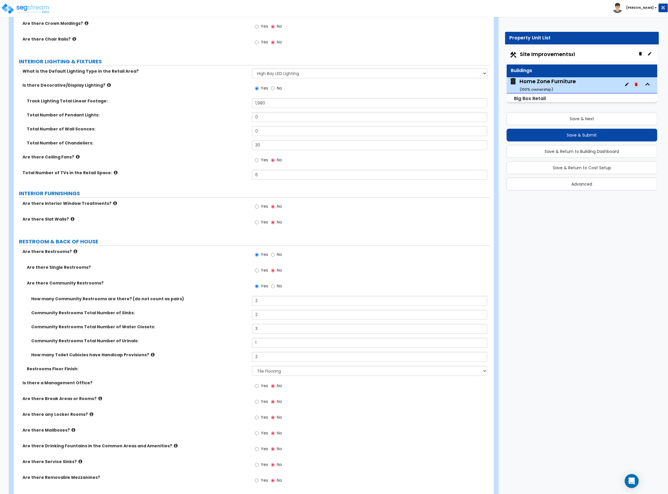
click at [260, 270] on label "Yes" at bounding box center [261, 402] width 13 height 10
click at [259, 270] on input "Yes" at bounding box center [257, 401] width 4 height 6
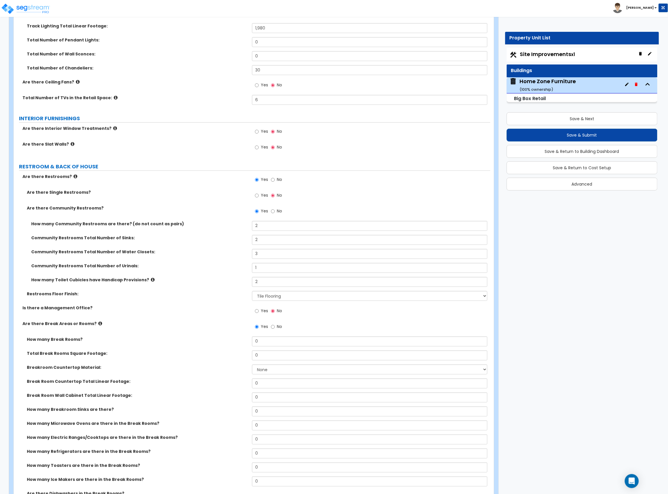
scroll to position [1711, 0]
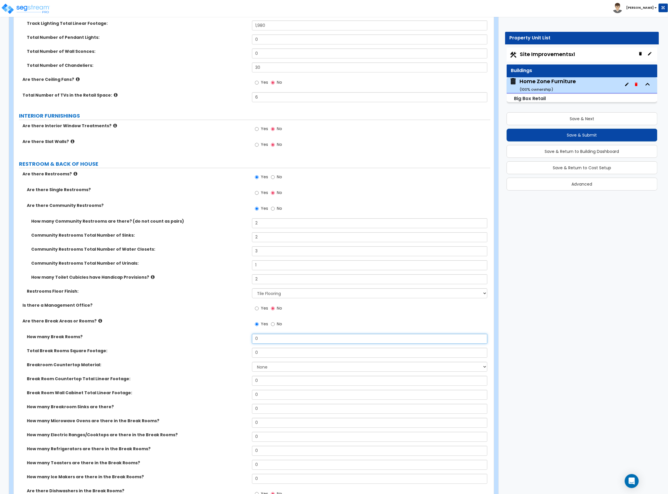
drag, startPoint x: 239, startPoint y: 342, endPoint x: 201, endPoint y: 340, distance: 38.6
click at [204, 270] on div "How many Break Rooms? 0" at bounding box center [252, 341] width 477 height 14
drag, startPoint x: 265, startPoint y: 357, endPoint x: 192, endPoint y: 357, distance: 73.2
click at [192, 270] on div "Total Break Rooms Square Footage: 0" at bounding box center [252, 355] width 477 height 14
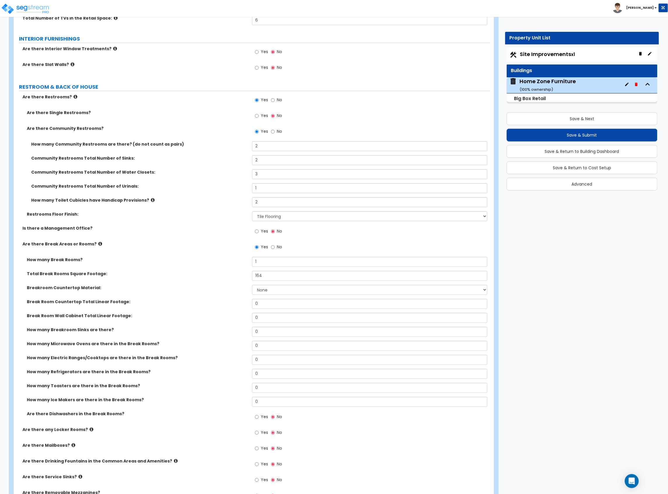
scroll to position [1789, 0]
click at [263, 270] on div "Break Room Countertop Total Linear Footage: 0" at bounding box center [252, 305] width 477 height 14
click at [323, 270] on select "None Plastic Laminate Solid Surface Stone Quartz Marble Tile Wood Stainless Ste…" at bounding box center [369, 289] width 235 height 10
click at [252, 270] on select "None Plastic Laminate Solid Surface Stone Quartz Marble Tile Wood Stainless Ste…" at bounding box center [369, 289] width 235 height 10
drag, startPoint x: 285, startPoint y: 307, endPoint x: 199, endPoint y: 304, distance: 86.4
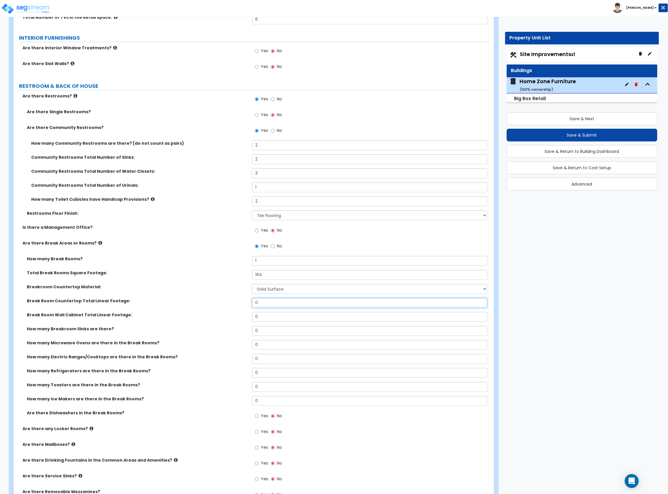
click at [199, 270] on div "Break Room Countertop Total Linear Footage: 0" at bounding box center [252, 305] width 477 height 14
drag, startPoint x: 249, startPoint y: 321, endPoint x: 224, endPoint y: 324, distance: 24.7
click at [225, 270] on div "Break Room Wall Cabinet Total Linear Footage: 0" at bounding box center [252, 319] width 477 height 14
drag, startPoint x: 232, startPoint y: 334, endPoint x: 215, endPoint y: 335, distance: 17.2
click at [215, 270] on div "How many Breakroom Sinks are there? 0" at bounding box center [252, 333] width 477 height 14
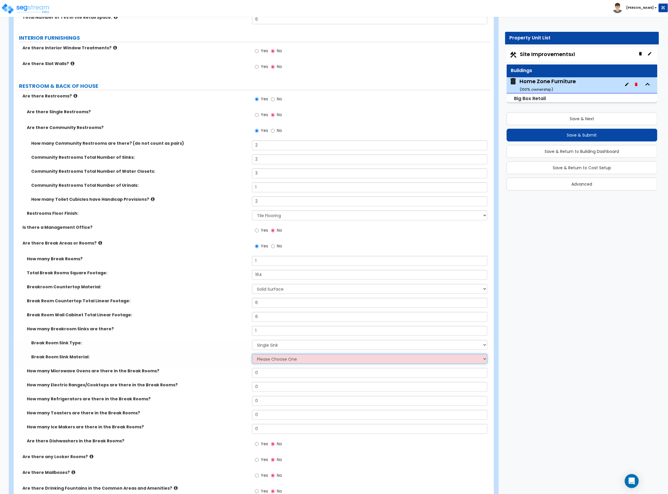
click at [314, 270] on select "Please Choose One Stainless Steel Porcelain Enamel Cast Iron" at bounding box center [369, 359] width 235 height 10
click at [252, 270] on select "Please Choose One Stainless Steel Porcelain Enamel Cast Iron" at bounding box center [369, 359] width 235 height 10
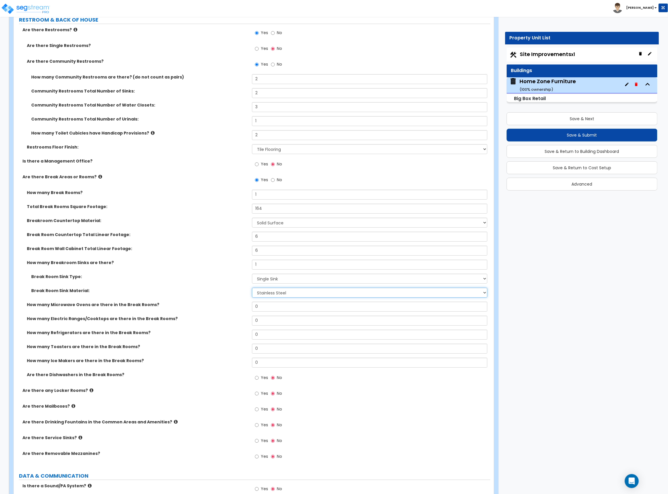
scroll to position [1867, 0]
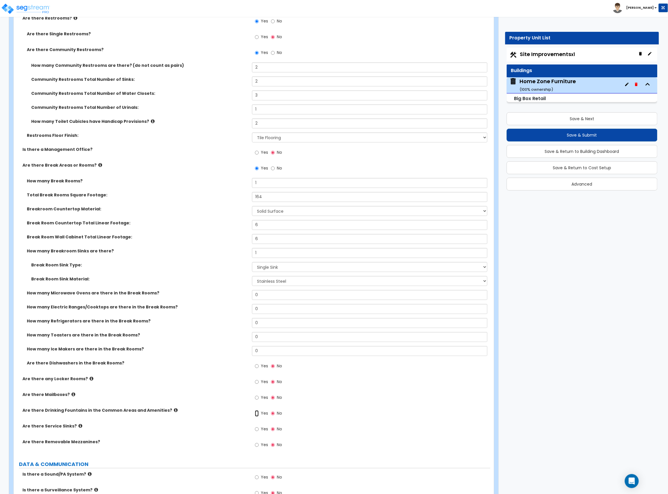
click at [257, 270] on input "Yes" at bounding box center [257, 413] width 4 height 6
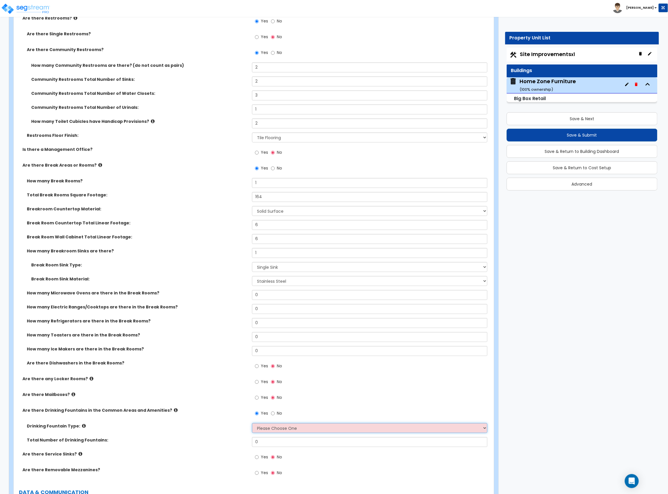
click at [267, 270] on select "Please Choose One Wall-mounted Floor-mounted" at bounding box center [369, 428] width 235 height 10
click at [296, 270] on select "Please Choose One Wall-mounted Floor-mounted" at bounding box center [369, 428] width 235 height 10
click at [252, 270] on select "Please Choose One Wall-mounted Floor-mounted" at bounding box center [369, 428] width 235 height 10
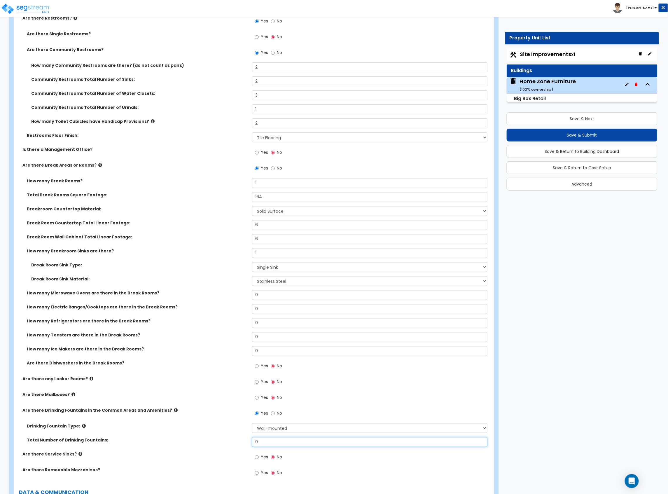
drag, startPoint x: 272, startPoint y: 444, endPoint x: 230, endPoint y: 442, distance: 42.6
click at [231, 270] on div "Total Number of Drinking Fountains: 0" at bounding box center [252, 444] width 477 height 14
click at [230, 270] on label "Total Number of Drinking Fountains:" at bounding box center [137, 440] width 221 height 6
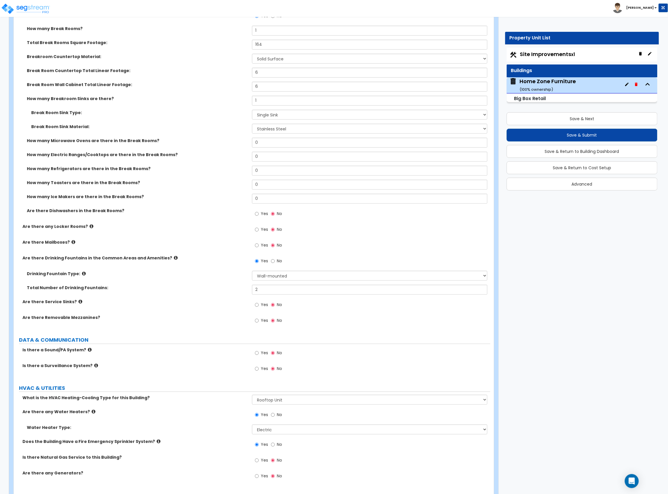
scroll to position [2022, 0]
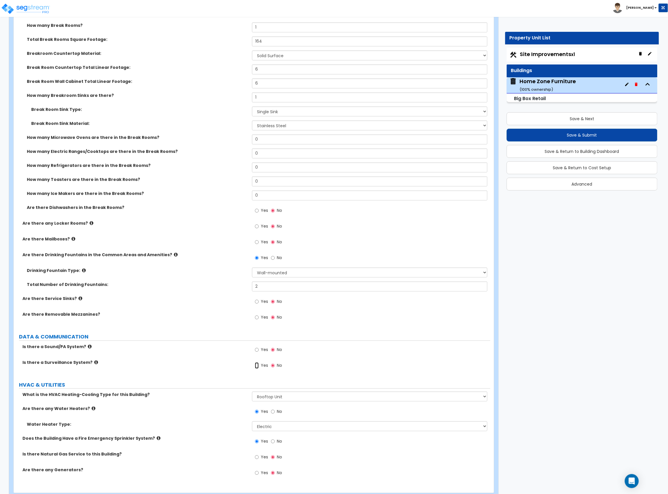
click at [257, 270] on input "Yes" at bounding box center [257, 365] width 4 height 6
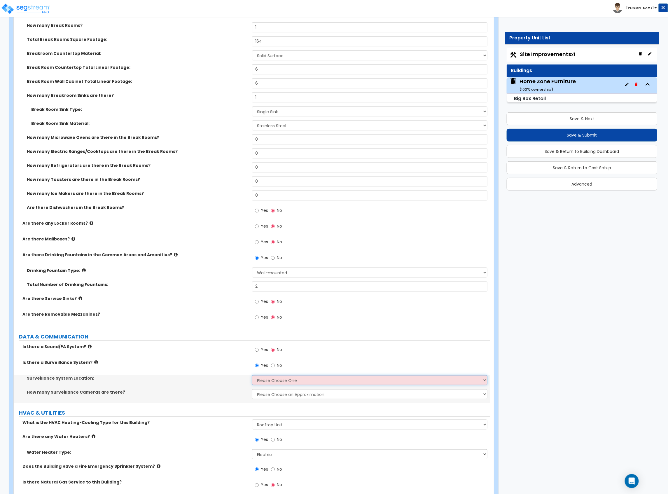
click at [258, 270] on select "Please Choose One Inside the Building Outside the Building Both Inside & Outside" at bounding box center [369, 380] width 235 height 10
click at [252, 270] on select "Please Choose One Inside the Building Outside the Building Both Inside & Outside" at bounding box center [369, 380] width 235 height 10
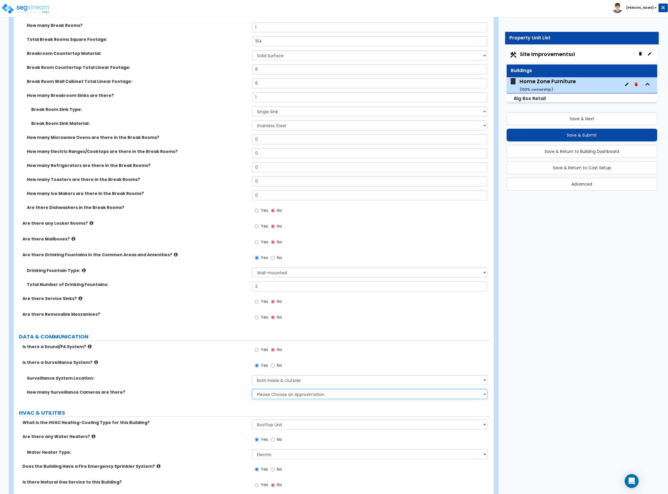
click at [285, 270] on select "Please Choose an Approximation Barely Noticed Any Noticed a Couple Frequently S…" at bounding box center [369, 394] width 235 height 10
click at [252, 270] on select "Please Choose an Approximation Barely Noticed Any Noticed a Couple Frequently S…" at bounding box center [369, 394] width 235 height 10
click at [188, 270] on label "How many Surveillance Cameras are there?" at bounding box center [137, 392] width 221 height 6
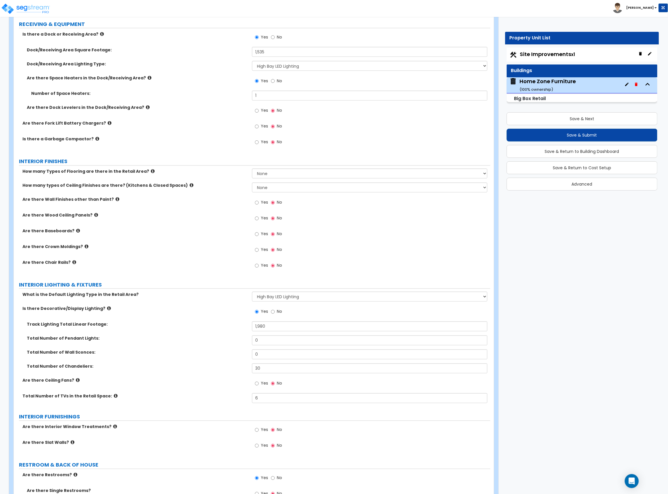
scroll to position [1408, 0]
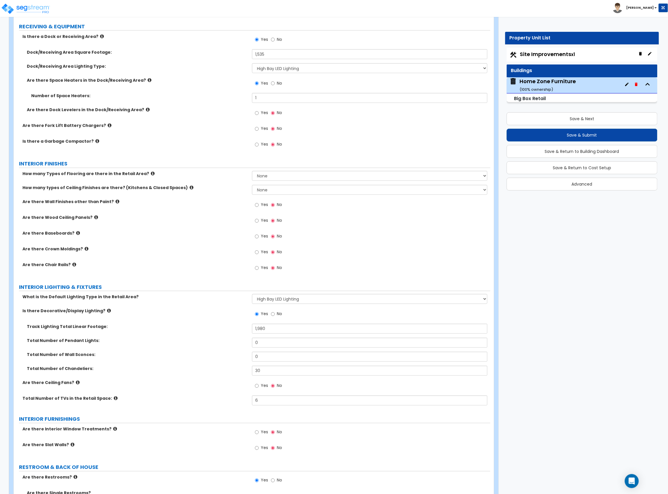
click at [277, 179] on select "None 1 2 3 4" at bounding box center [369, 176] width 235 height 10
click at [252, 173] on select "None 1 2 3 4" at bounding box center [369, 176] width 235 height 10
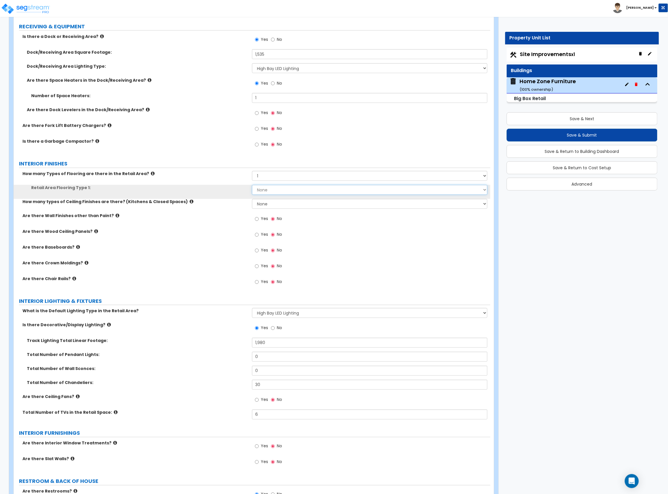
click at [271, 195] on select "None Tile Flooring Hardwood Flooring Resilient Laminate Flooring VCT Flooring S…" at bounding box center [369, 190] width 235 height 10
click at [252, 187] on select "None Tile Flooring Hardwood Flooring Resilient Laminate Flooring VCT Flooring S…" at bounding box center [369, 190] width 235 height 10
click at [280, 207] on select "None 1 2 3" at bounding box center [369, 204] width 235 height 10
click at [252, 201] on select "None 1 2 3" at bounding box center [369, 204] width 235 height 10
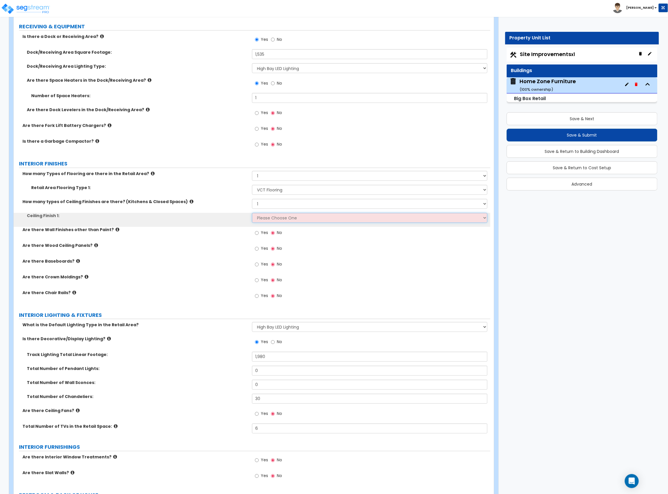
click at [278, 223] on select "Please Choose One Drop Ceiling Open Ceiling Drywall Ceiling" at bounding box center [369, 218] width 235 height 10
click at [252, 215] on select "Please Choose One Drop Ceiling Open Ceiling Drywall Ceiling" at bounding box center [369, 218] width 235 height 10
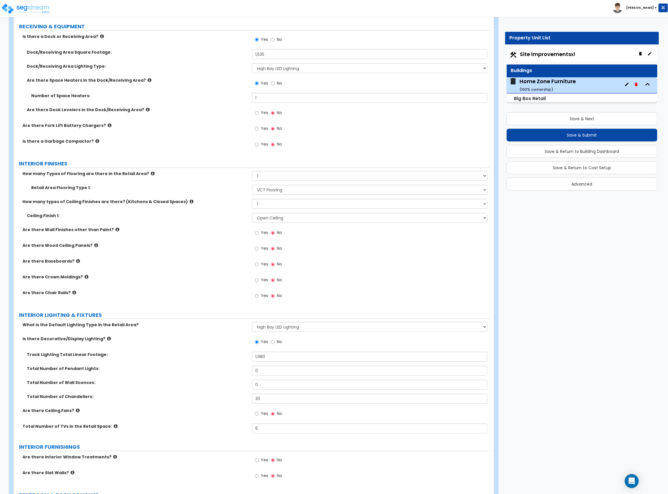
click at [260, 267] on label "Yes" at bounding box center [261, 265] width 13 height 10
click at [259, 267] on input "Yes" at bounding box center [257, 264] width 4 height 6
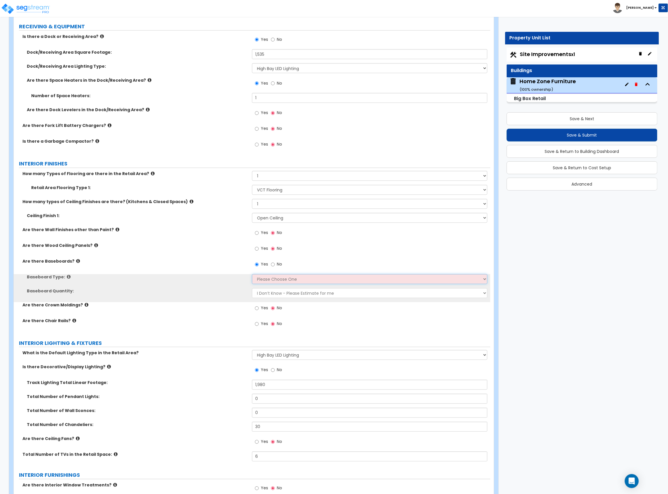
drag, startPoint x: 262, startPoint y: 281, endPoint x: 262, endPoint y: 285, distance: 3.2
click at [262, 270] on select "Please Choose One Wood Vinyl Carpet Tile" at bounding box center [369, 279] width 235 height 10
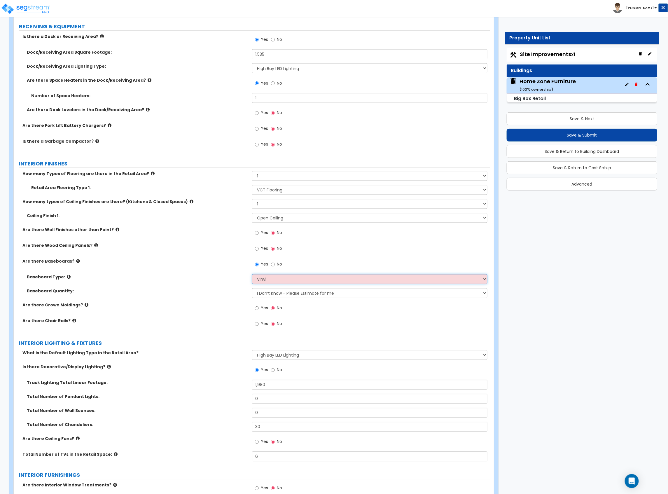
click at [252, 270] on select "Please Choose One Wood Vinyl Carpet Tile" at bounding box center [369, 279] width 235 height 10
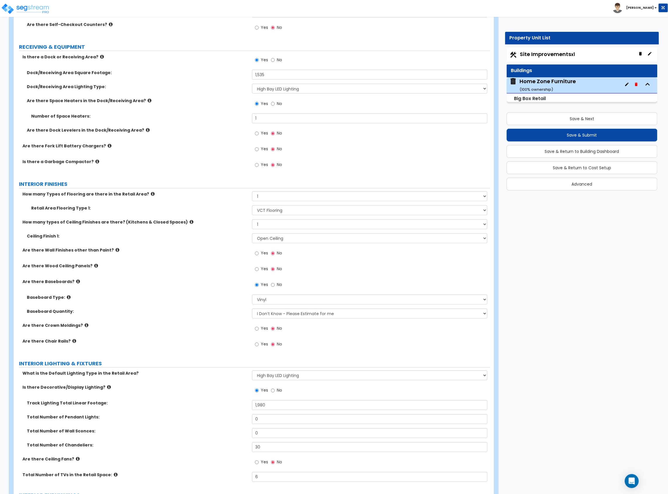
scroll to position [1369, 0]
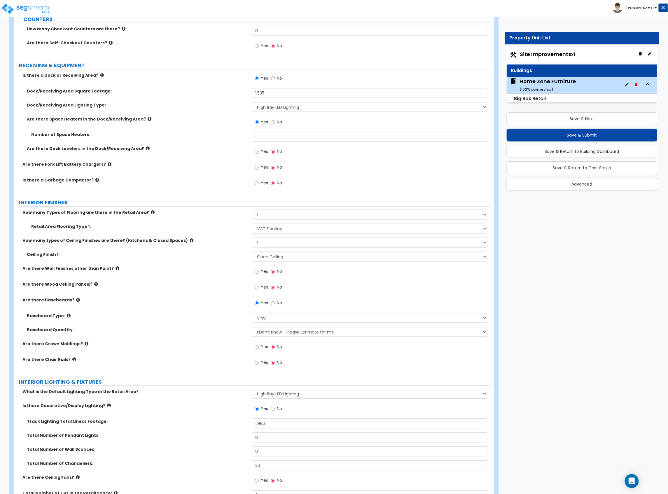
click at [254, 270] on div "Yes No" at bounding box center [268, 272] width 33 height 13
click at [256, 270] on input "Yes" at bounding box center [257, 272] width 4 height 6
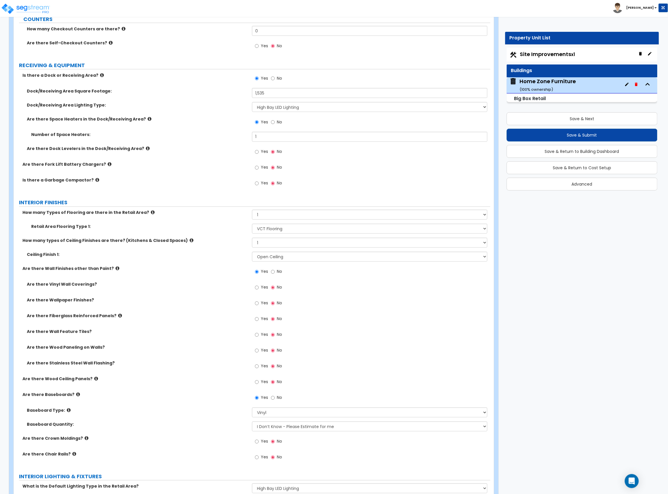
click at [262, 270] on span "Yes" at bounding box center [264, 335] width 7 height 6
click at [259, 270] on input "Yes" at bounding box center [257, 335] width 4 height 6
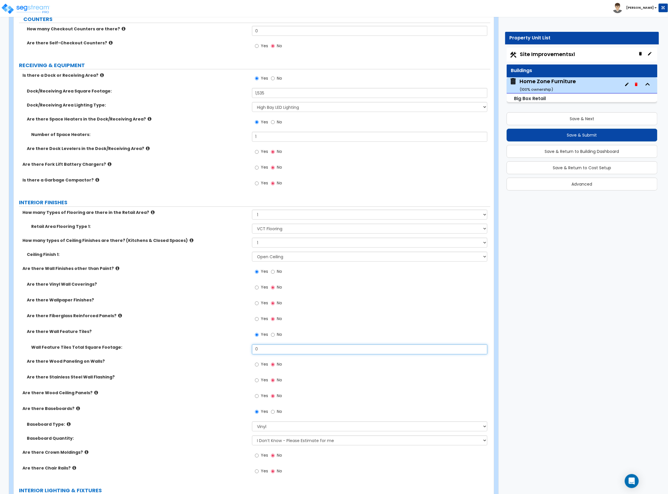
drag, startPoint x: 276, startPoint y: 349, endPoint x: 240, endPoint y: 349, distance: 36.2
click at [244, 270] on div "Wall Feature Tiles Total Square Footage: 0" at bounding box center [252, 351] width 477 height 14
click at [182, 270] on label "Are there Wood Ceiling Panels?" at bounding box center [134, 393] width 225 height 6
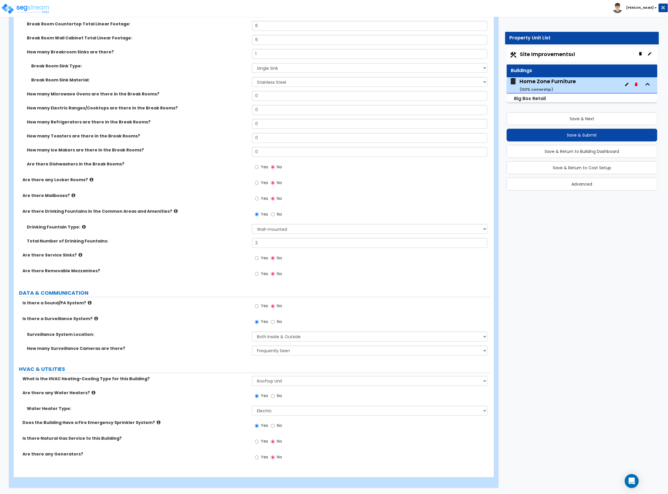
scroll to position [2233, 0]
click at [597, 119] on button "Save & Next" at bounding box center [582, 118] width 151 height 13
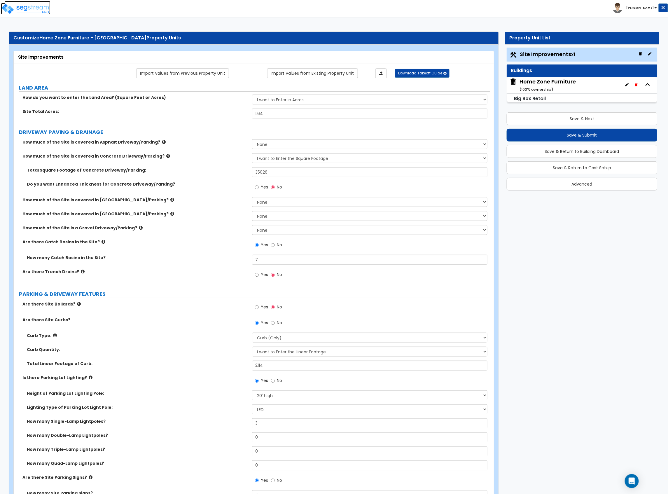
click at [47, 6] on img at bounding box center [26, 9] width 50 height 12
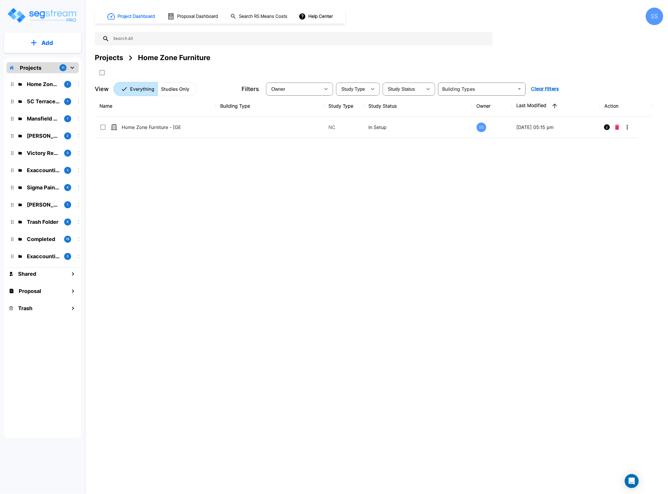
drag, startPoint x: 305, startPoint y: 230, endPoint x: 299, endPoint y: 219, distance: 12.5
click at [305, 230] on div "Name Building Type Study Type Study Status Owner Last Modified Action Home Zone…" at bounding box center [373, 248] width 557 height 306
click at [40, 11] on img "mailbox folders" at bounding box center [42, 15] width 71 height 17
click at [279, 237] on div "Name Building Type Study Type Study Status Owner Last Modified Action Home Zone…" at bounding box center [373, 248] width 557 height 306
click at [35, 17] on img "mailbox folders" at bounding box center [42, 15] width 71 height 17
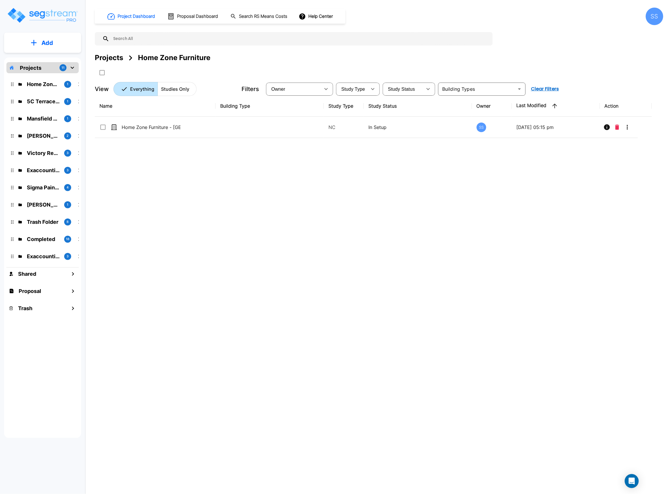
click at [145, 298] on div "Name Building Type Study Type Study Status Owner Last Modified Action Home Zone…" at bounding box center [373, 248] width 557 height 306
click at [21, 66] on p "Projects" at bounding box center [31, 68] width 22 height 8
